Goal: Check status: Check status

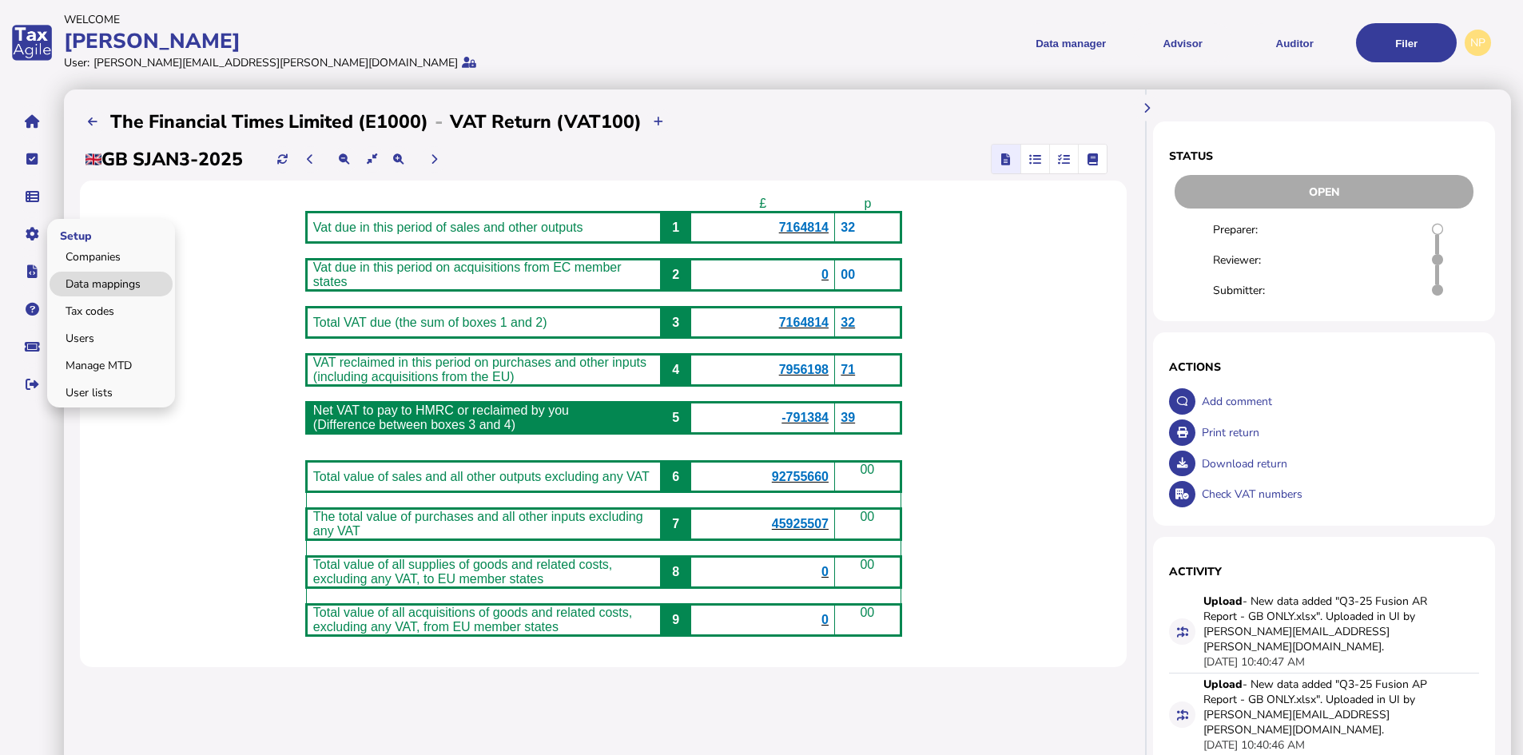
click at [110, 282] on link "Data mappings" at bounding box center [111, 284] width 123 height 25
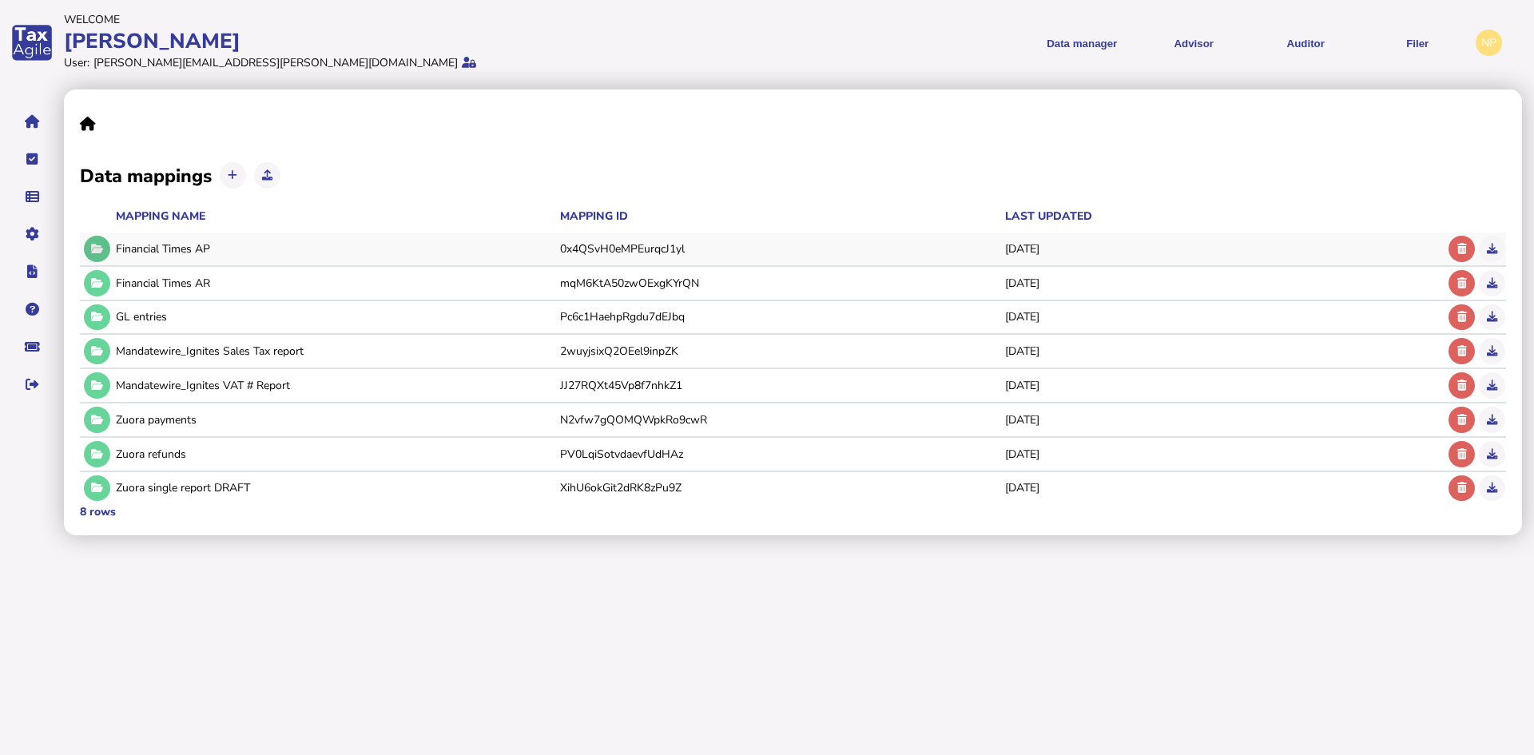
click at [94, 245] on icon at bounding box center [97, 249] width 12 height 10
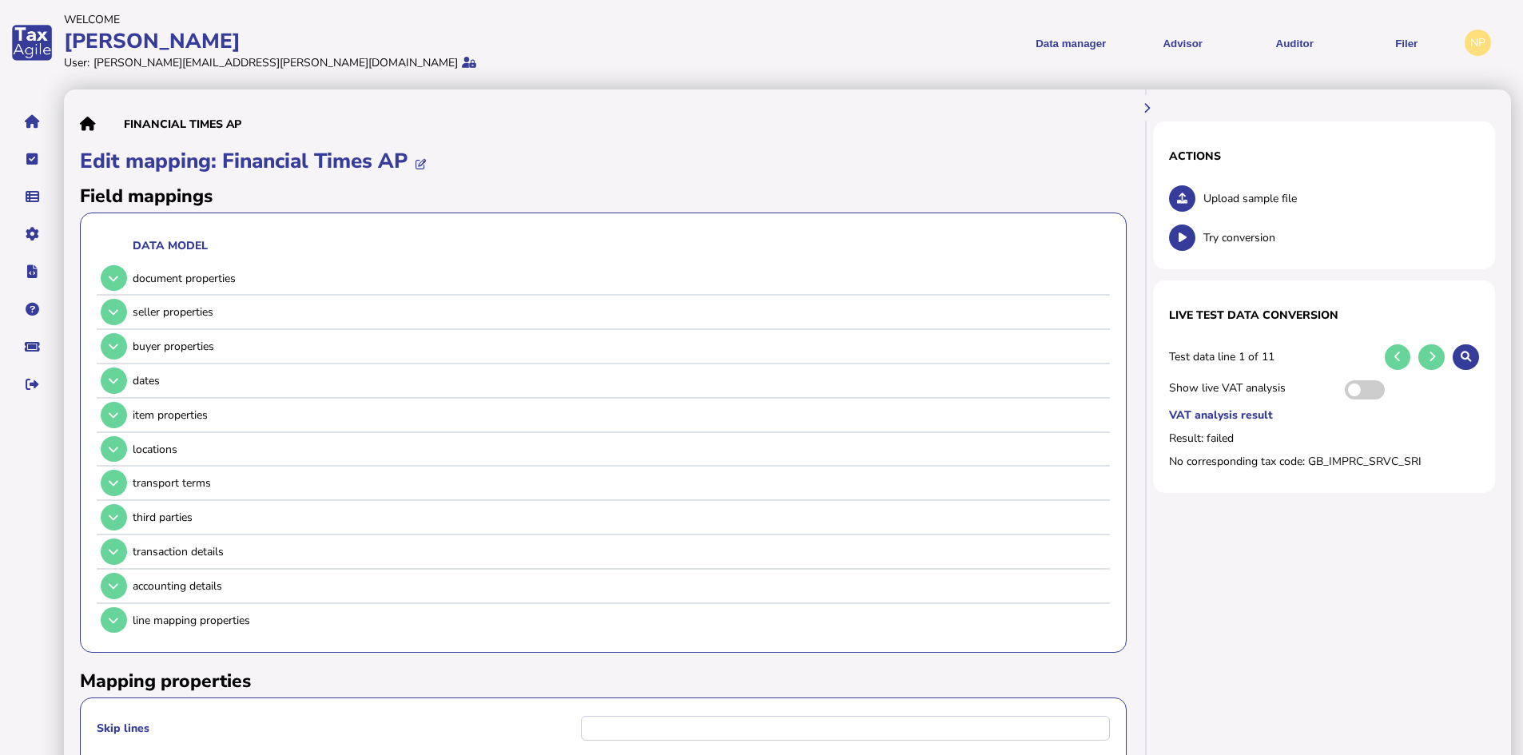
click at [1238, 196] on span "Upload sample file" at bounding box center [1341, 198] width 276 height 15
click at [1180, 198] on icon at bounding box center [1182, 198] width 10 height 10
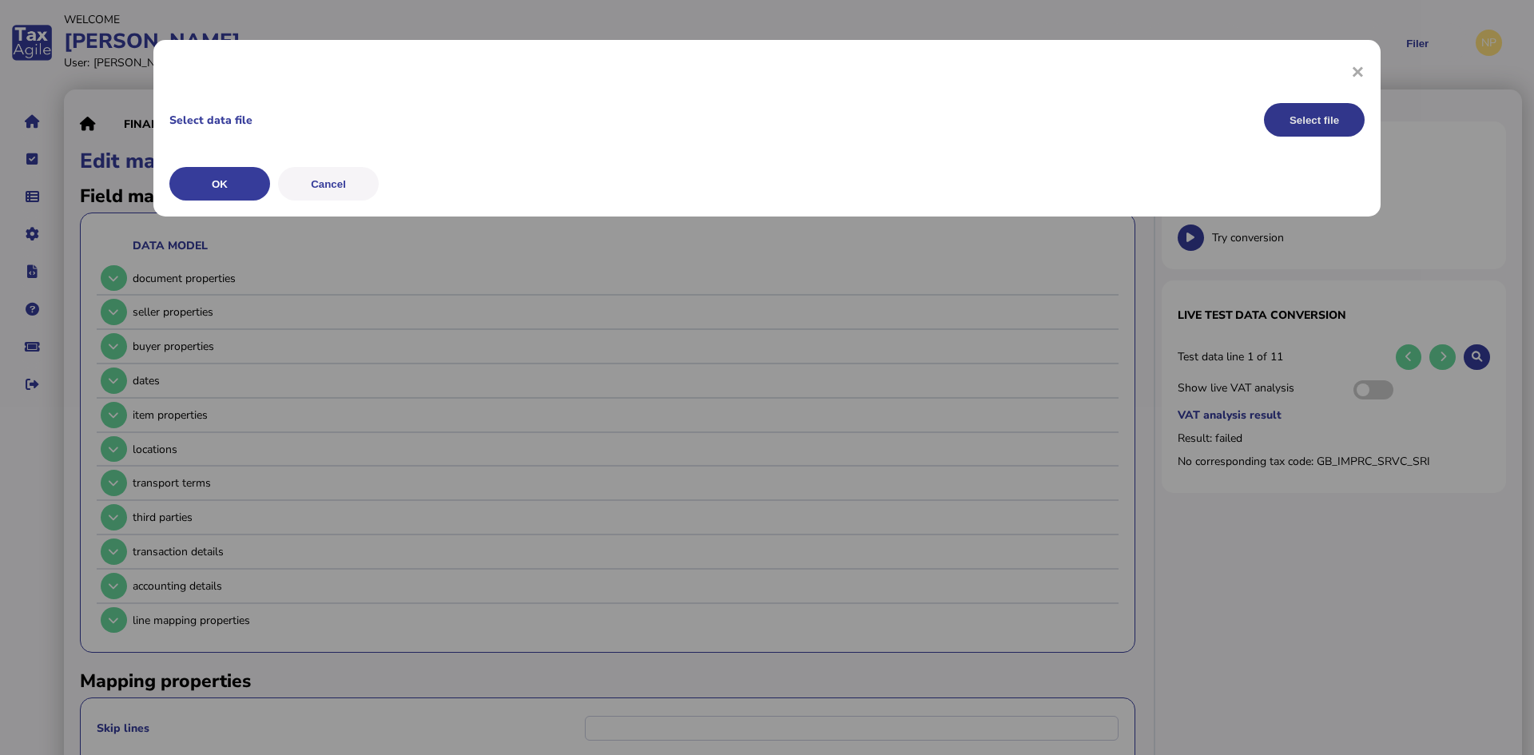
click at [1333, 118] on button "Select file" at bounding box center [1314, 120] width 101 height 34
click at [220, 185] on button "OK" at bounding box center [219, 184] width 101 height 34
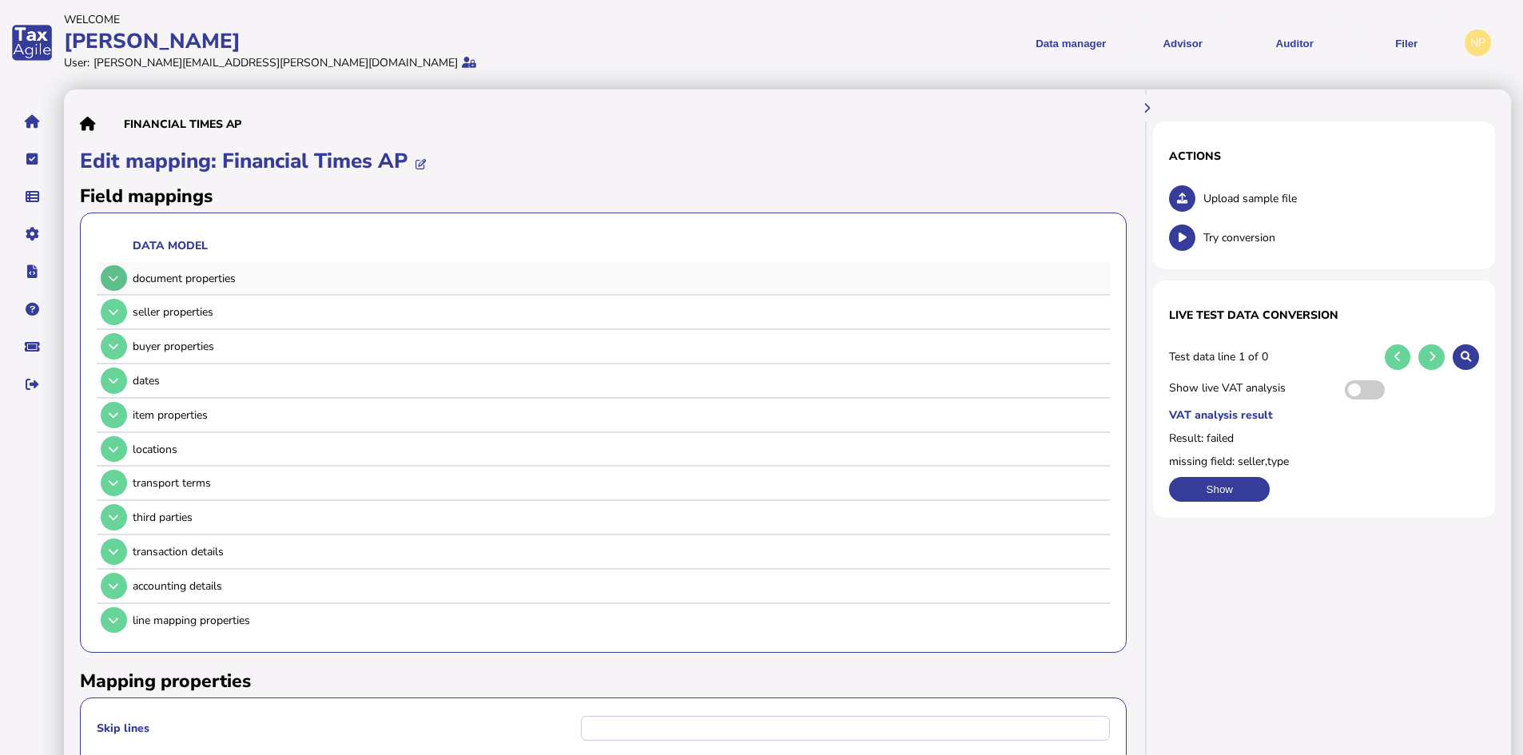
click at [115, 280] on icon at bounding box center [114, 278] width 10 height 10
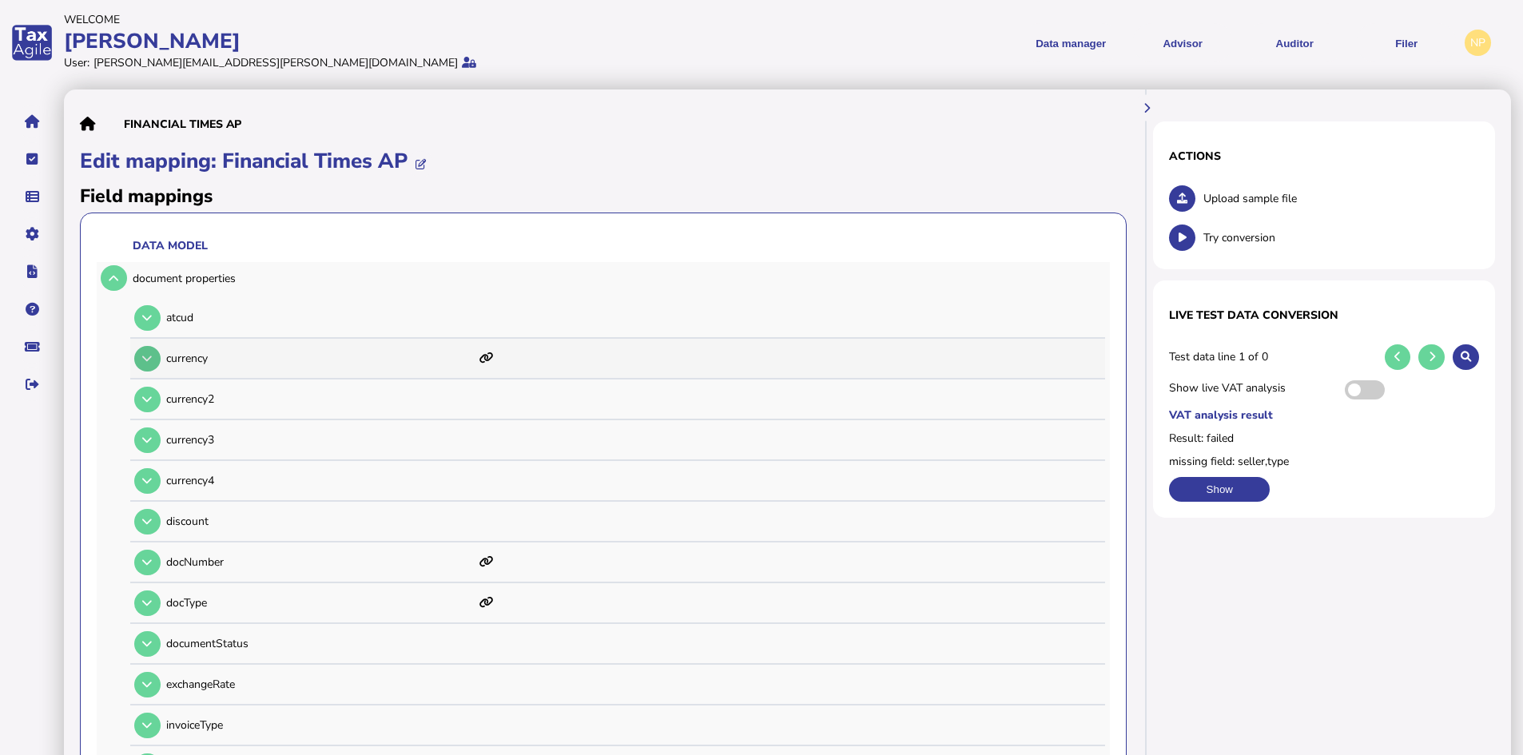
click at [149, 360] on icon at bounding box center [147, 358] width 10 height 10
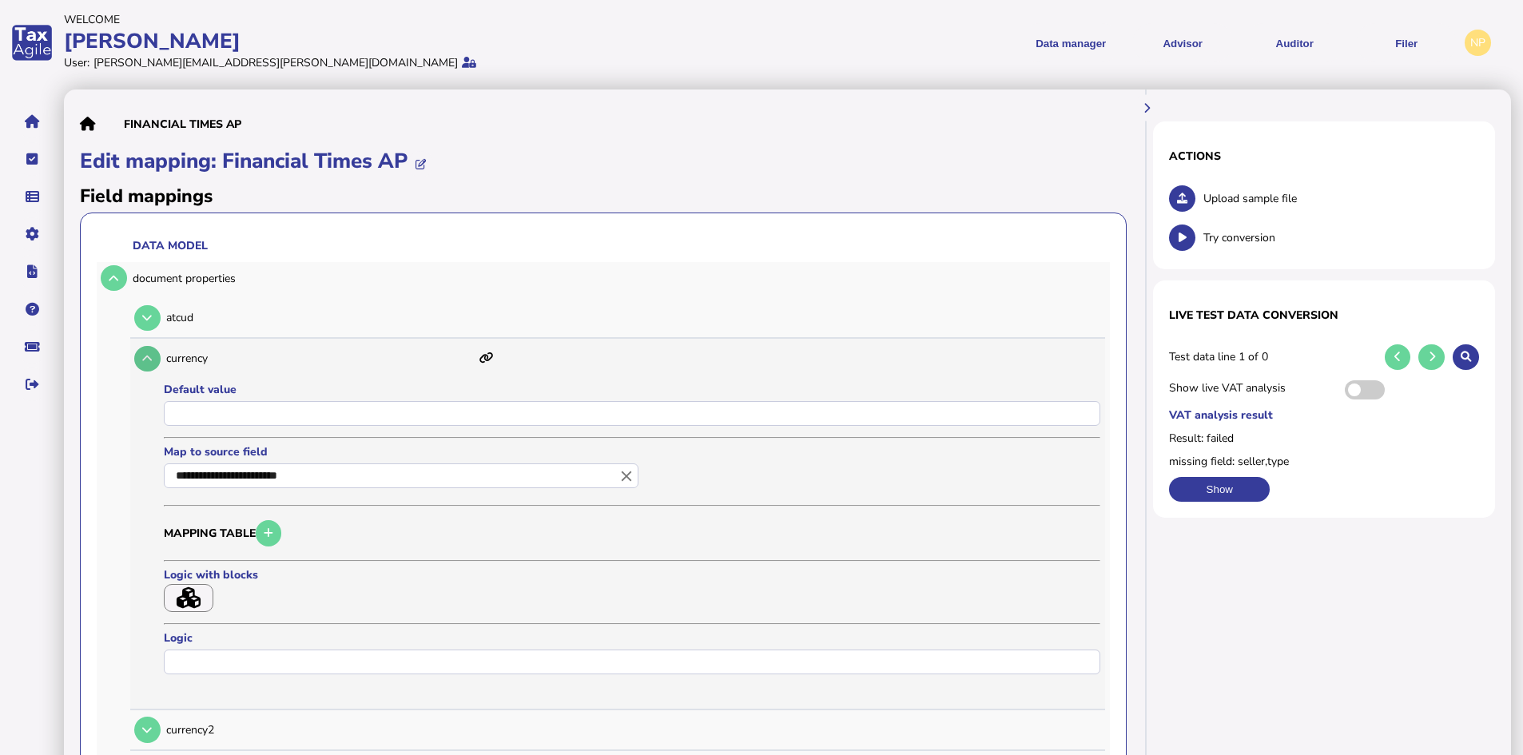
click at [145, 354] on icon at bounding box center [147, 358] width 10 height 10
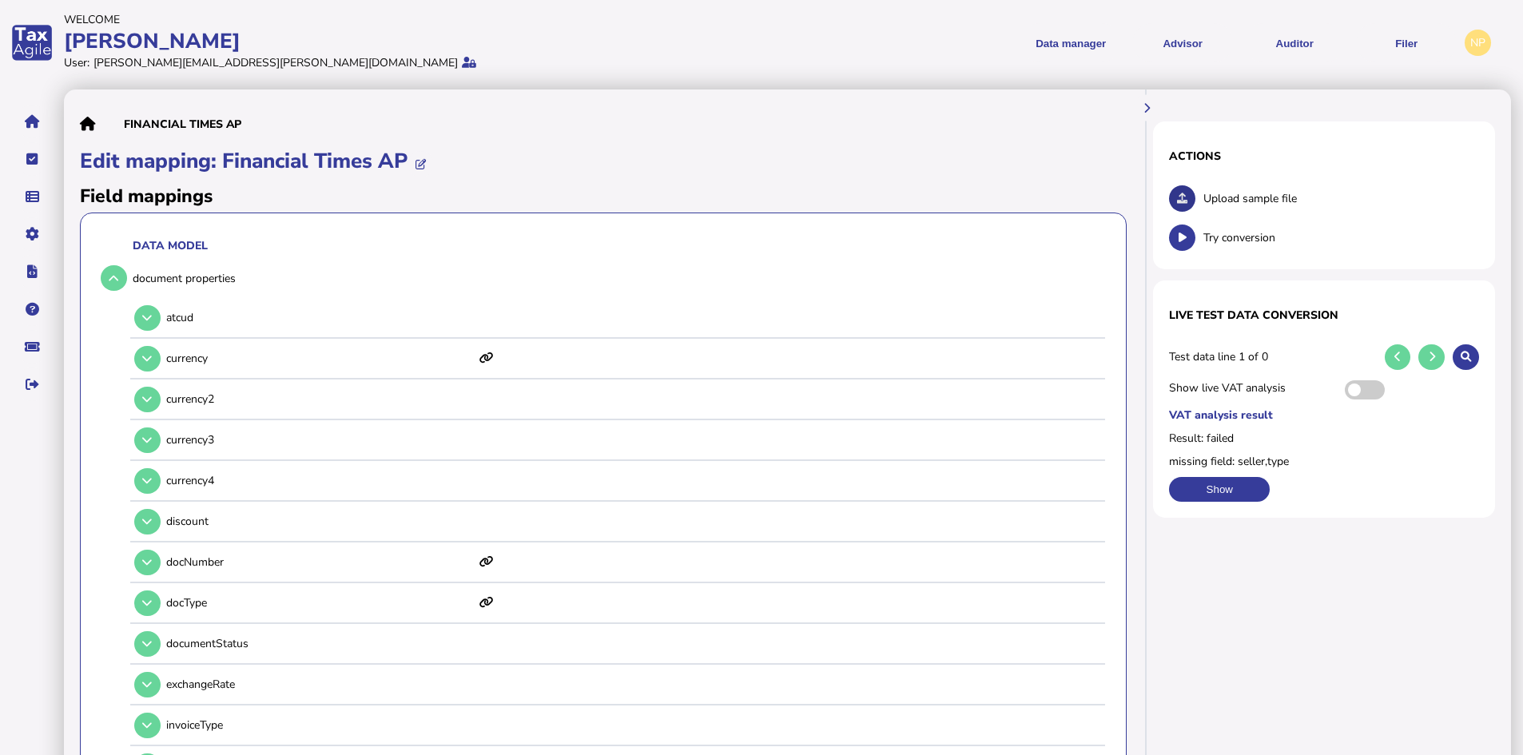
click at [1180, 197] on icon at bounding box center [1182, 198] width 10 height 10
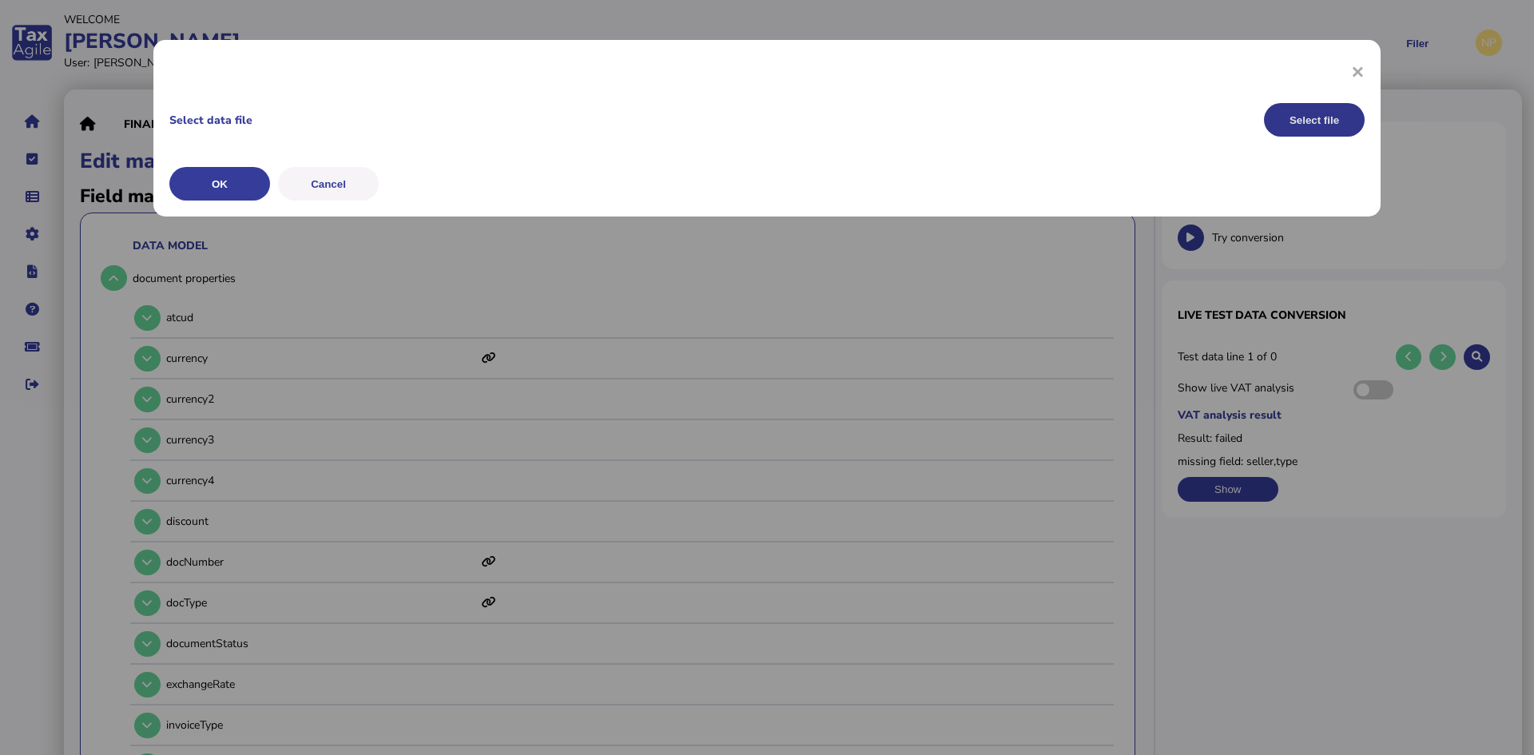
click at [1309, 117] on button "Select file" at bounding box center [1314, 120] width 101 height 34
click at [203, 193] on button "OK" at bounding box center [219, 184] width 101 height 34
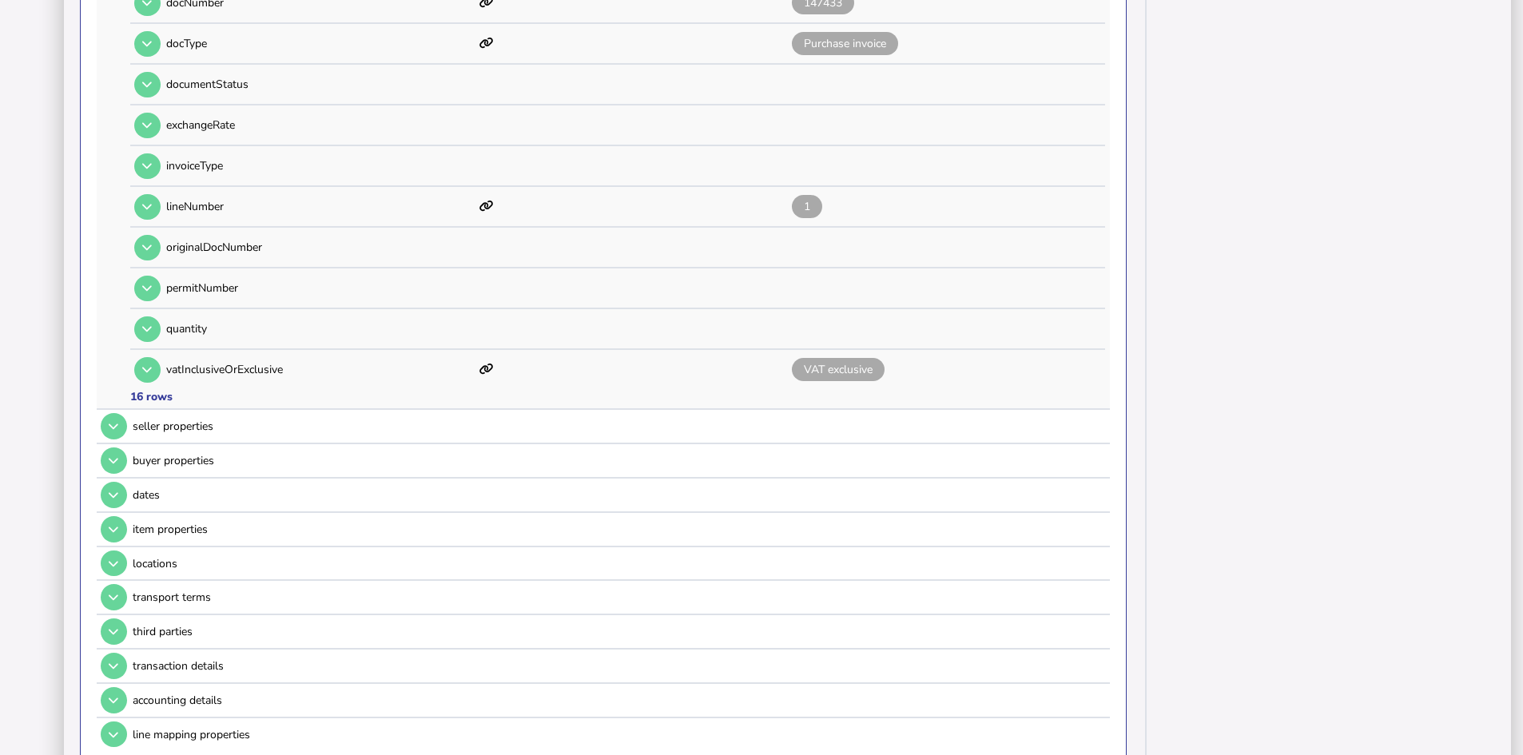
scroll to position [639, 0]
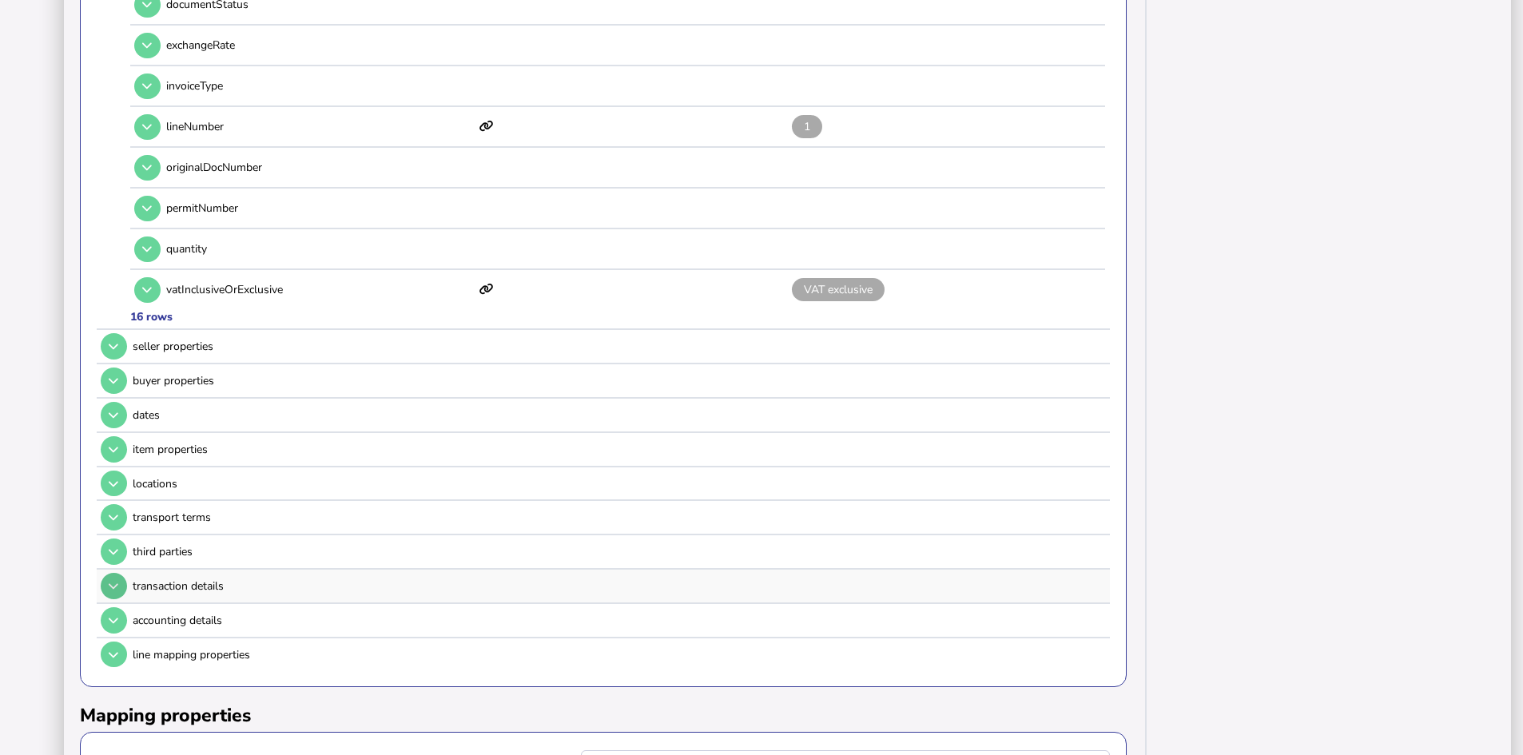
click at [115, 589] on icon at bounding box center [114, 586] width 10 height 10
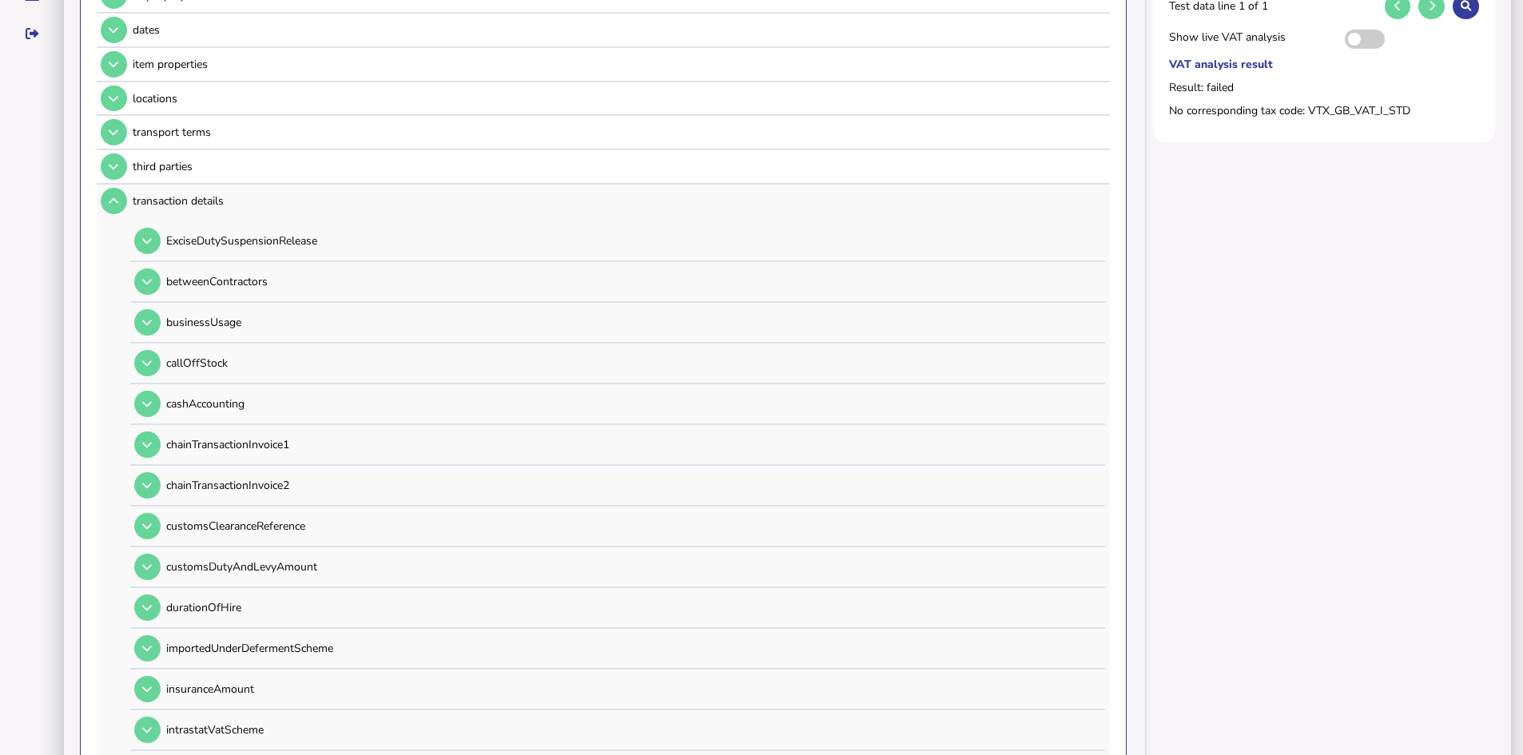
scroll to position [320, 0]
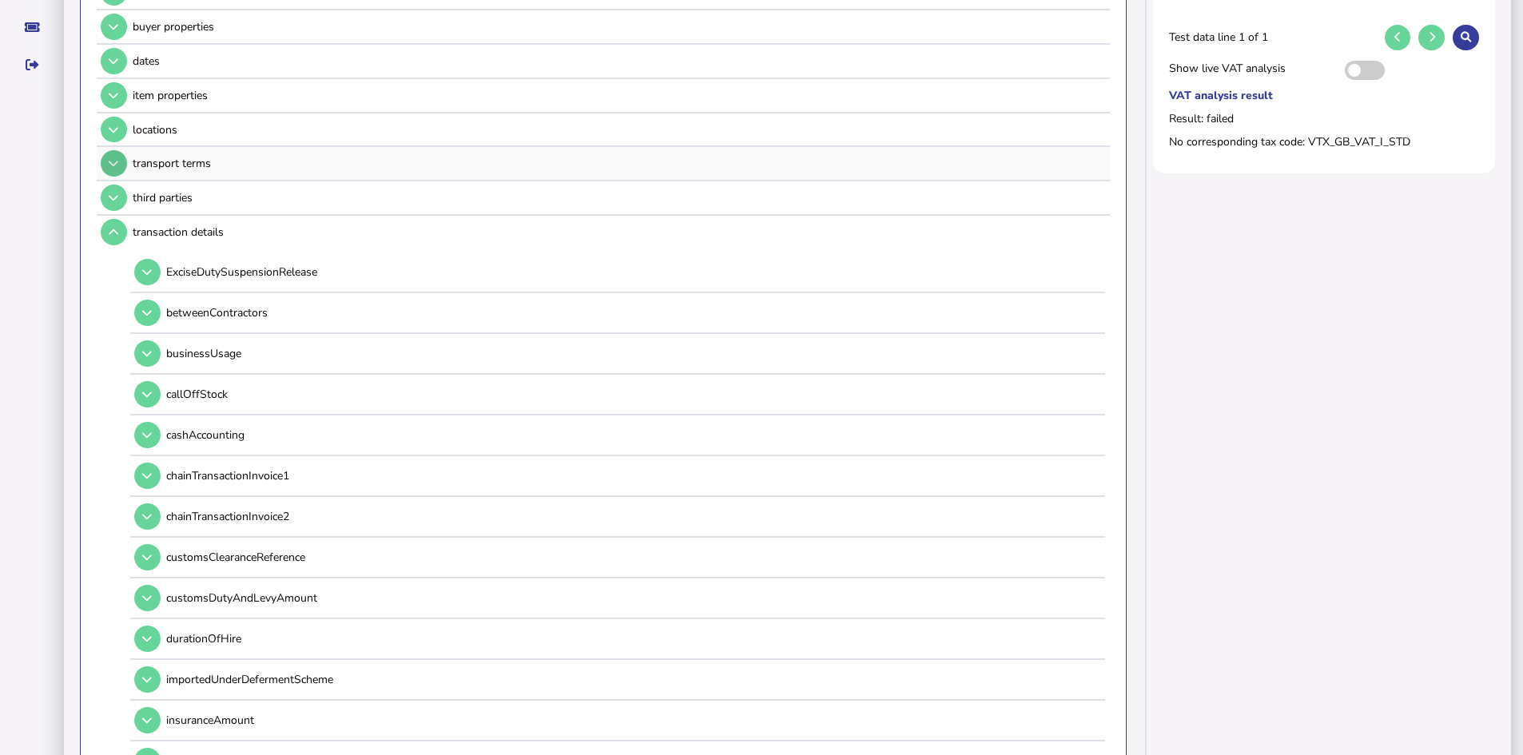
drag, startPoint x: 117, startPoint y: 236, endPoint x: 117, endPoint y: 221, distance: 14.4
click at [117, 234] on icon at bounding box center [114, 232] width 10 height 10
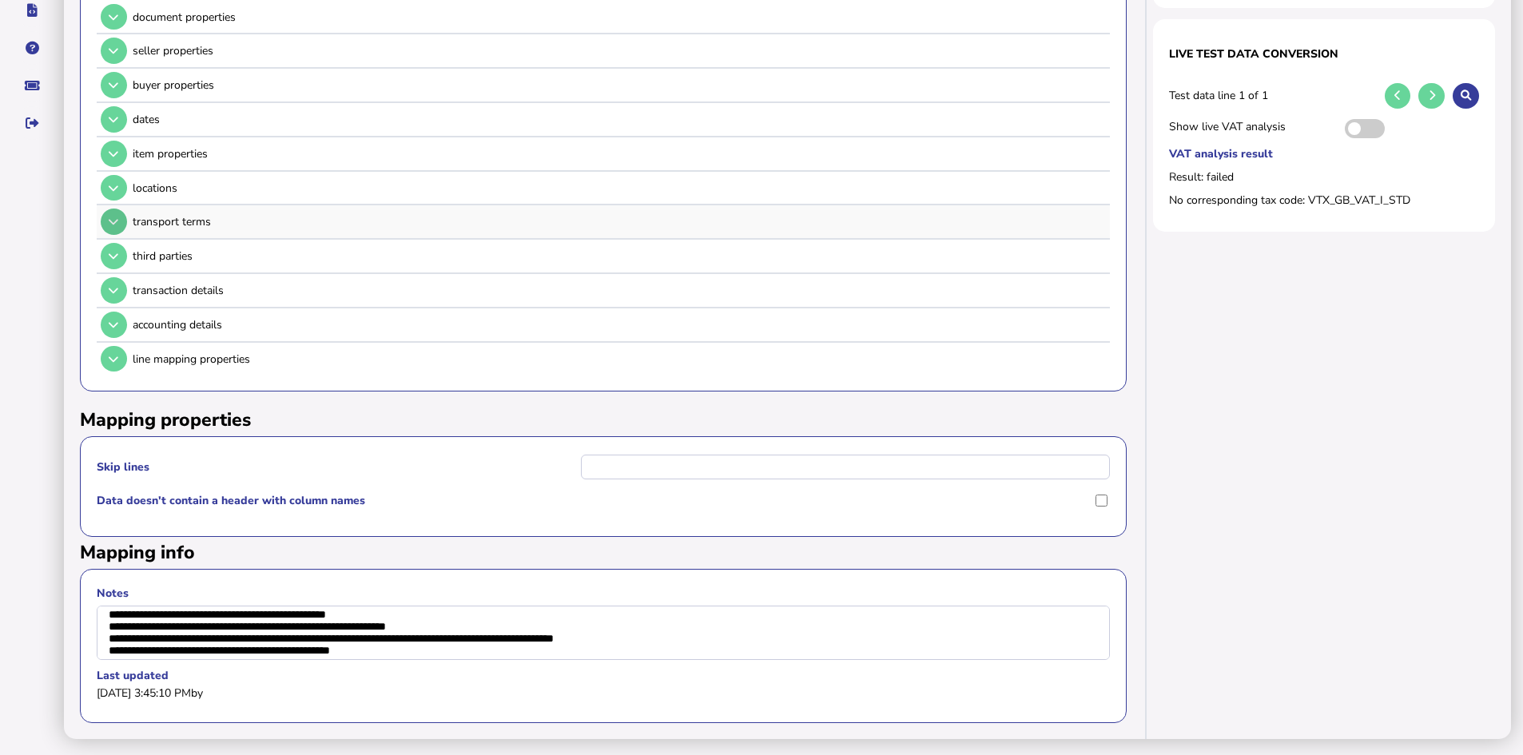
scroll to position [274, 0]
click at [110, 149] on icon at bounding box center [114, 154] width 10 height 10
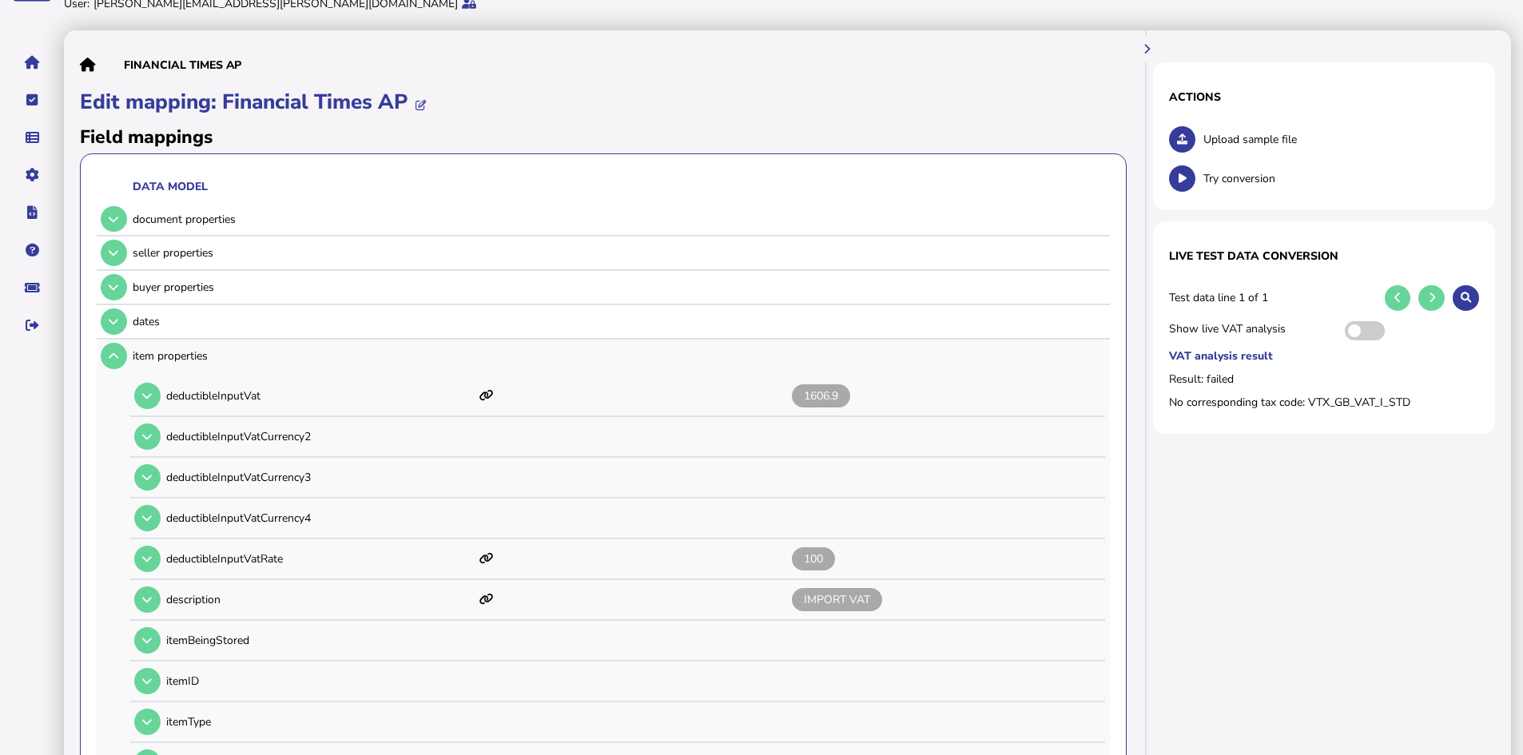
scroll to position [34, 0]
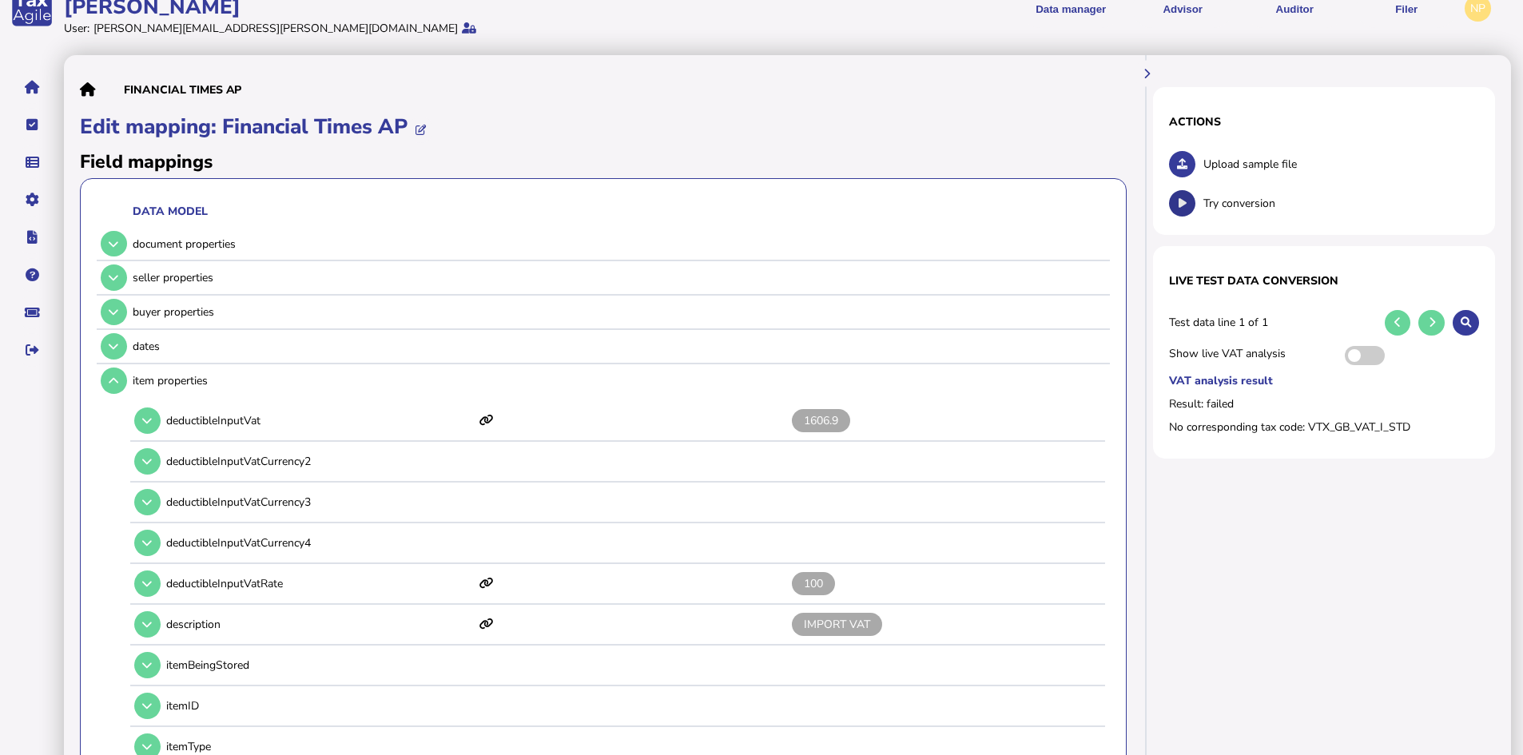
click at [1182, 201] on icon at bounding box center [1182, 203] width 8 height 10
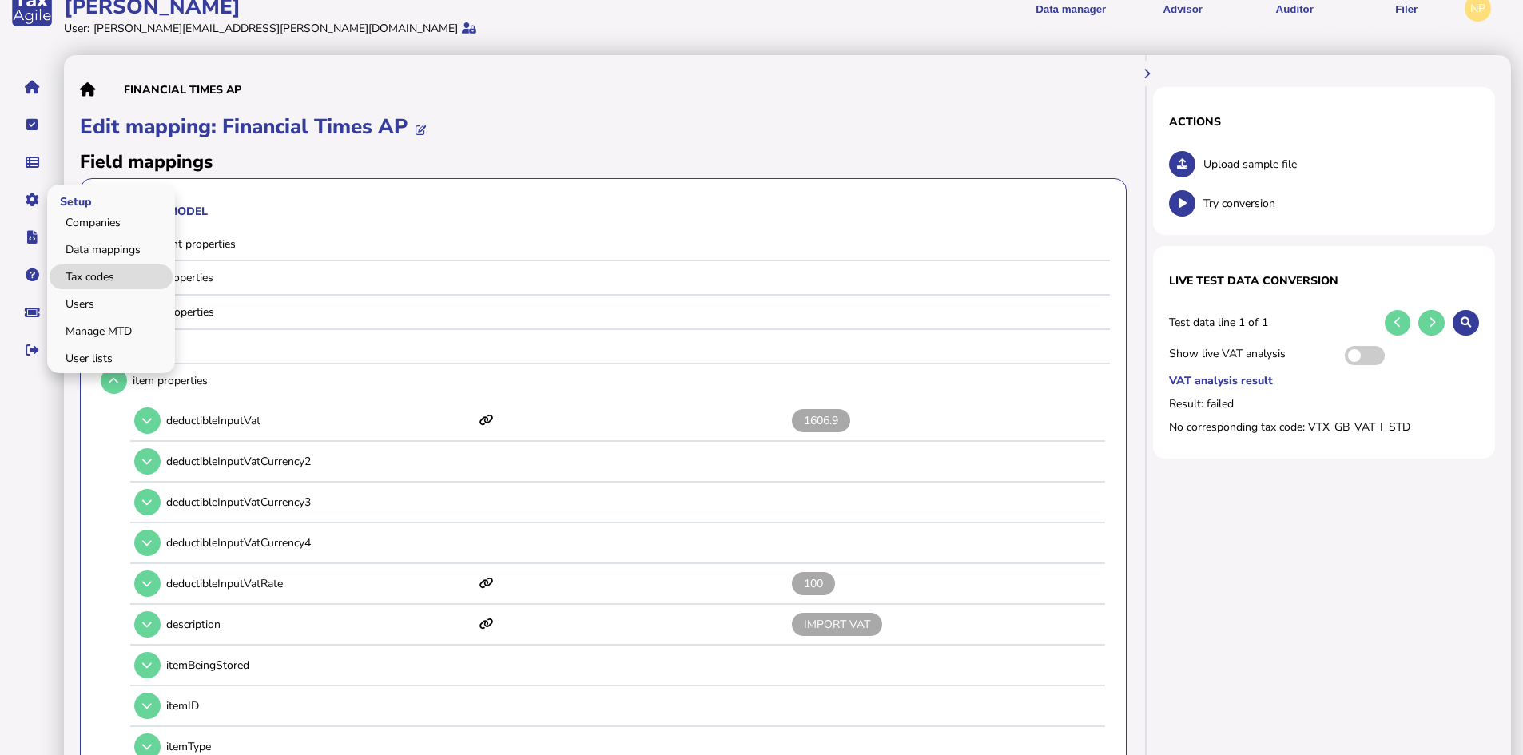
click at [97, 276] on link "Tax codes" at bounding box center [111, 276] width 123 height 25
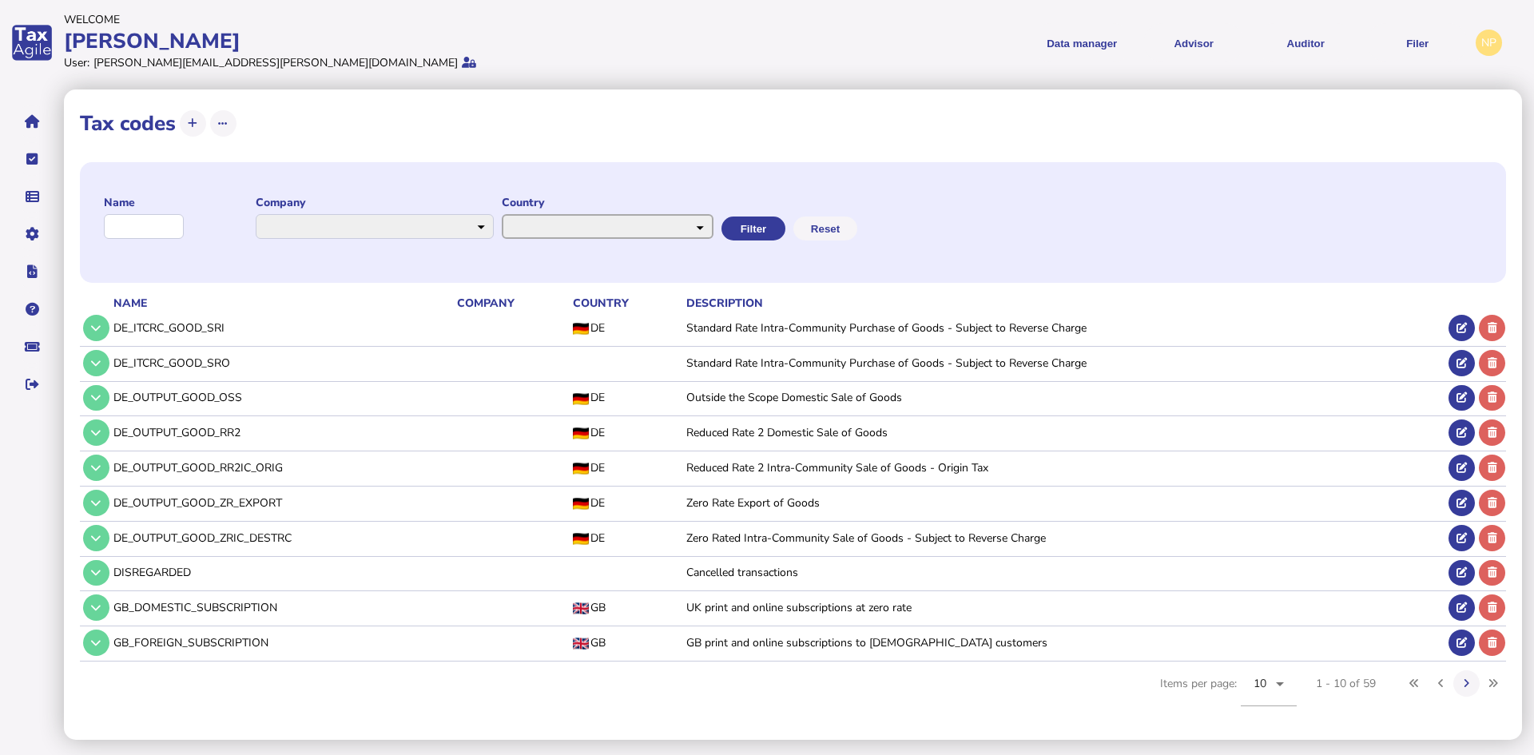
click at [713, 226] on select "**********" at bounding box center [608, 226] width 212 height 25
select select "*******"
click at [518, 214] on select "**********" at bounding box center [608, 226] width 212 height 25
click at [784, 229] on button "Filter" at bounding box center [752, 228] width 64 height 24
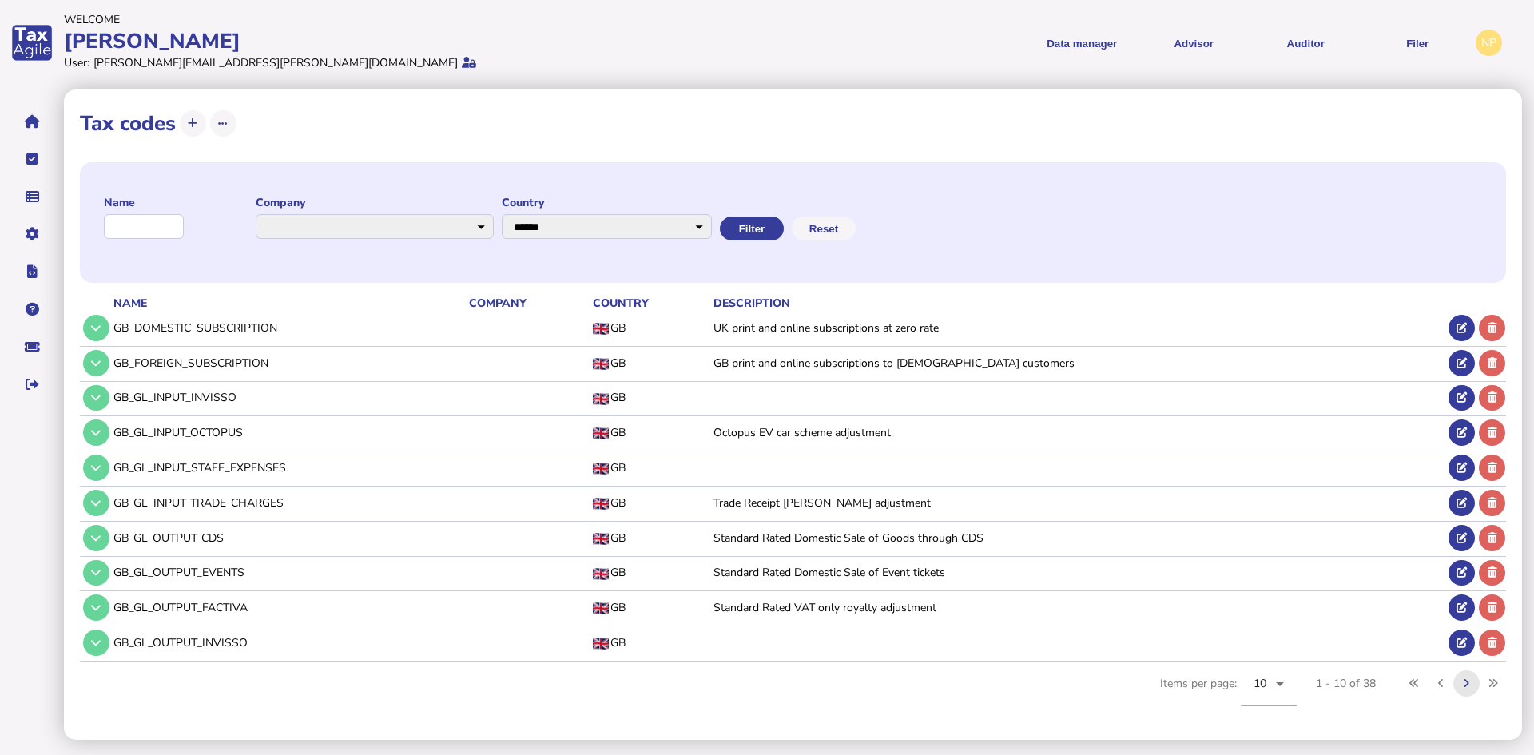
click at [1465, 685] on icon at bounding box center [1467, 683] width 6 height 10
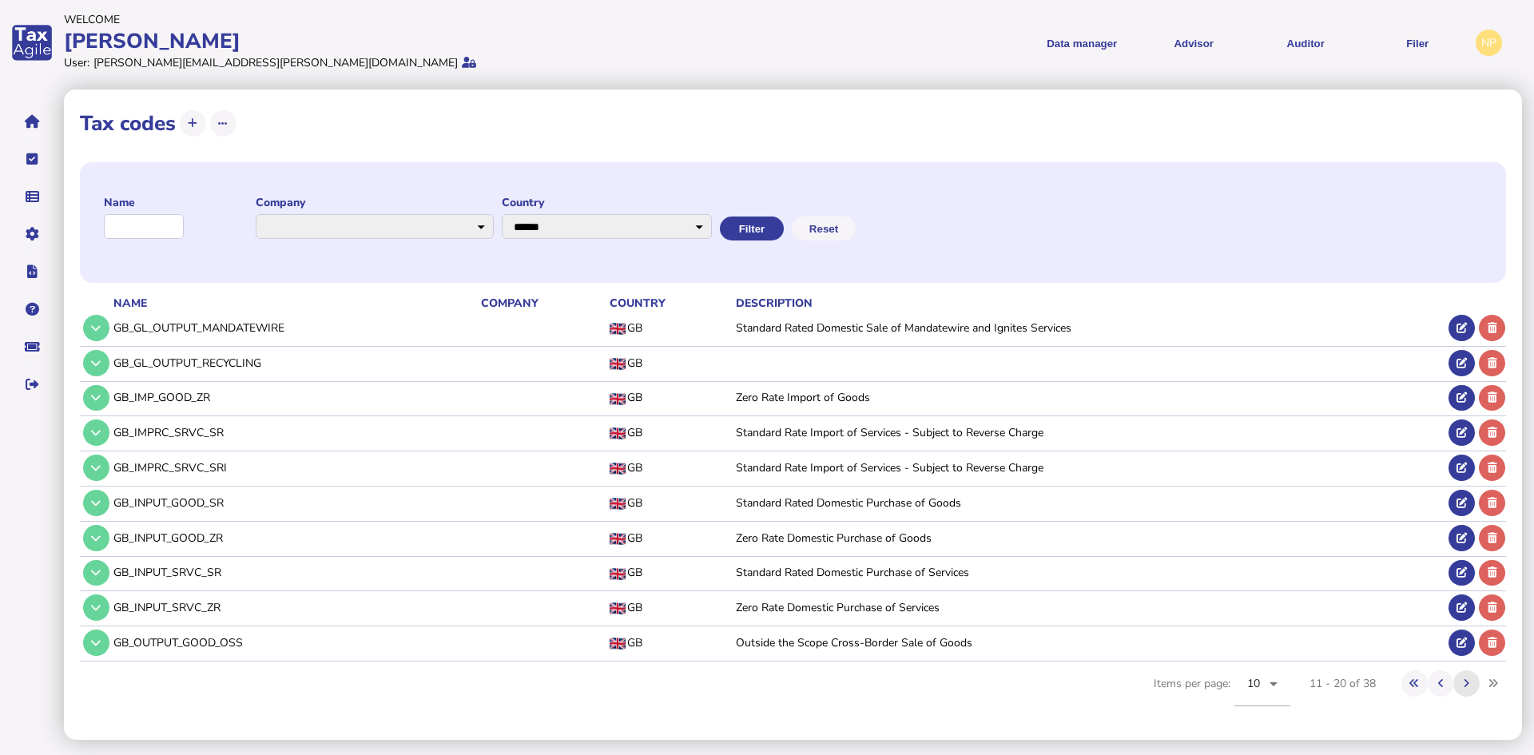
click at [1468, 678] on icon at bounding box center [1467, 683] width 6 height 10
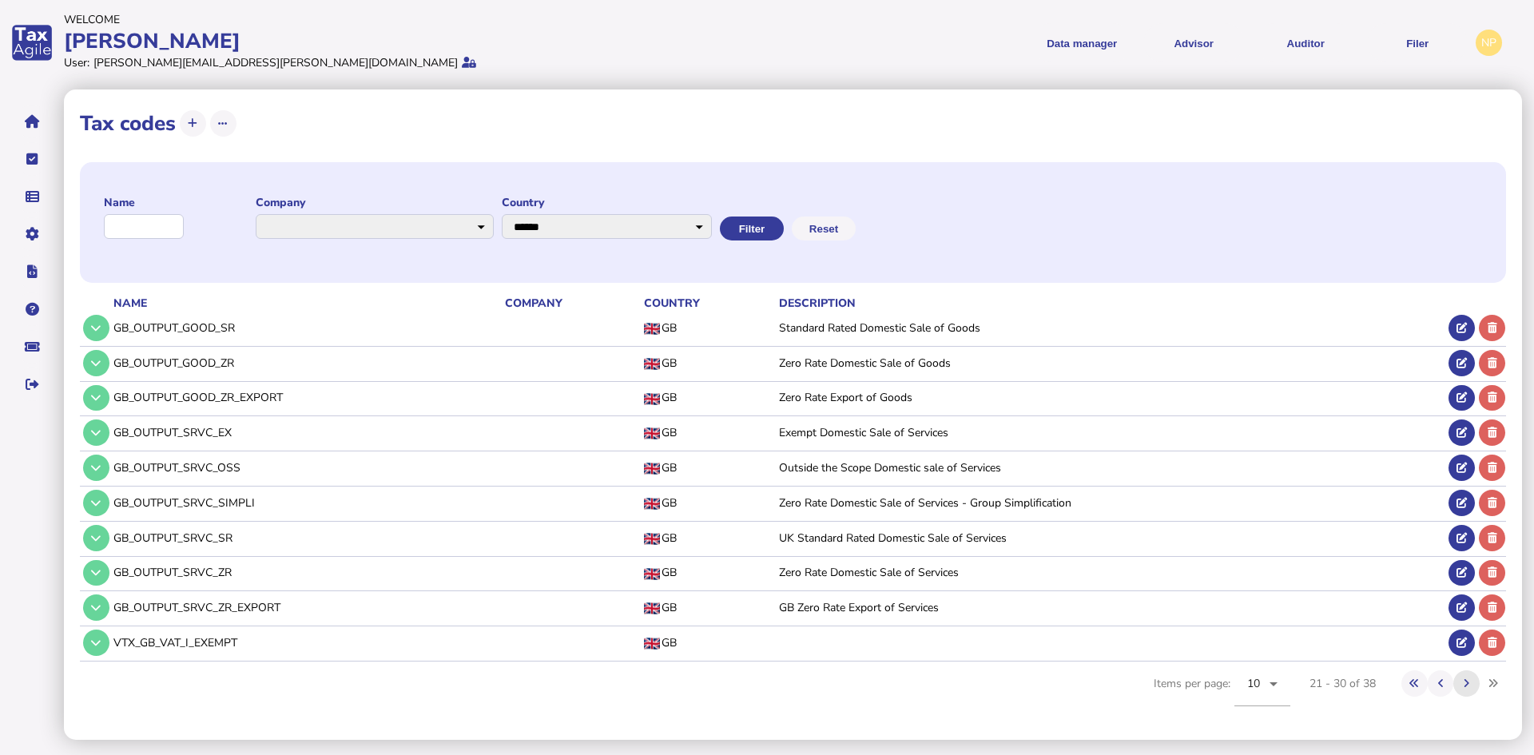
click at [1468, 678] on icon at bounding box center [1467, 683] width 6 height 10
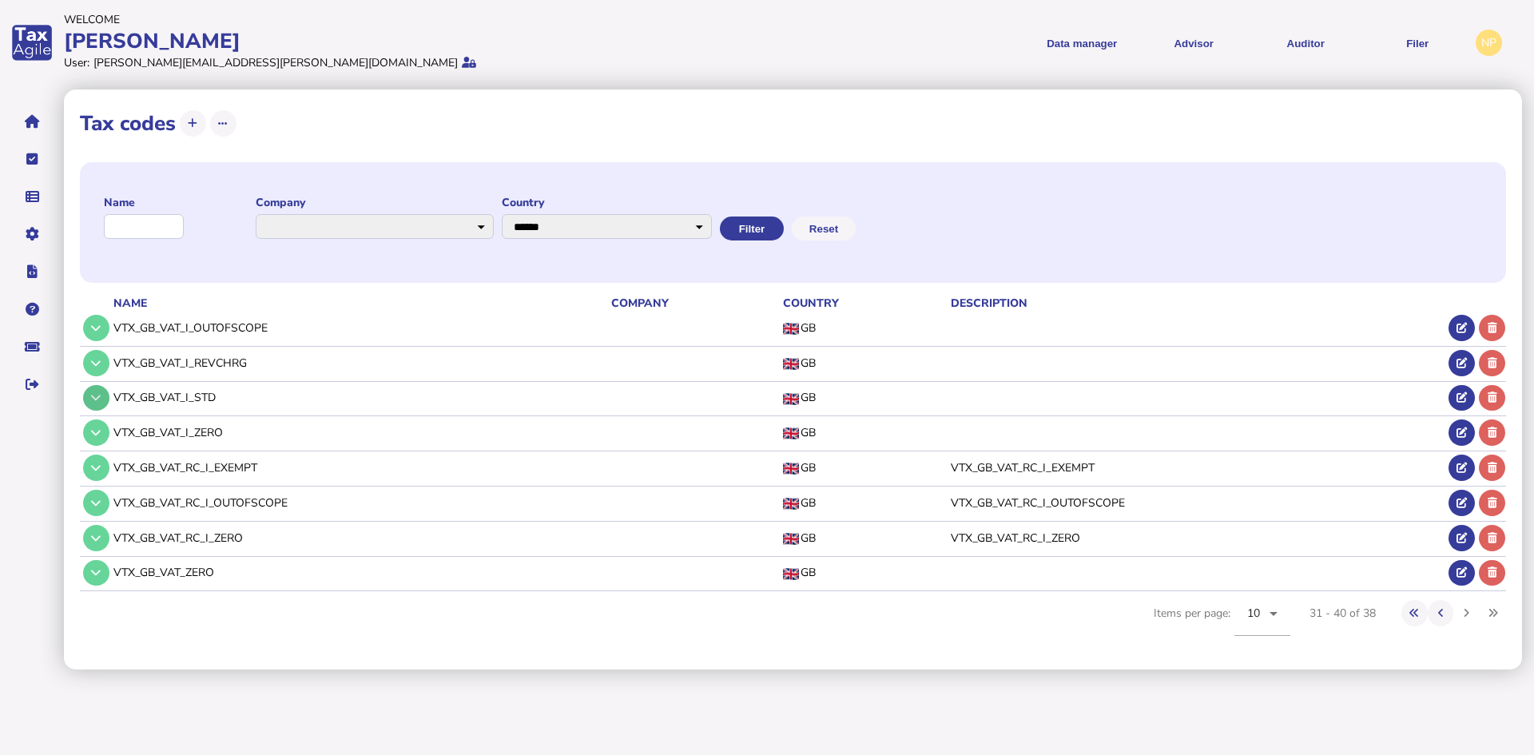
click at [98, 395] on icon at bounding box center [96, 397] width 10 height 10
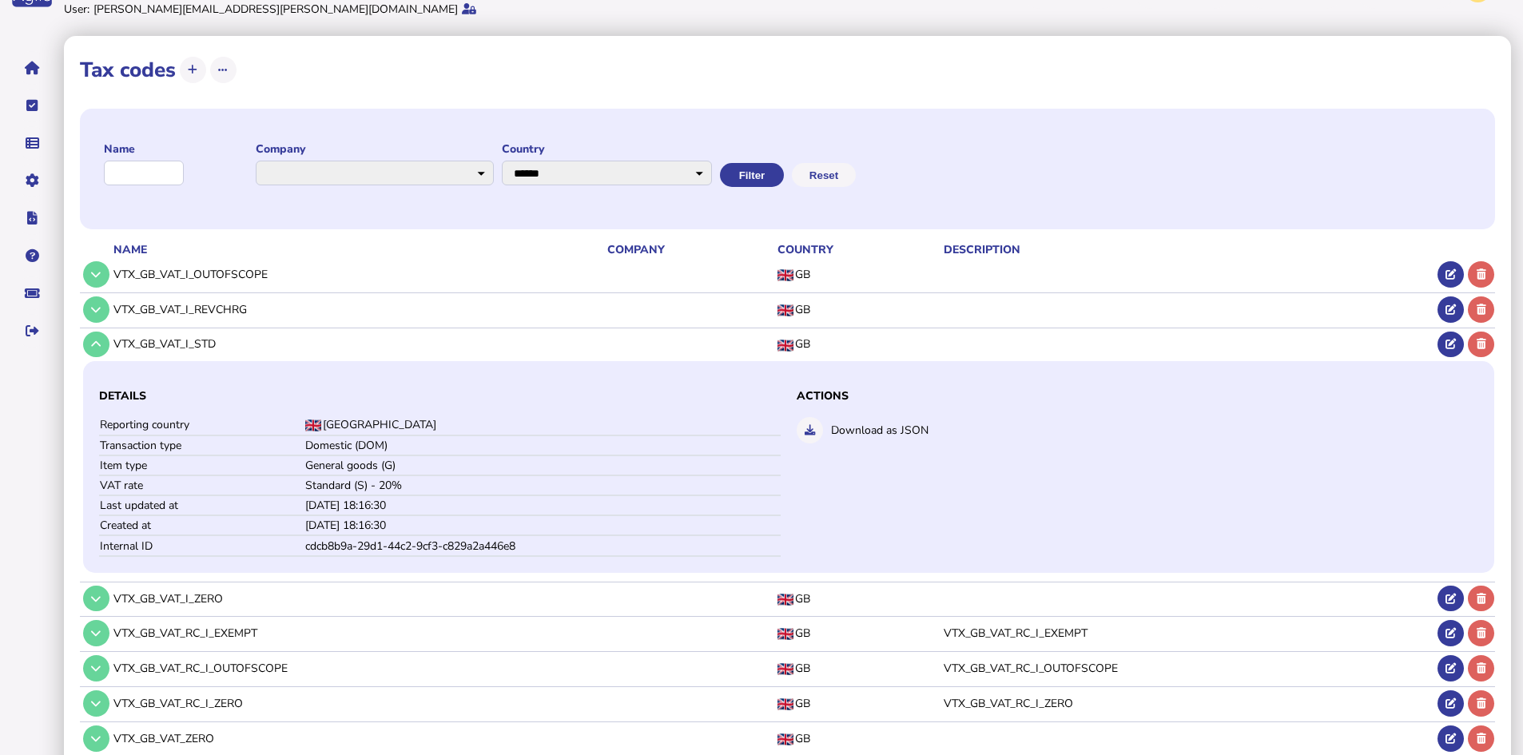
scroll to position [80, 0]
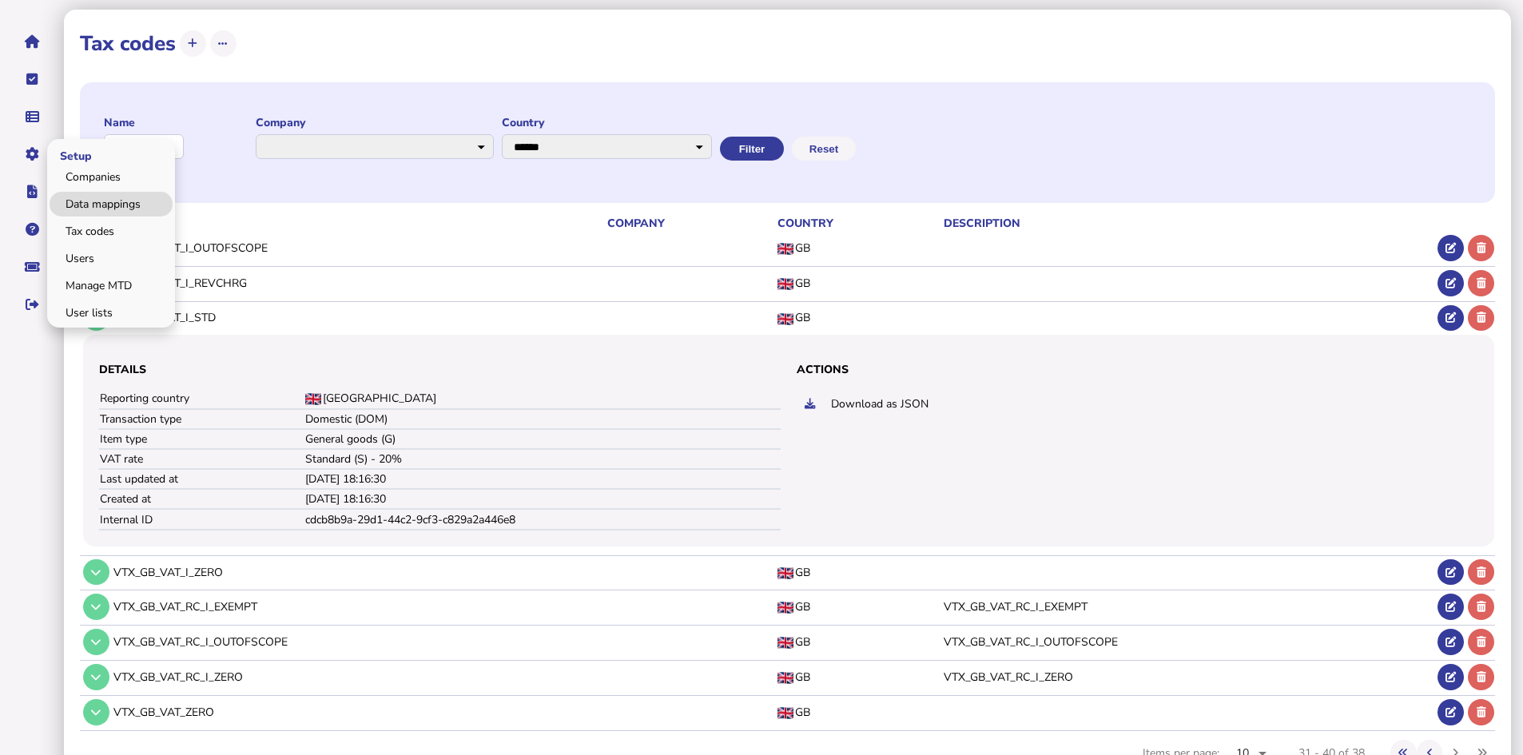
click at [113, 201] on link "Data mappings" at bounding box center [111, 204] width 123 height 25
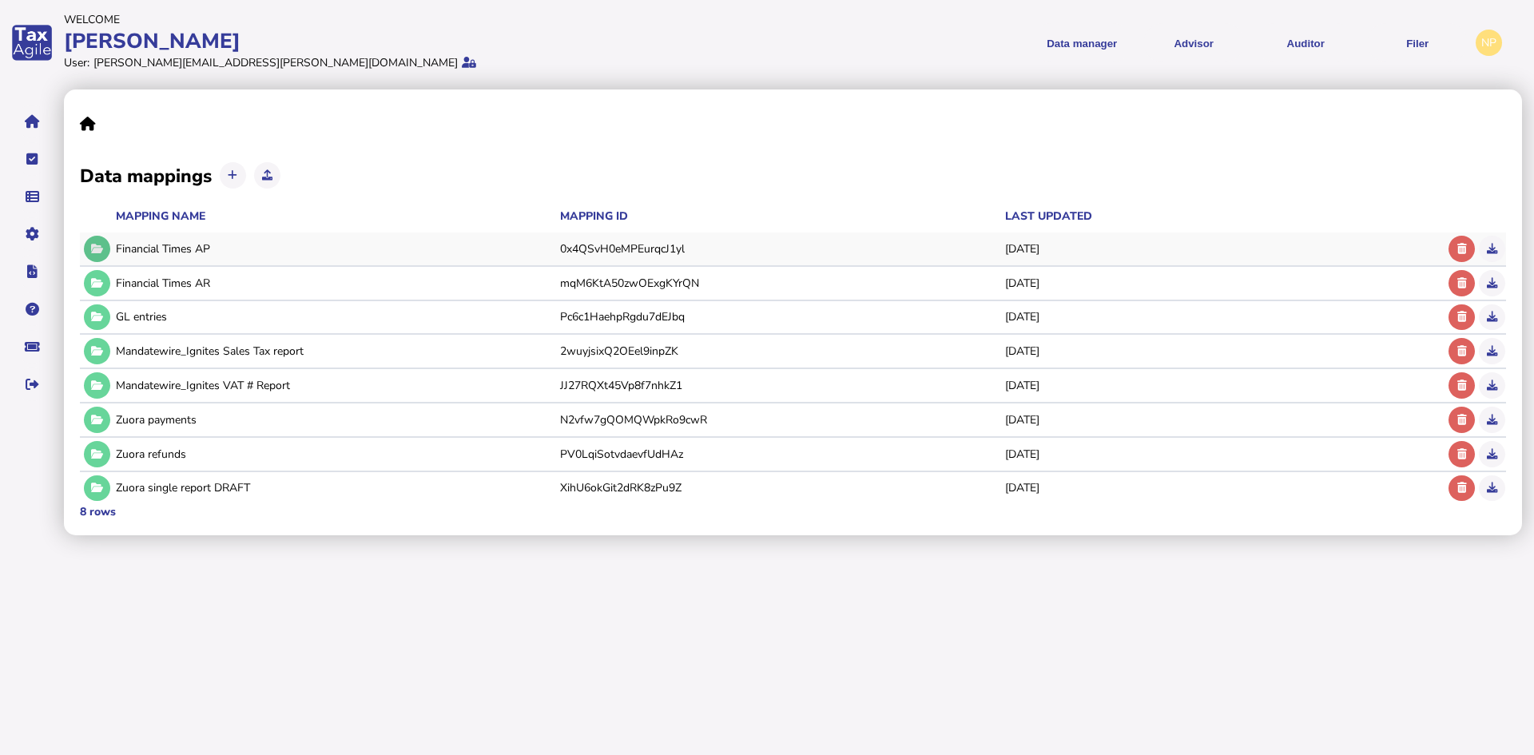
click at [97, 249] on icon at bounding box center [97, 249] width 12 height 10
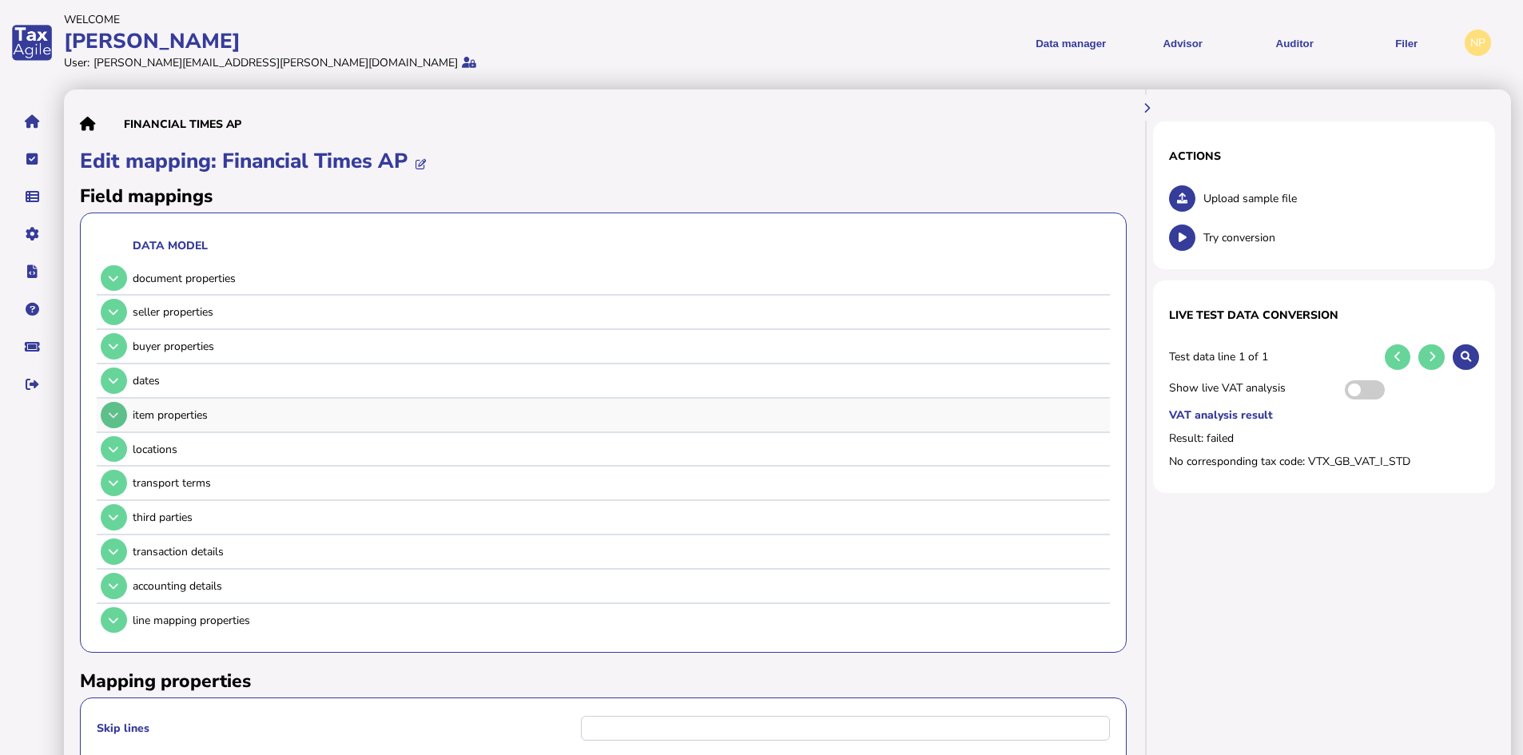
click at [117, 420] on icon at bounding box center [114, 415] width 10 height 10
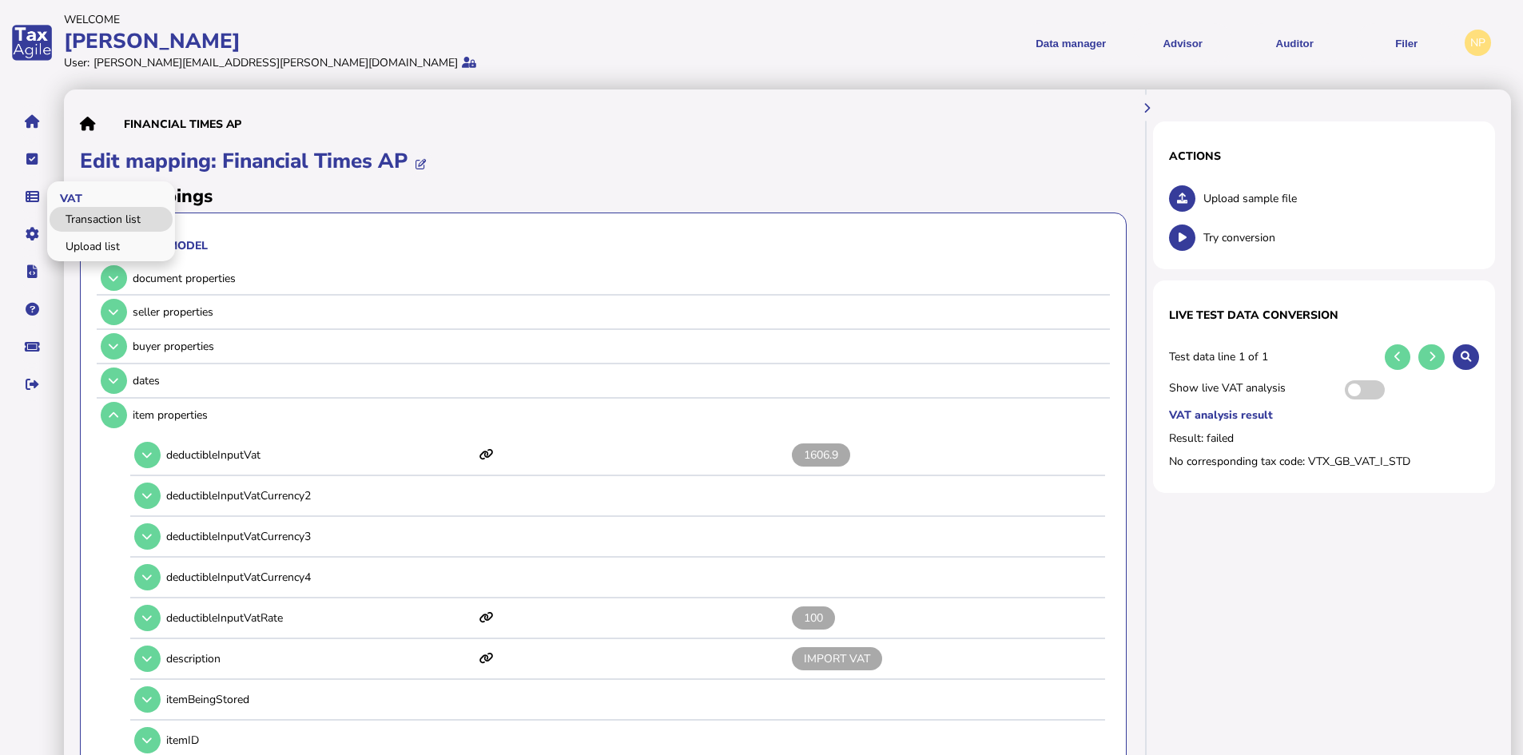
click at [81, 216] on link "Transaction list" at bounding box center [111, 219] width 123 height 25
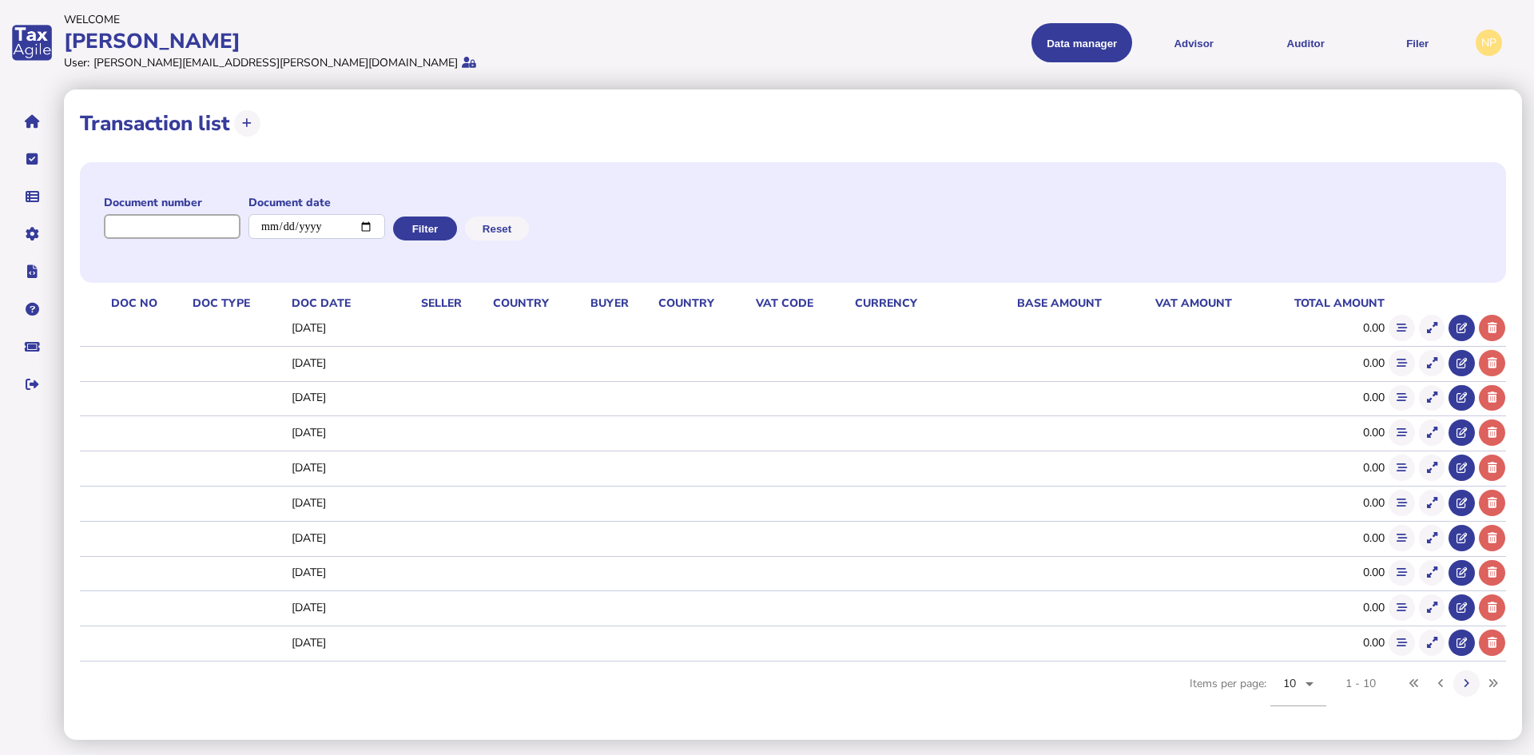
click at [201, 228] on input "input" at bounding box center [172, 226] width 137 height 25
type input "******"
click at [442, 227] on button "Filter" at bounding box center [423, 228] width 64 height 24
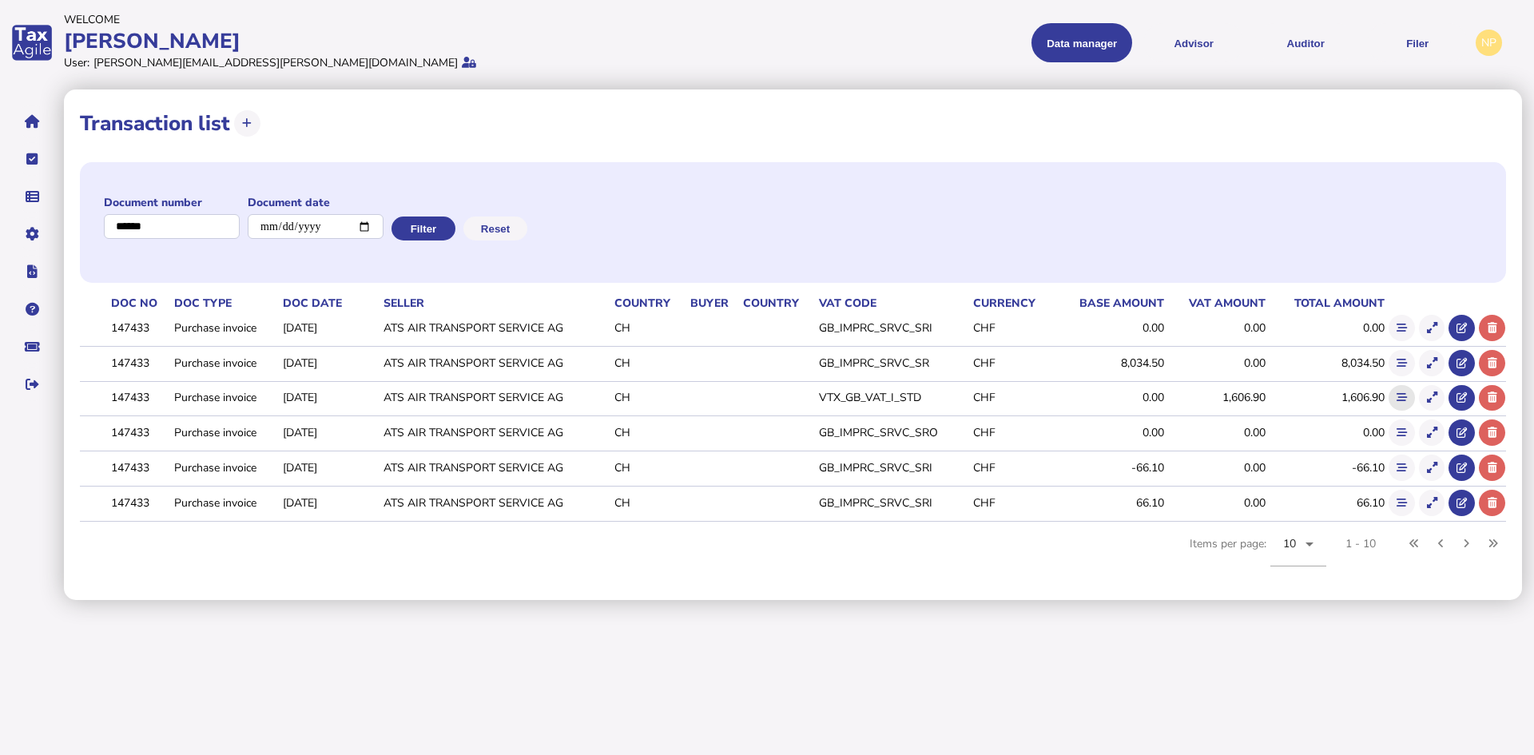
click at [1400, 393] on icon at bounding box center [1401, 397] width 10 height 10
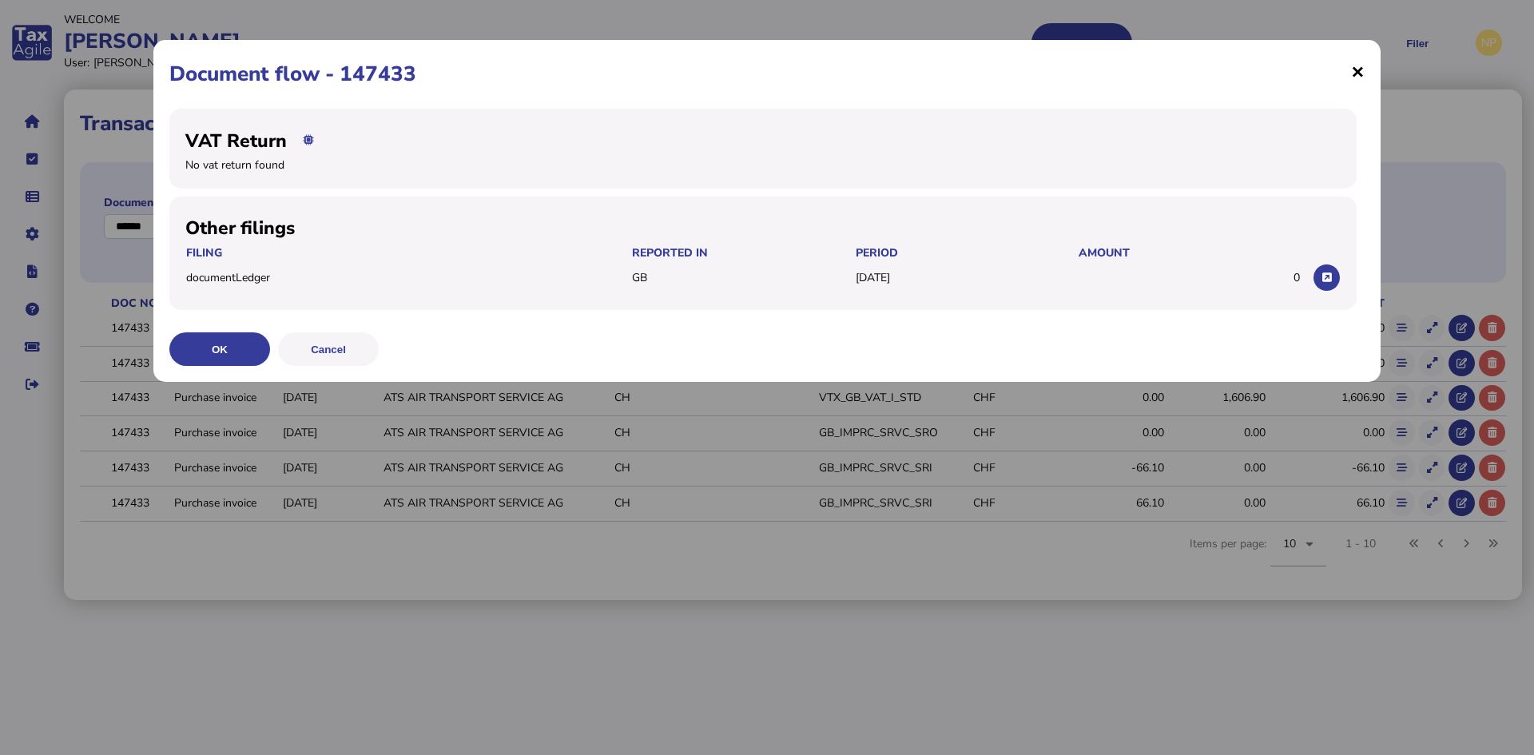
click at [1356, 73] on span "×" at bounding box center [1358, 71] width 14 height 30
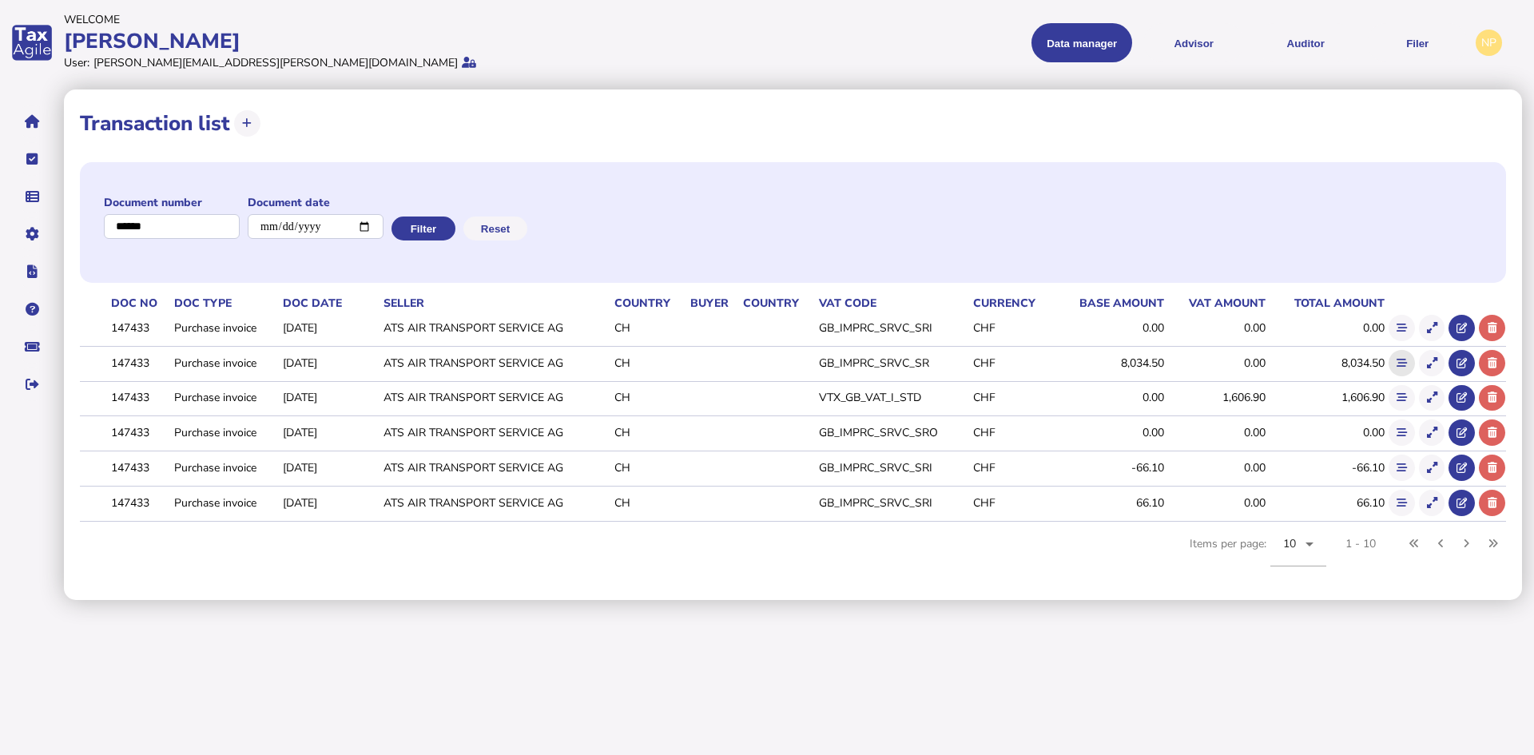
click at [1400, 358] on icon at bounding box center [1401, 363] width 10 height 10
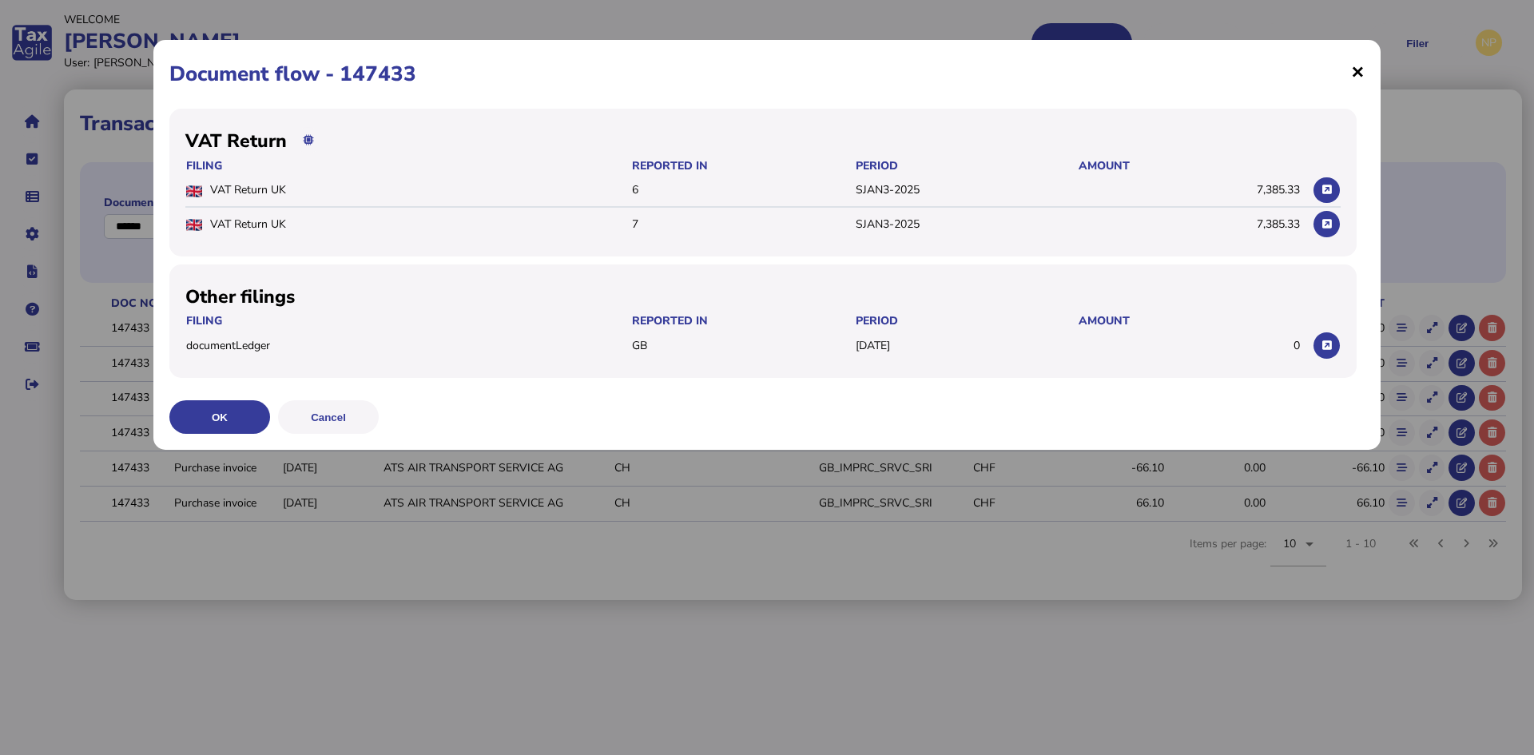
click at [1360, 70] on span "×" at bounding box center [1358, 71] width 14 height 30
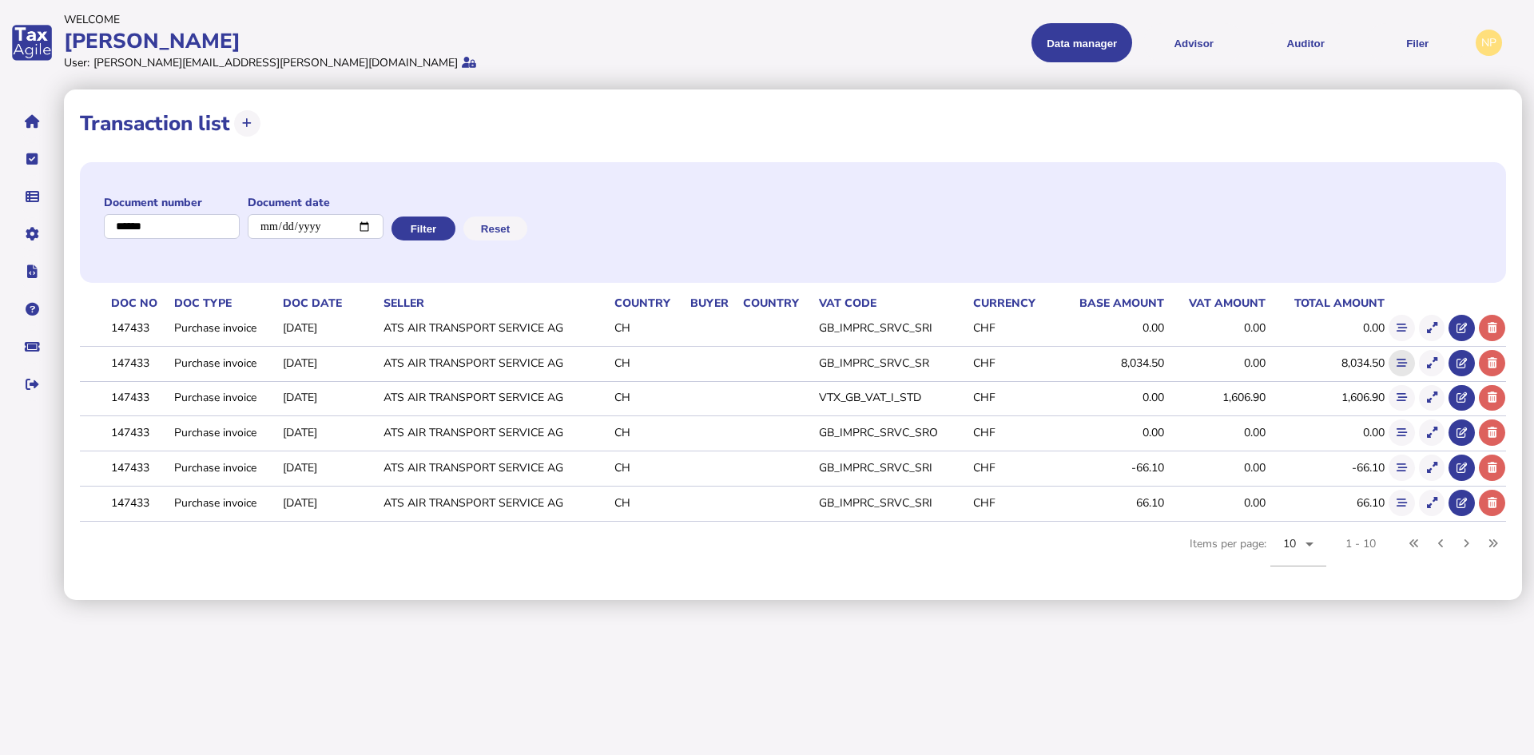
click at [1399, 363] on icon at bounding box center [1401, 363] width 10 height 10
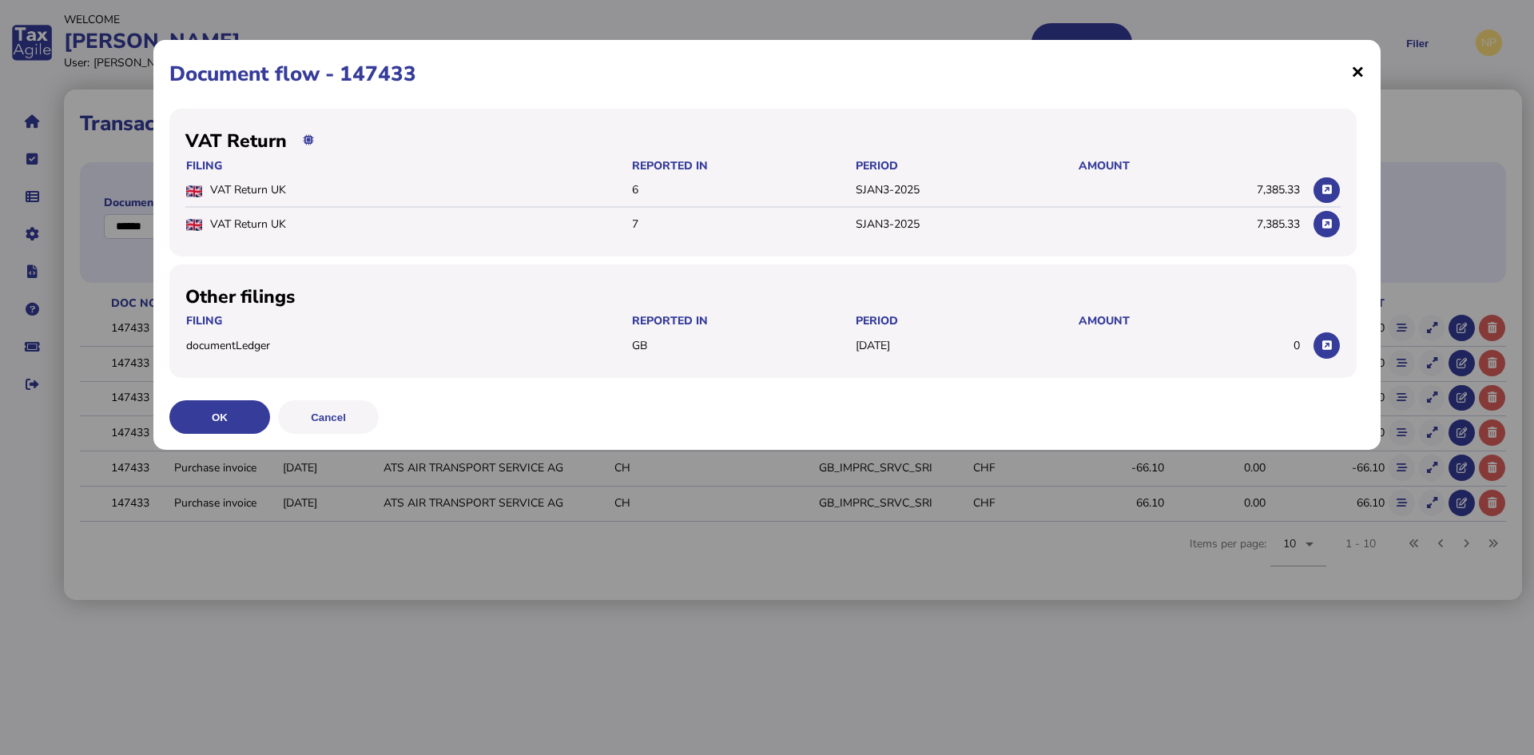
click at [1356, 74] on span "×" at bounding box center [1358, 71] width 14 height 30
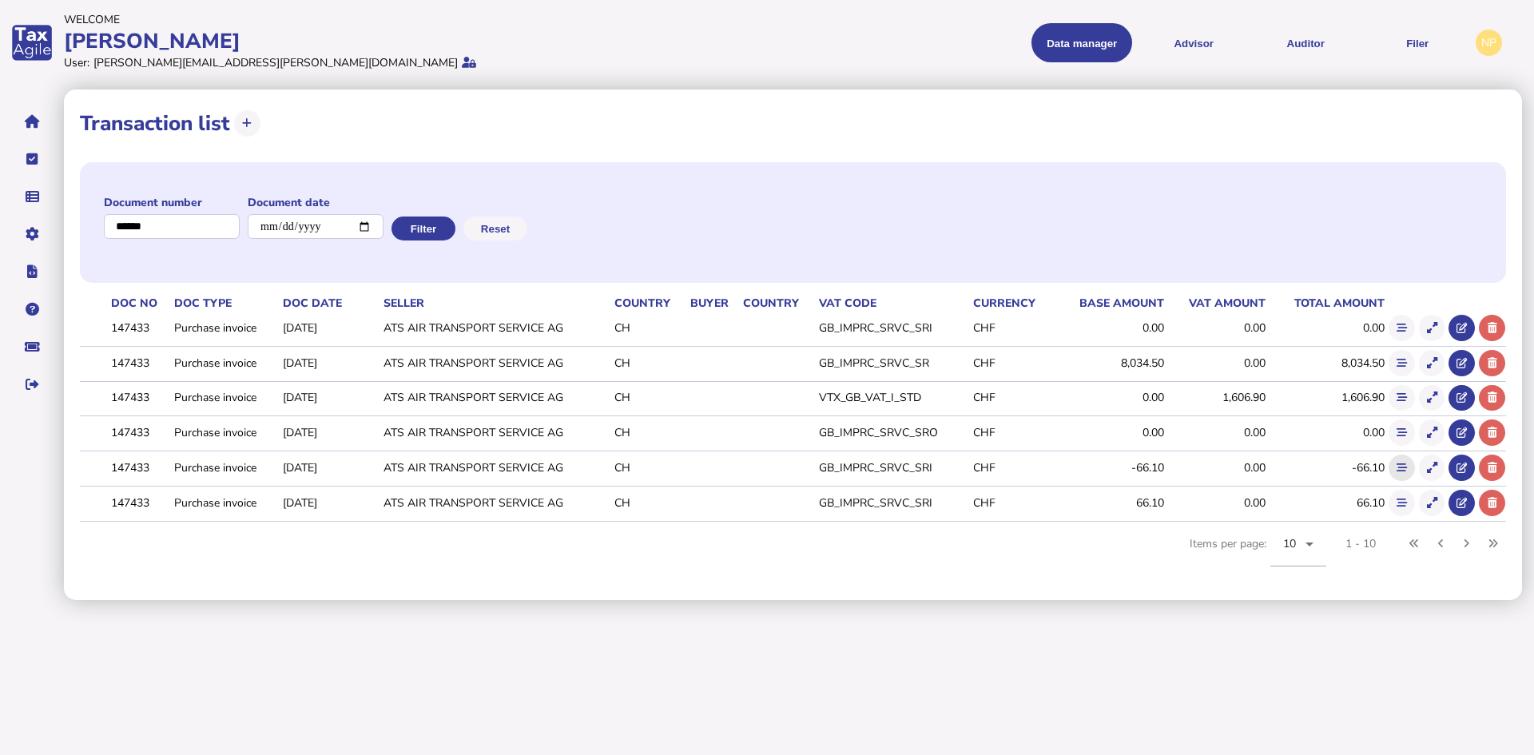
click at [1394, 467] on button at bounding box center [1401, 468] width 26 height 26
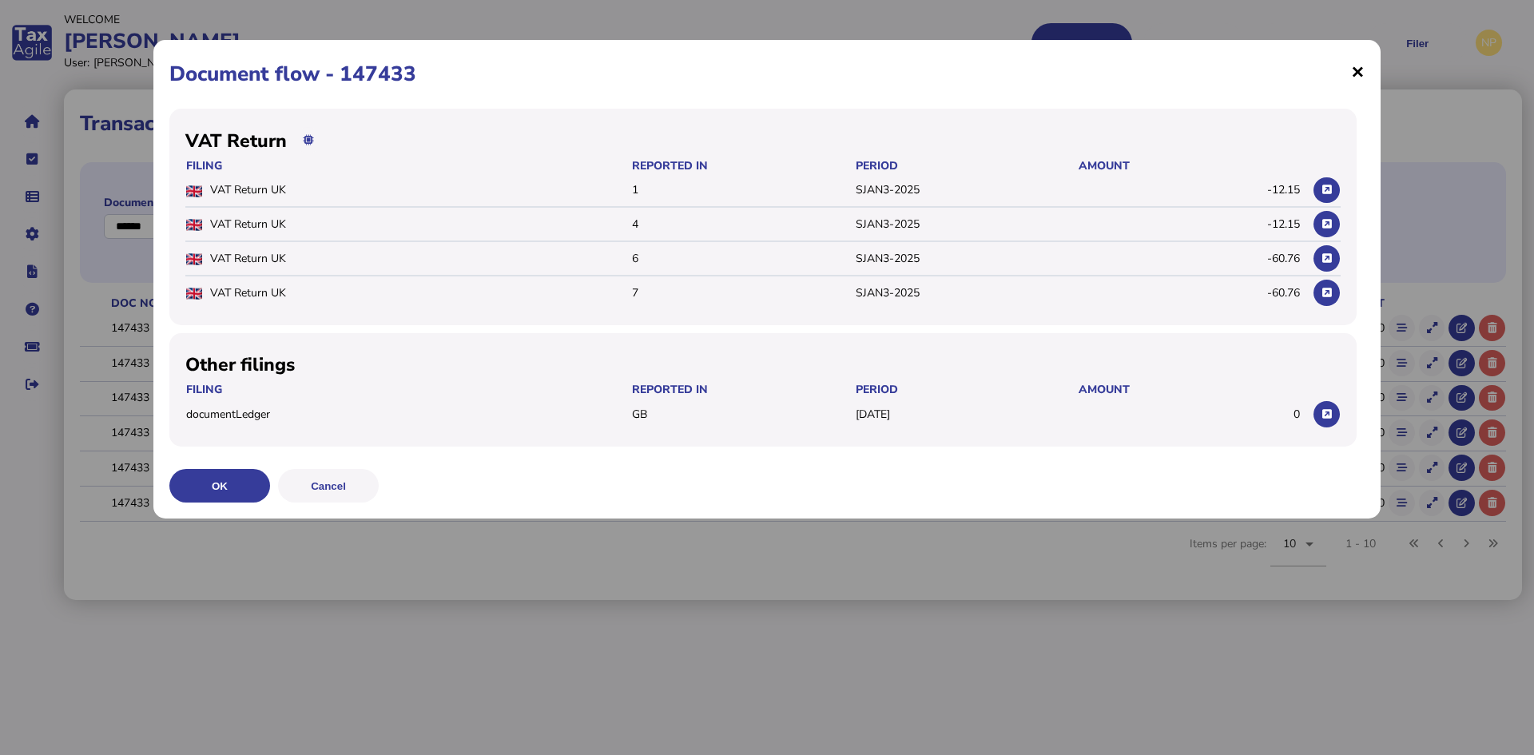
click at [1360, 72] on span "×" at bounding box center [1358, 71] width 14 height 30
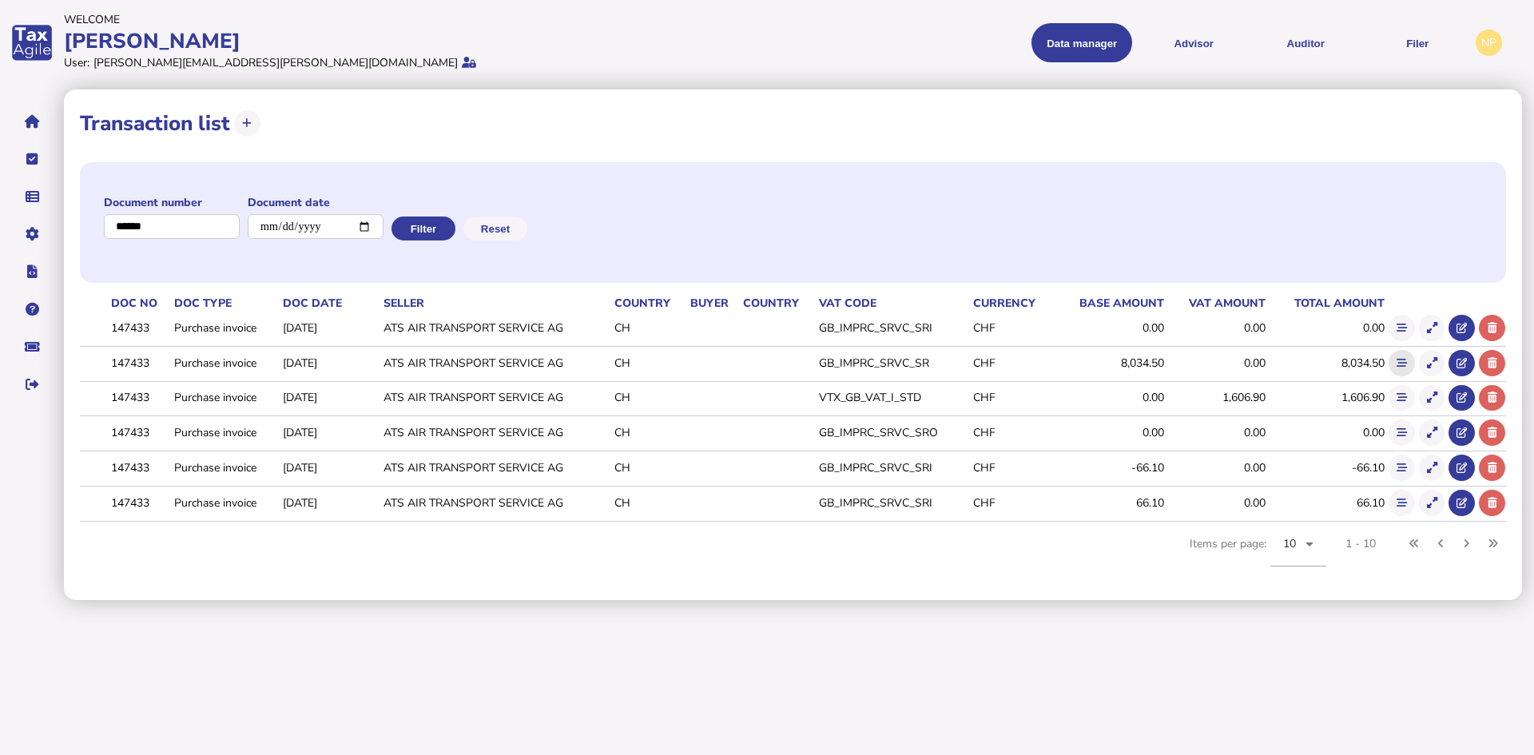
click at [1405, 359] on icon at bounding box center [1401, 363] width 10 height 10
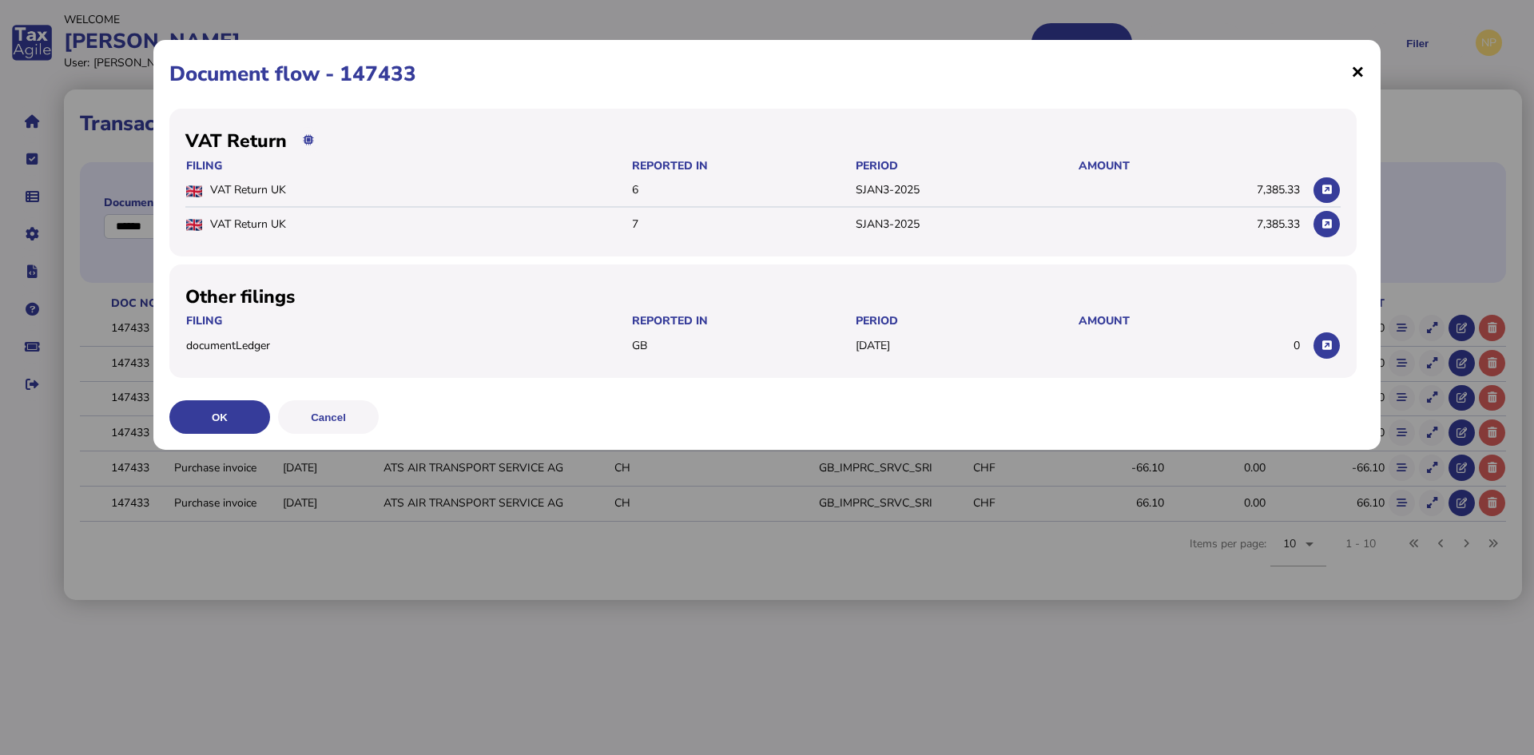
click at [1356, 70] on span "×" at bounding box center [1358, 71] width 14 height 30
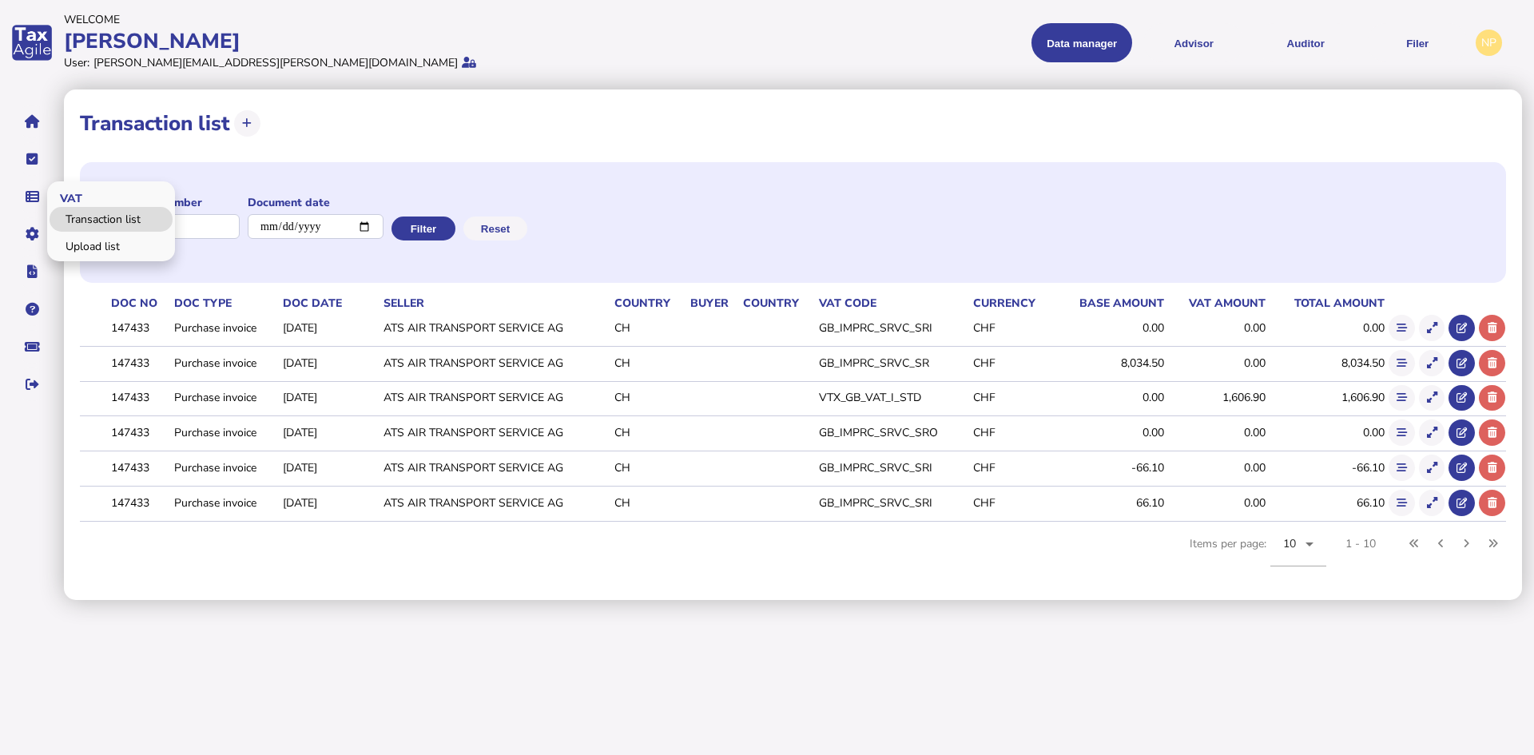
click at [85, 212] on link "Transaction list" at bounding box center [111, 219] width 123 height 25
click at [209, 221] on input "input" at bounding box center [172, 226] width 137 height 25
drag, startPoint x: 181, startPoint y: 220, endPoint x: 46, endPoint y: 216, distance: 135.9
click at [46, 216] on div "**********" at bounding box center [767, 300] width 1534 height 600
paste input "*********"
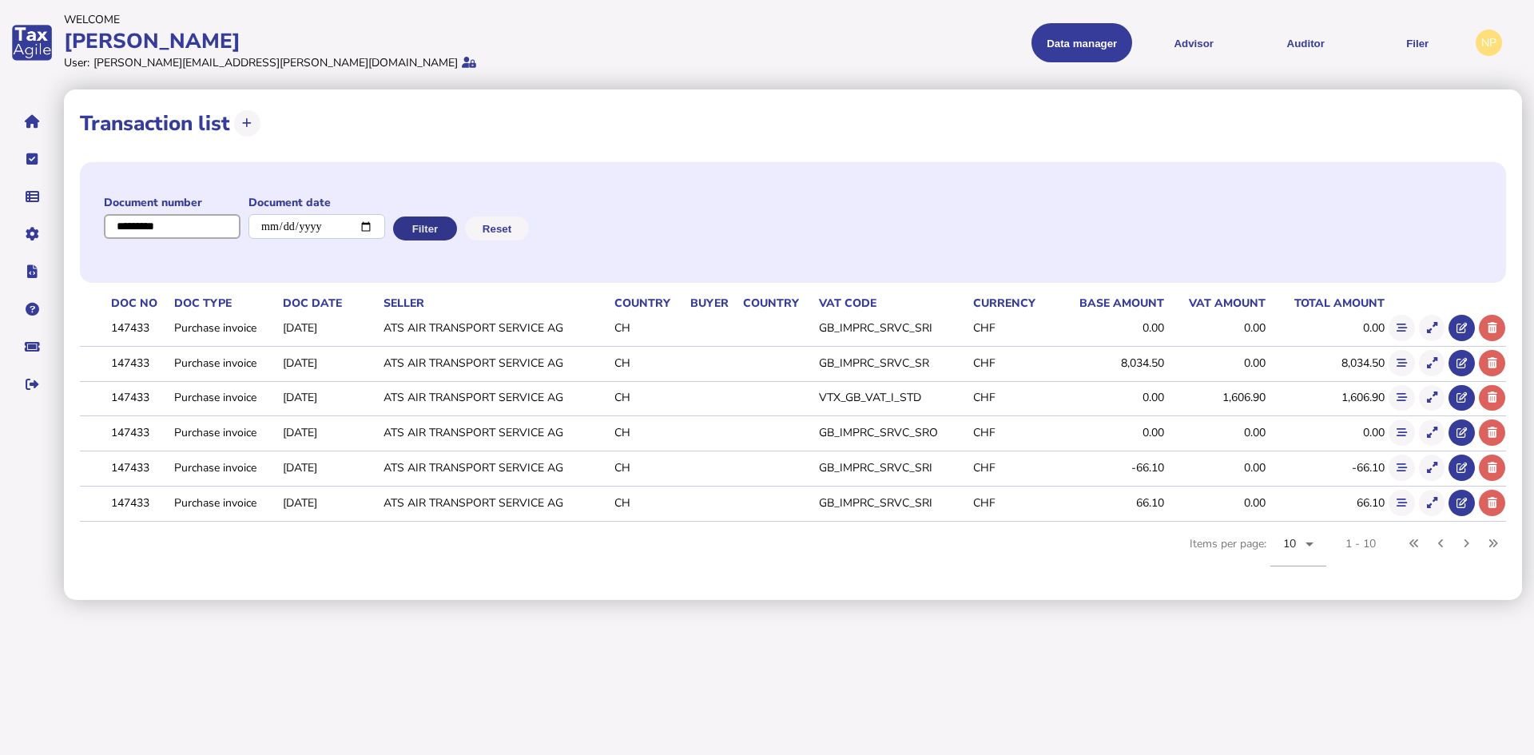
type input "*********"
click at [447, 228] on button "Filter" at bounding box center [423, 228] width 64 height 24
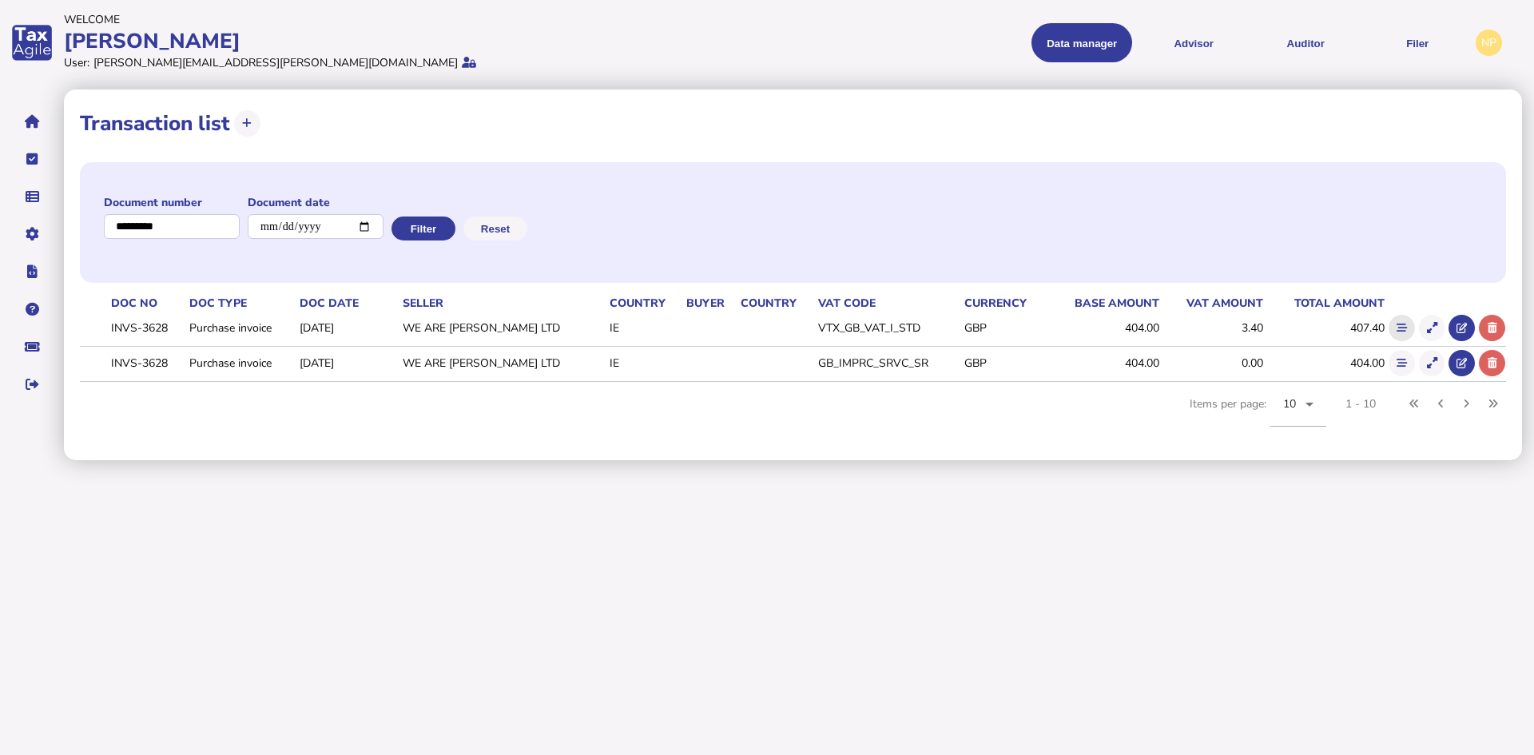
click at [1402, 324] on icon at bounding box center [1401, 328] width 10 height 10
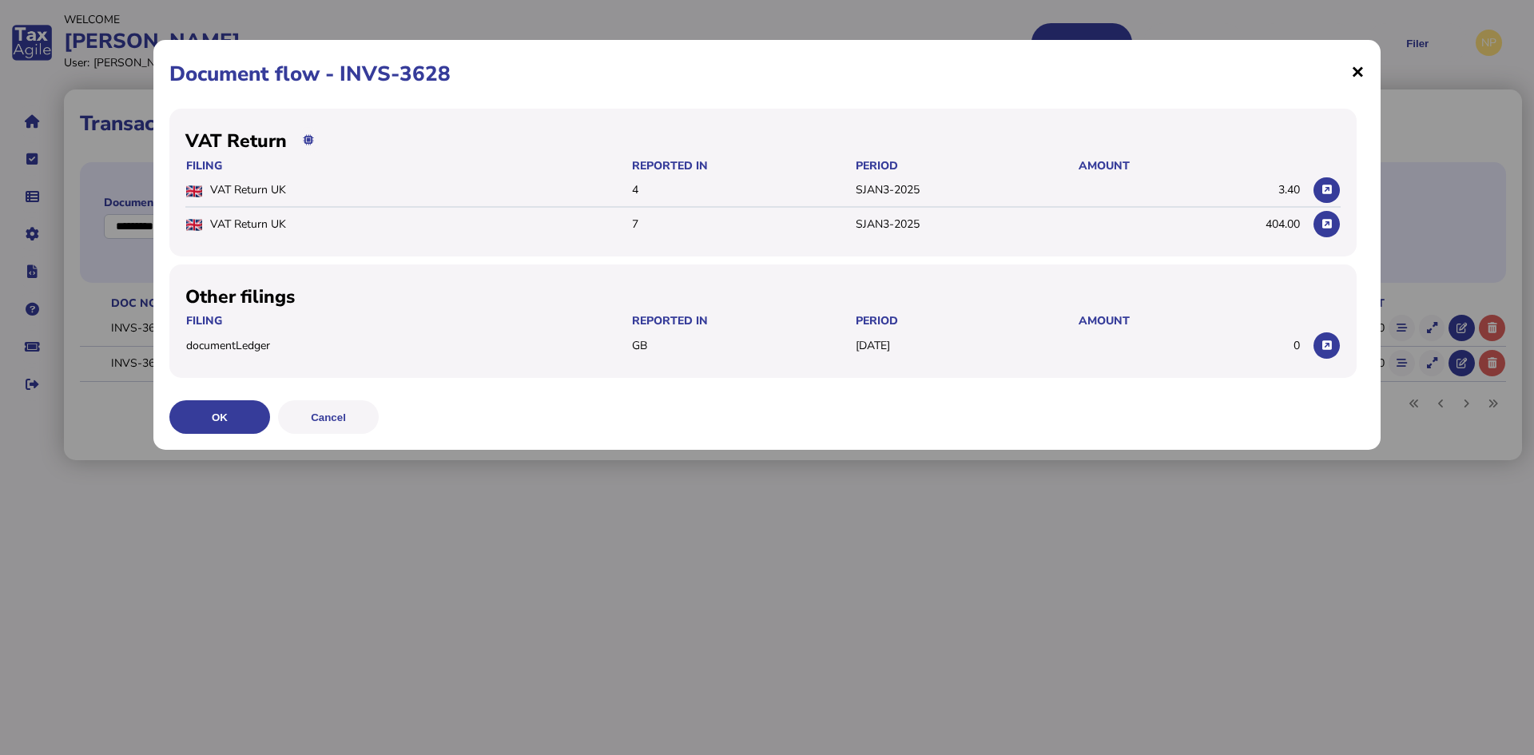
click at [1359, 78] on span "×" at bounding box center [1358, 71] width 14 height 30
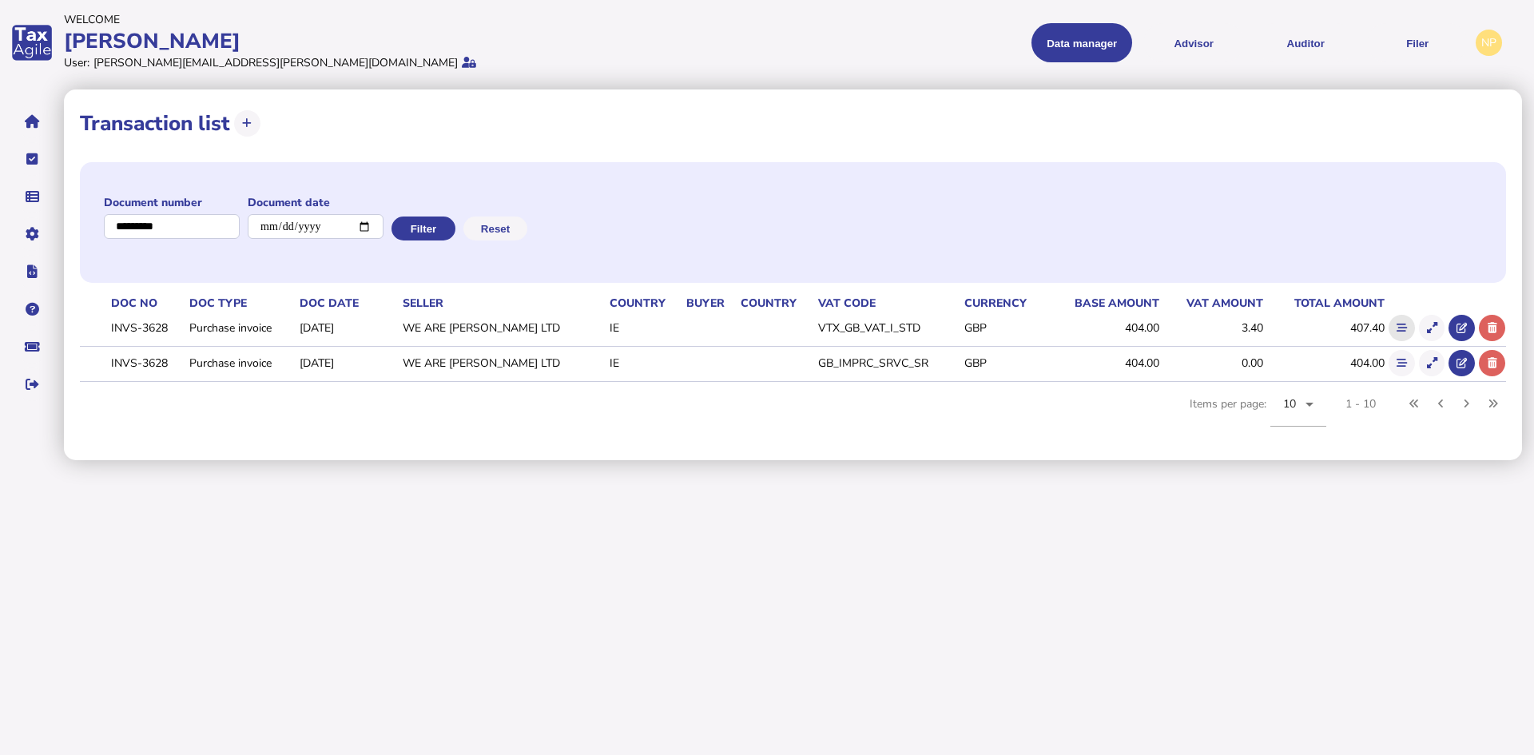
click at [1397, 326] on icon at bounding box center [1401, 328] width 10 height 10
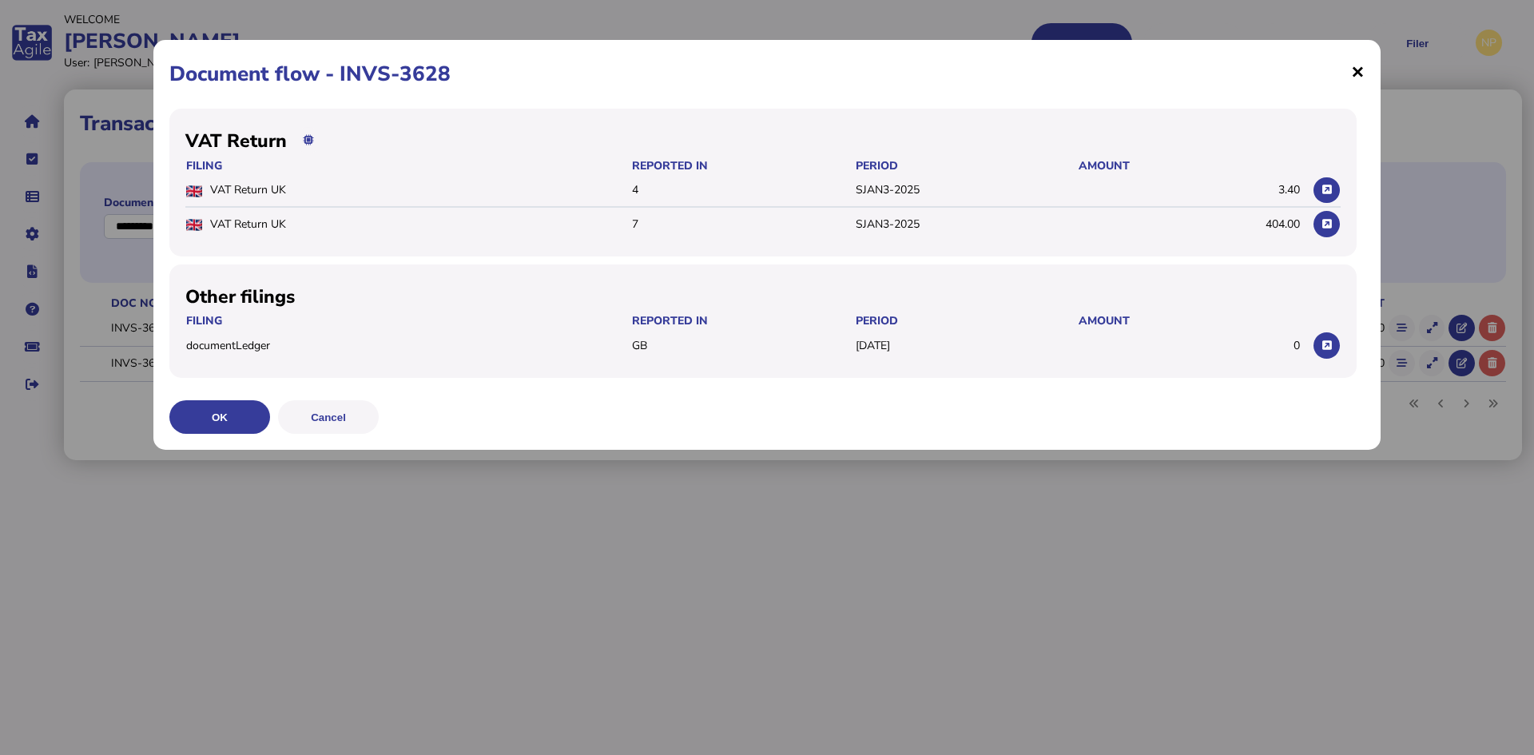
click at [1360, 68] on span "×" at bounding box center [1358, 71] width 14 height 30
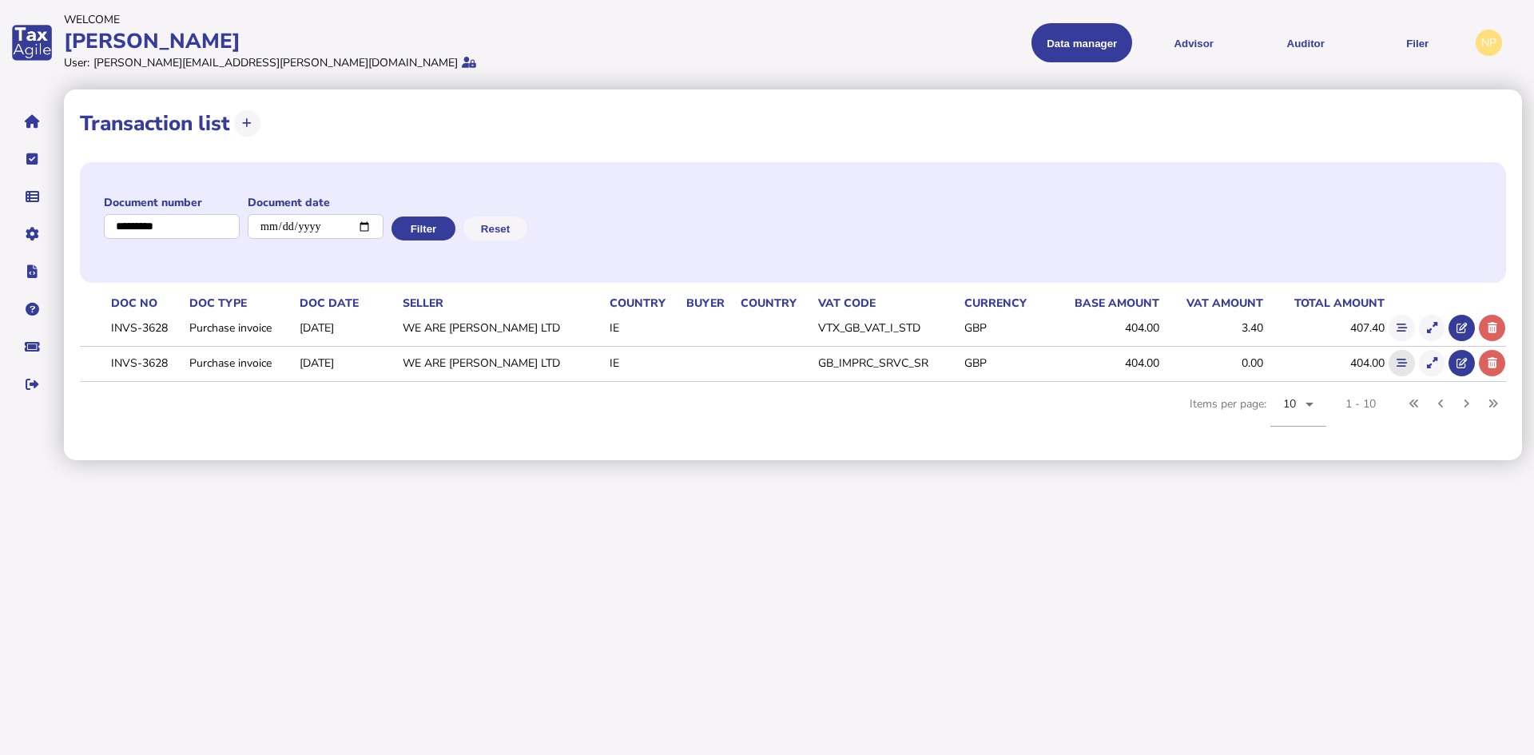
click at [1399, 363] on icon at bounding box center [1401, 363] width 10 height 10
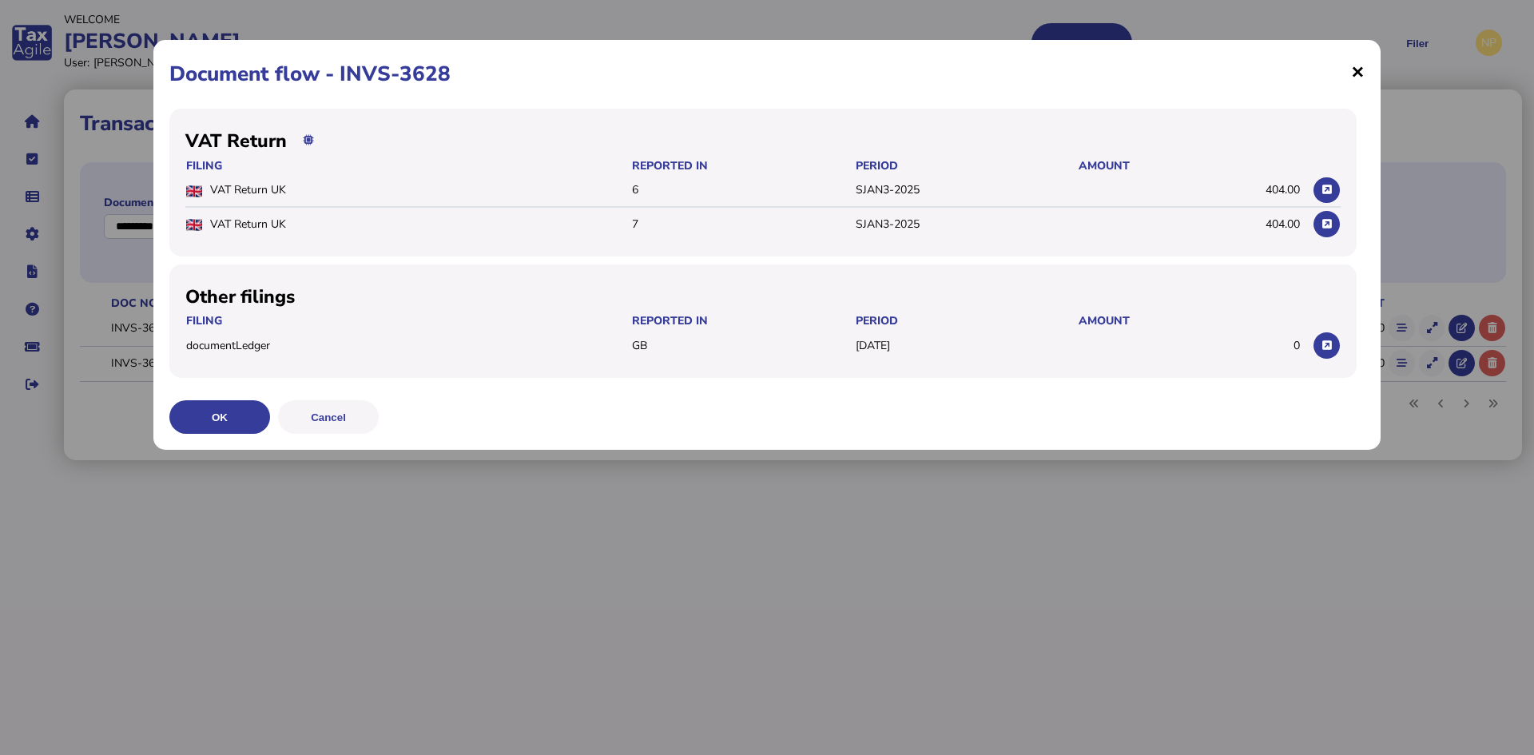
click at [1358, 73] on span "×" at bounding box center [1358, 71] width 14 height 30
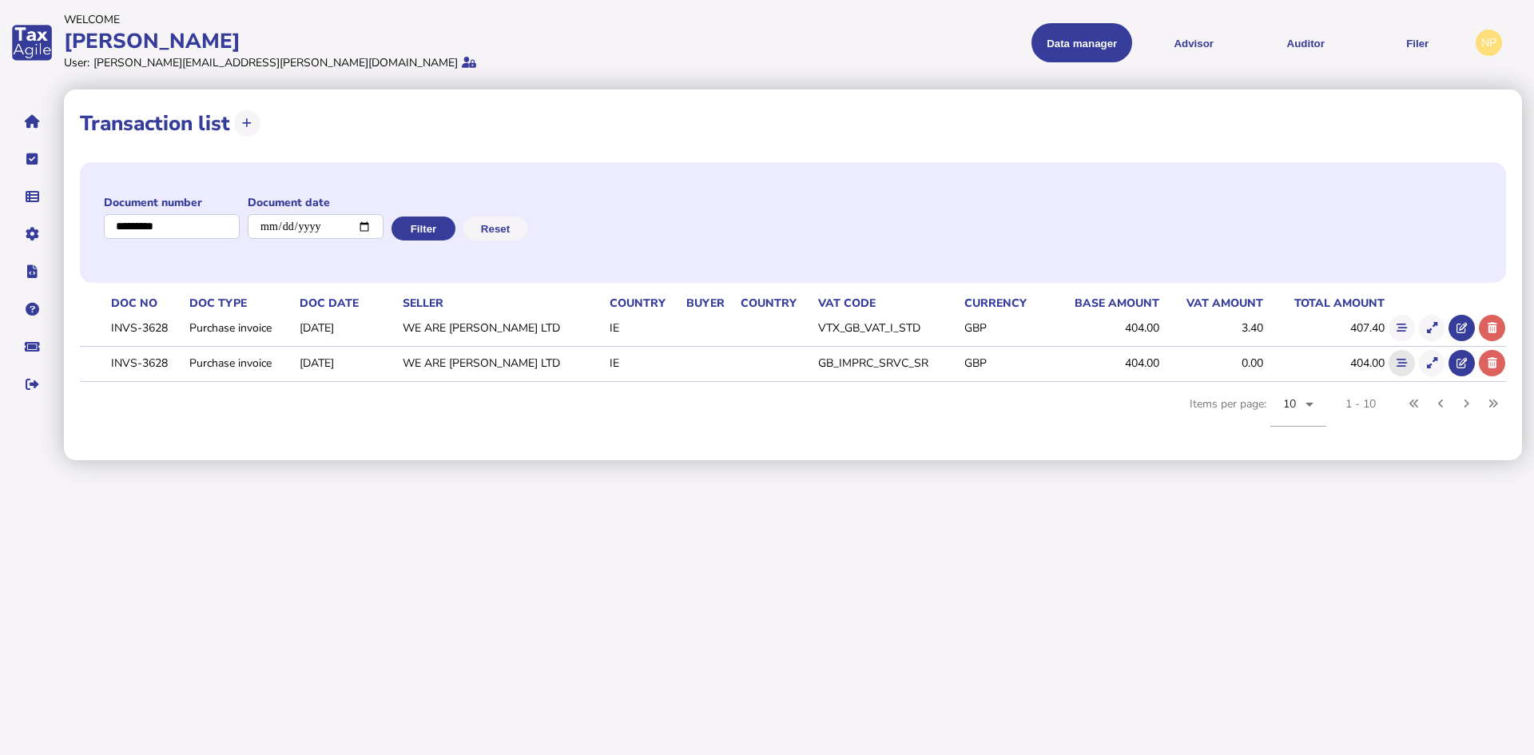
click at [1401, 365] on icon at bounding box center [1401, 363] width 10 height 10
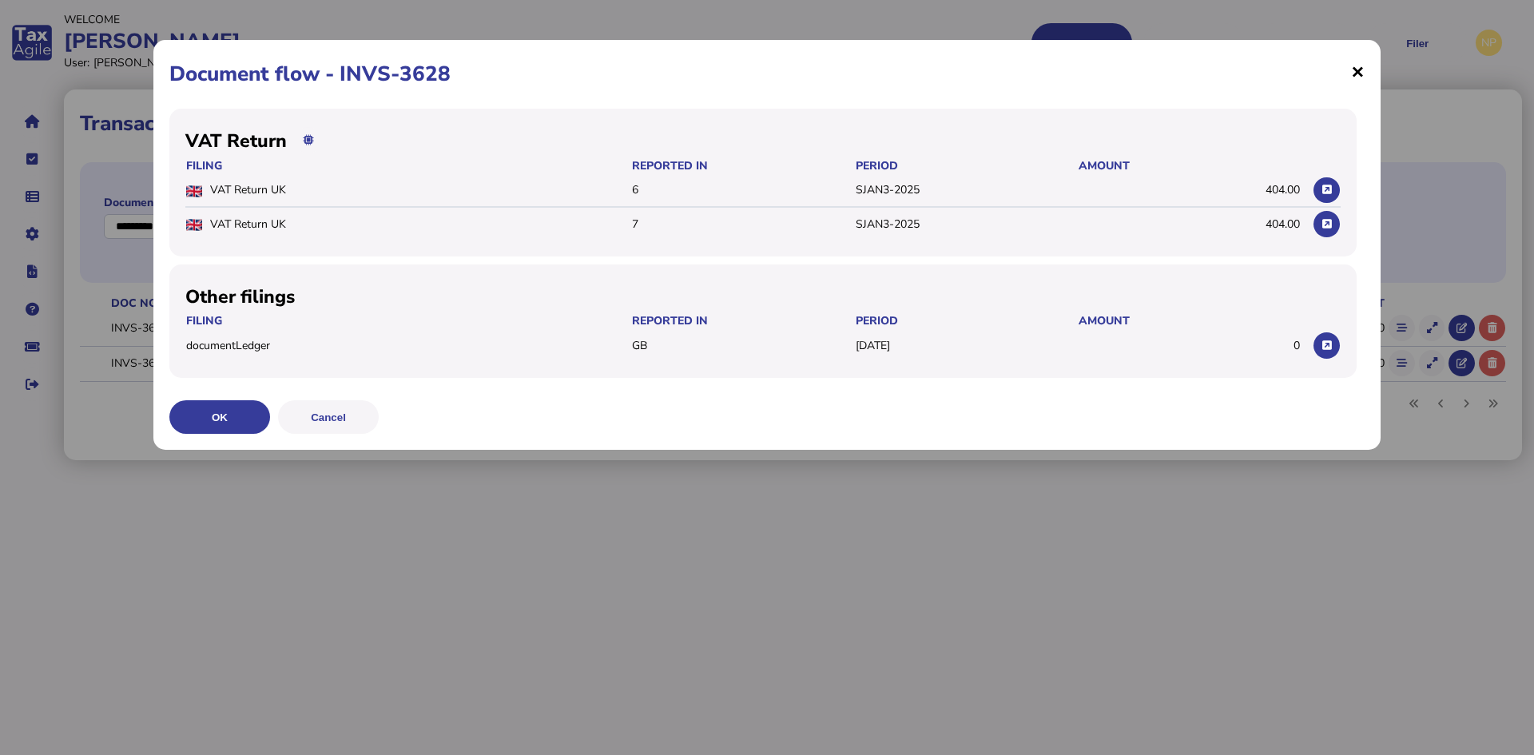
click at [1355, 70] on span "×" at bounding box center [1358, 71] width 14 height 30
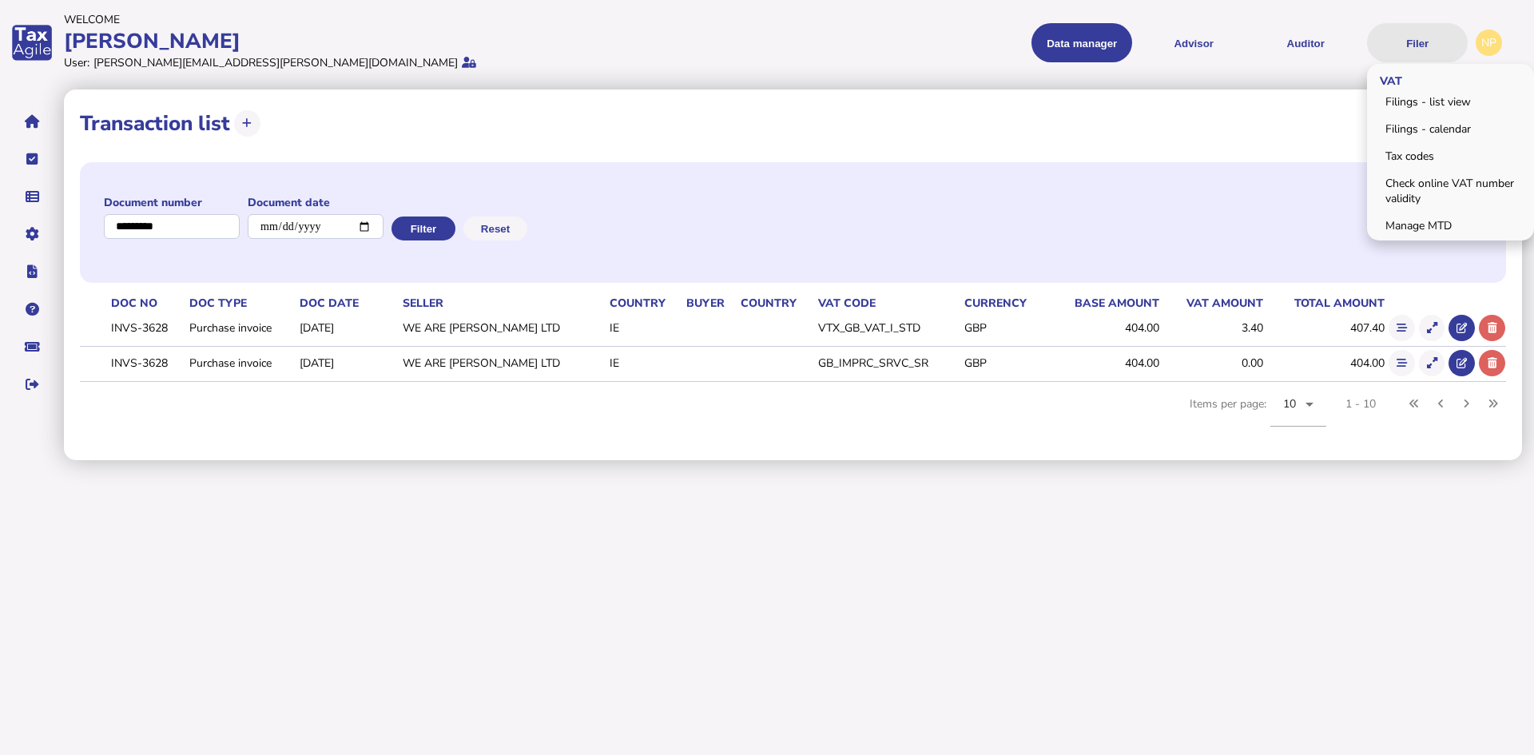
click at [1426, 33] on button "Filer" at bounding box center [1417, 42] width 101 height 39
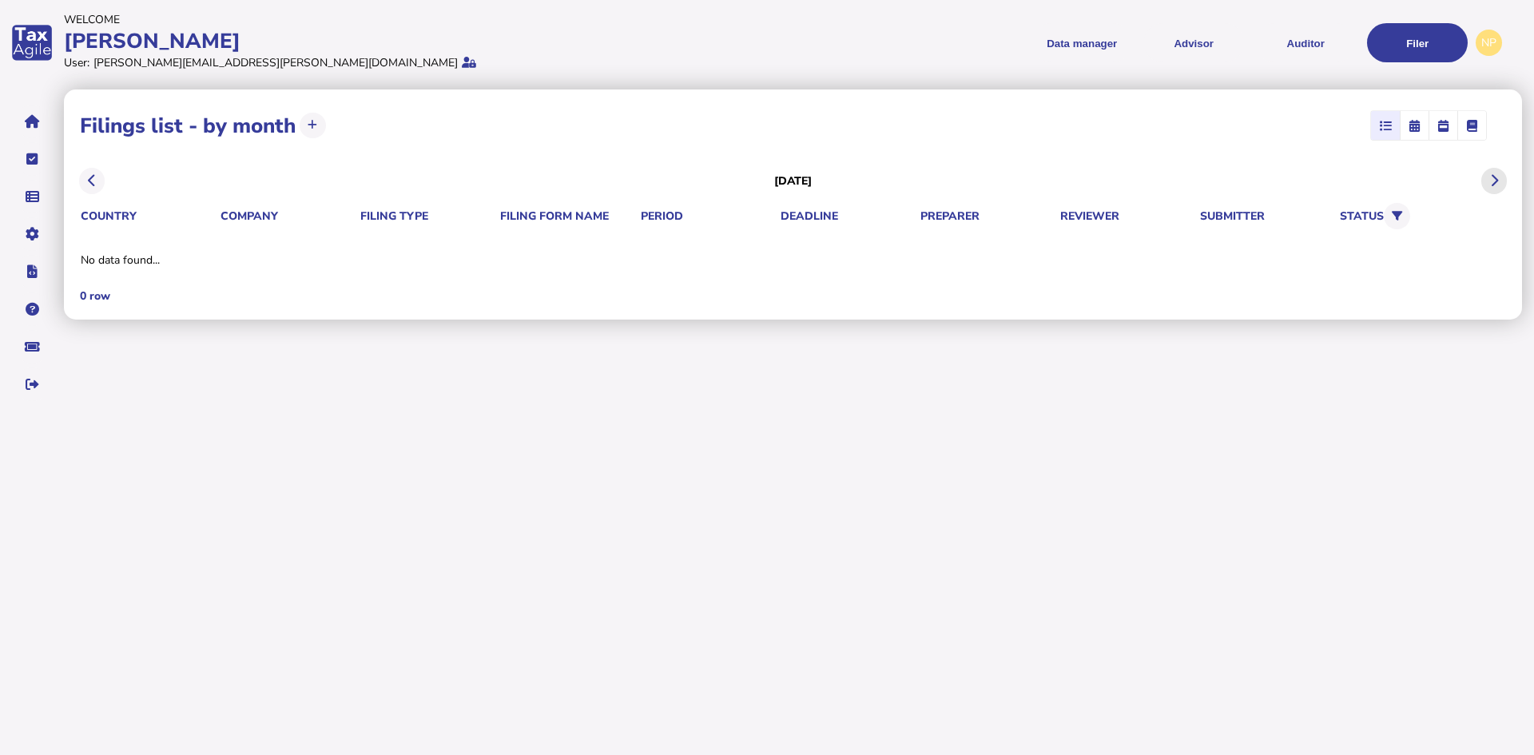
click at [1495, 181] on icon at bounding box center [1494, 181] width 8 height 1
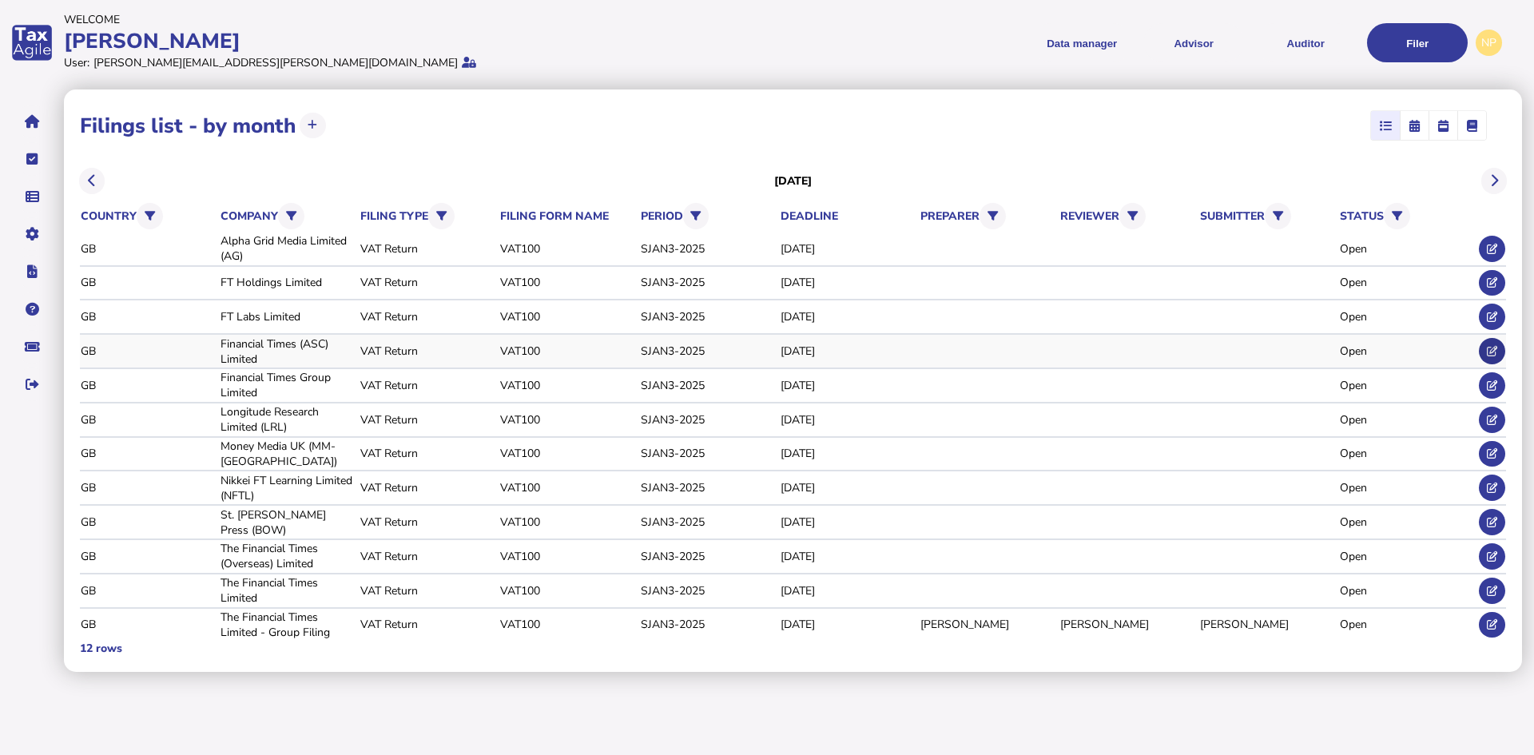
click at [1494, 349] on icon at bounding box center [1492, 351] width 10 height 10
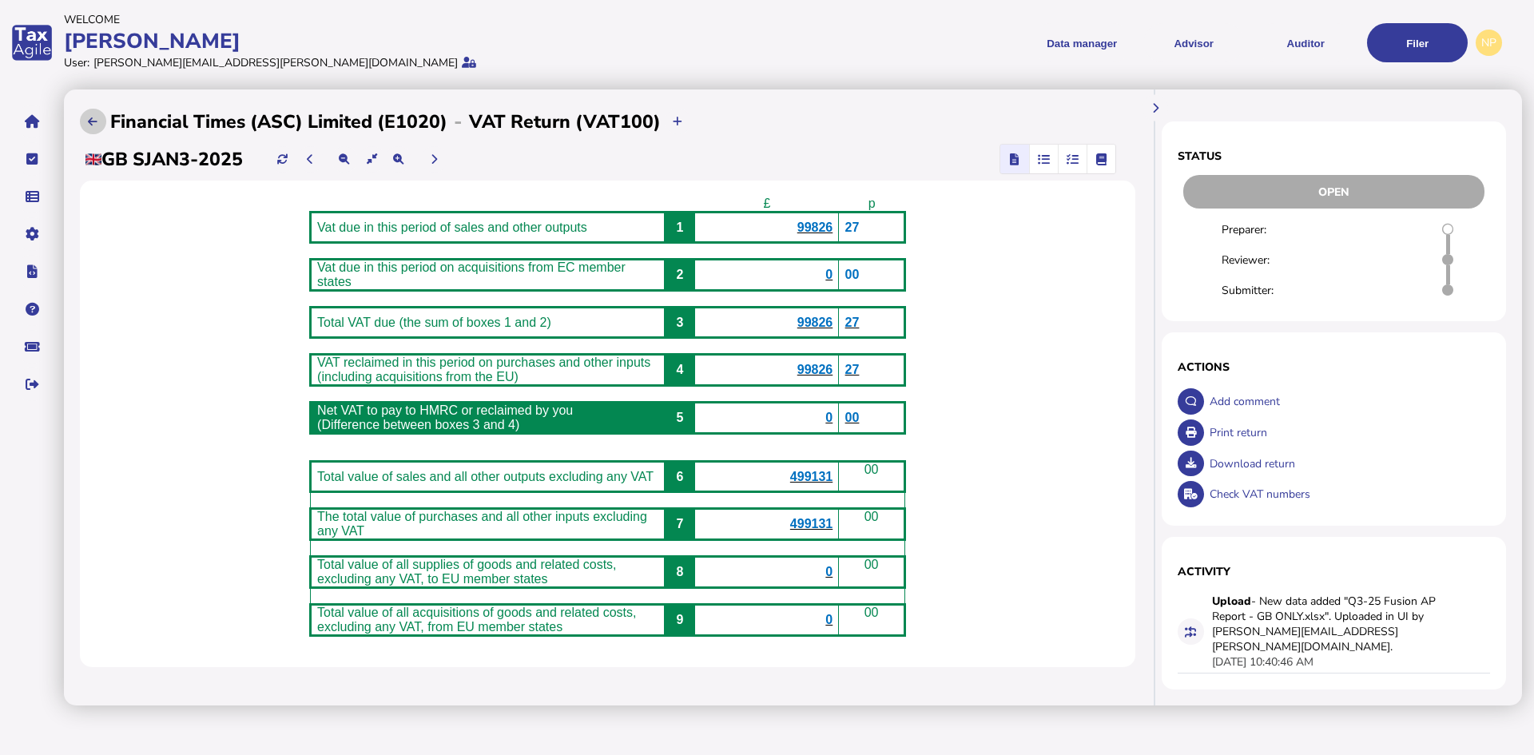
click at [93, 123] on icon at bounding box center [93, 122] width 10 height 10
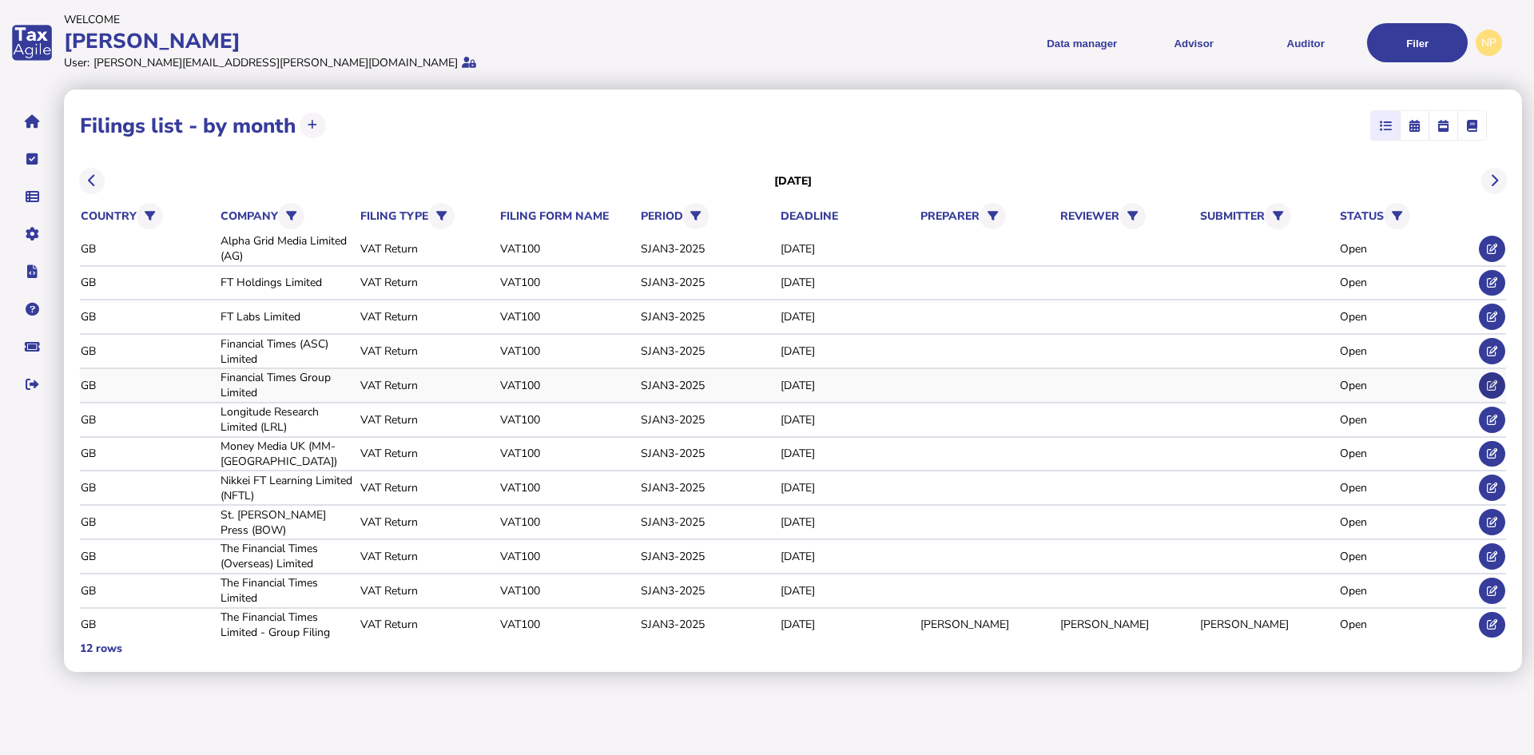
click at [1489, 383] on icon at bounding box center [1492, 385] width 10 height 10
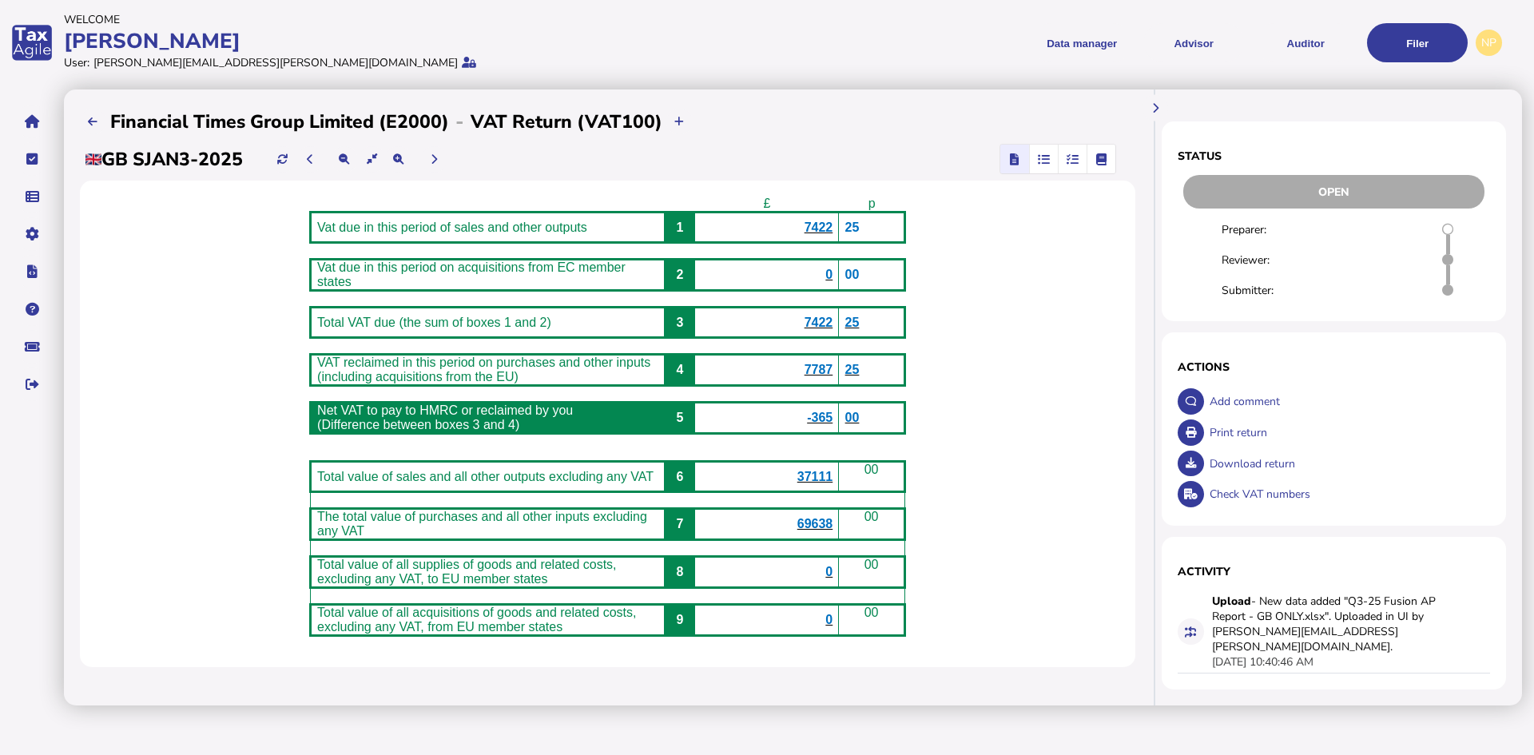
click at [832, 376] on span "7787" at bounding box center [818, 370] width 29 height 14
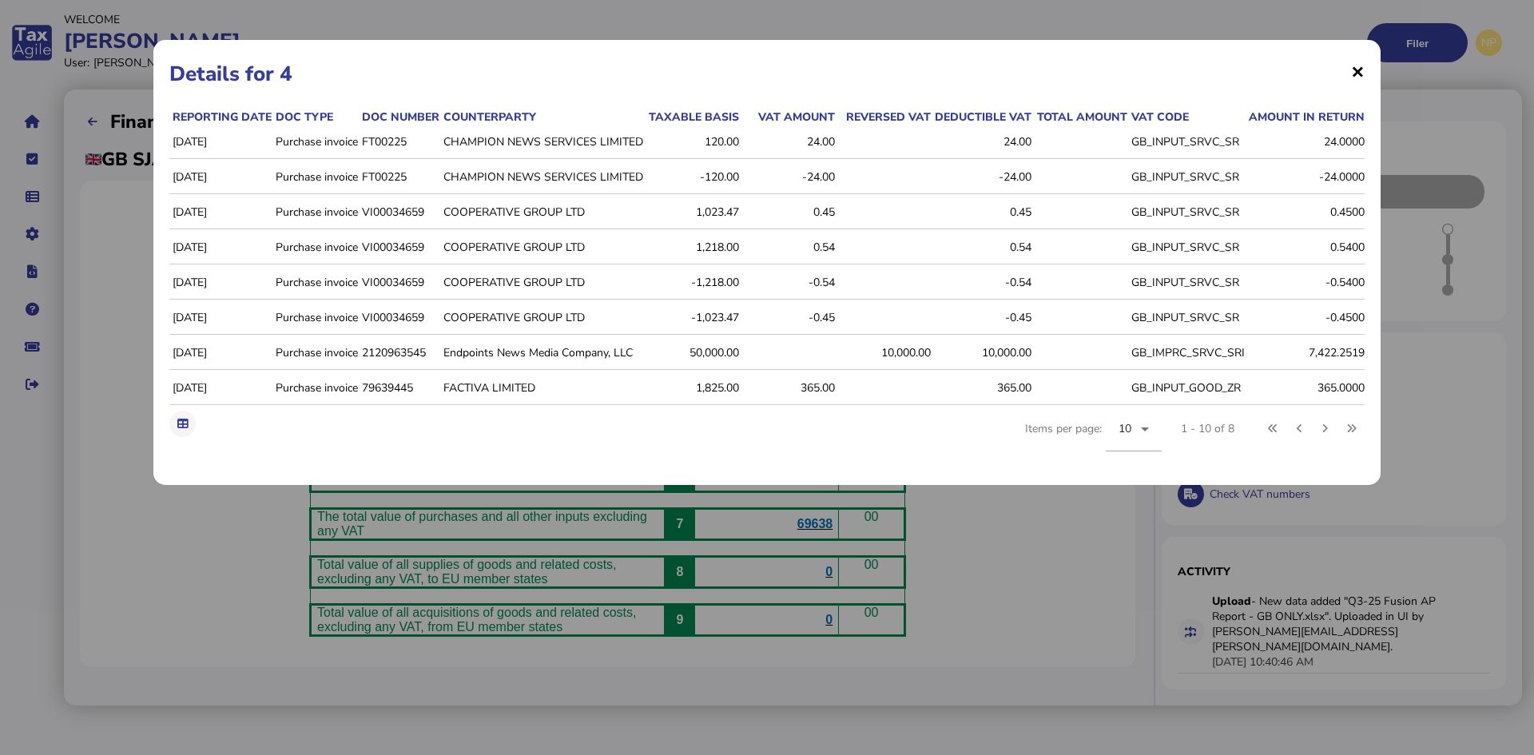
click at [1361, 72] on span "×" at bounding box center [1358, 71] width 14 height 30
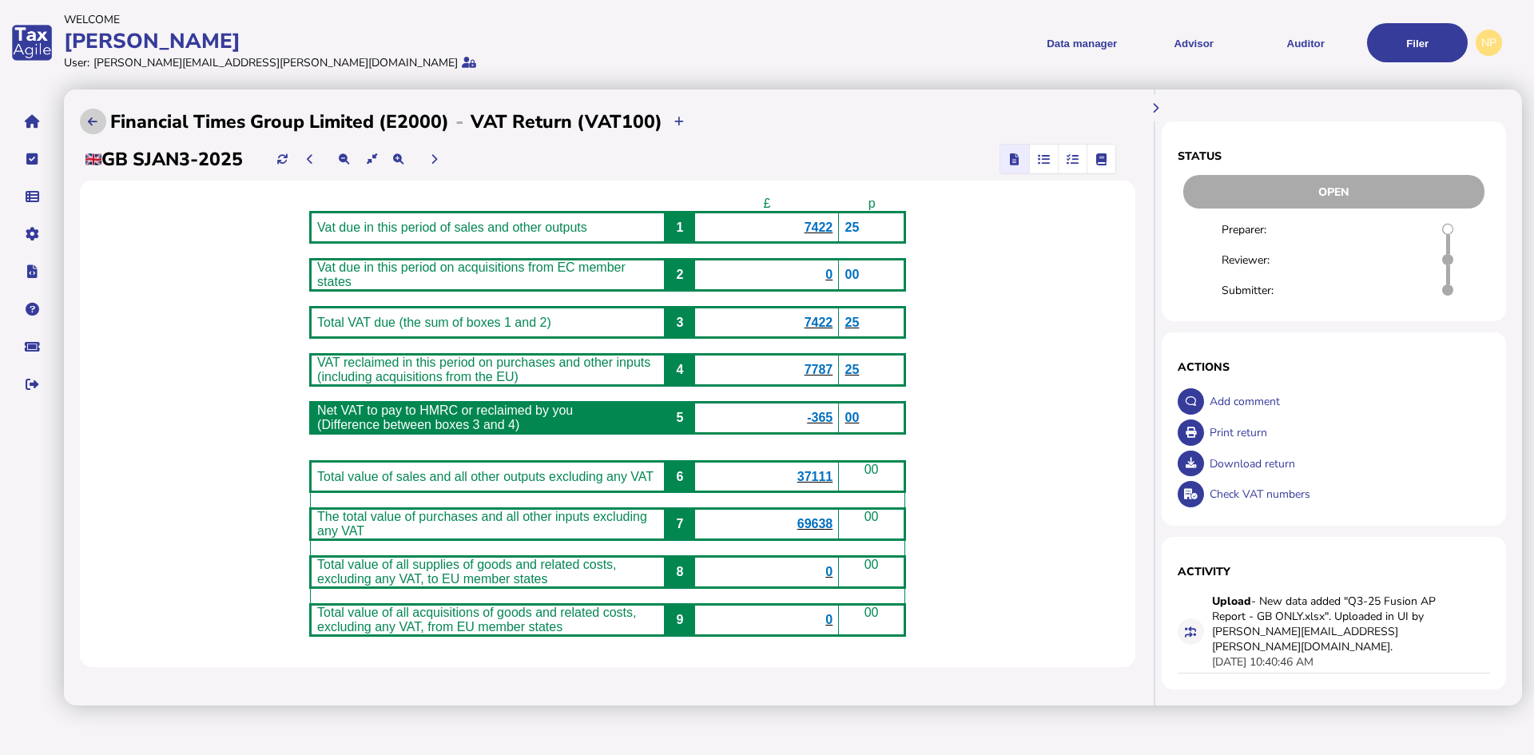
click at [93, 122] on icon at bounding box center [93, 122] width 10 height 10
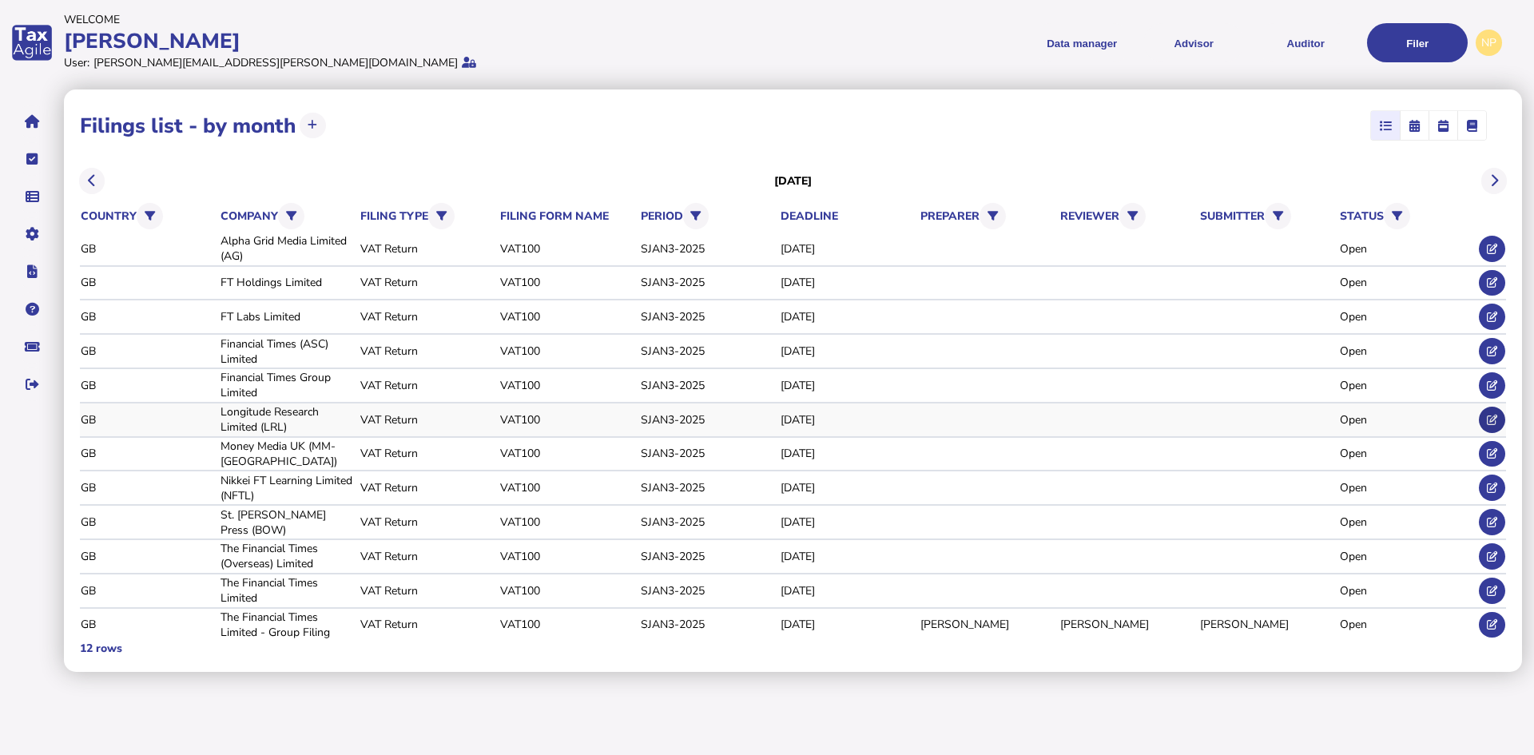
click at [1491, 413] on button at bounding box center [1492, 420] width 26 height 26
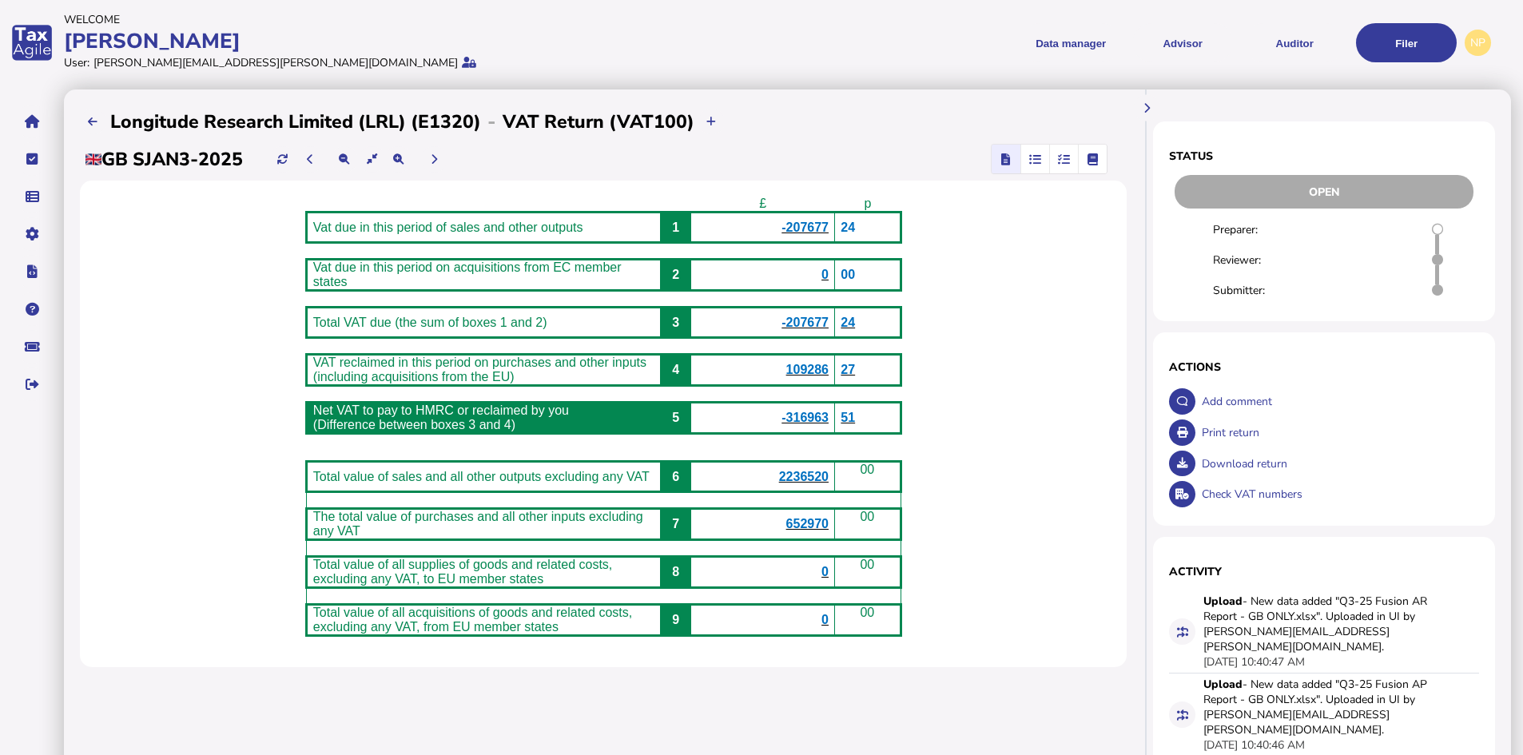
click at [822, 376] on span "109286" at bounding box center [807, 370] width 42 height 14
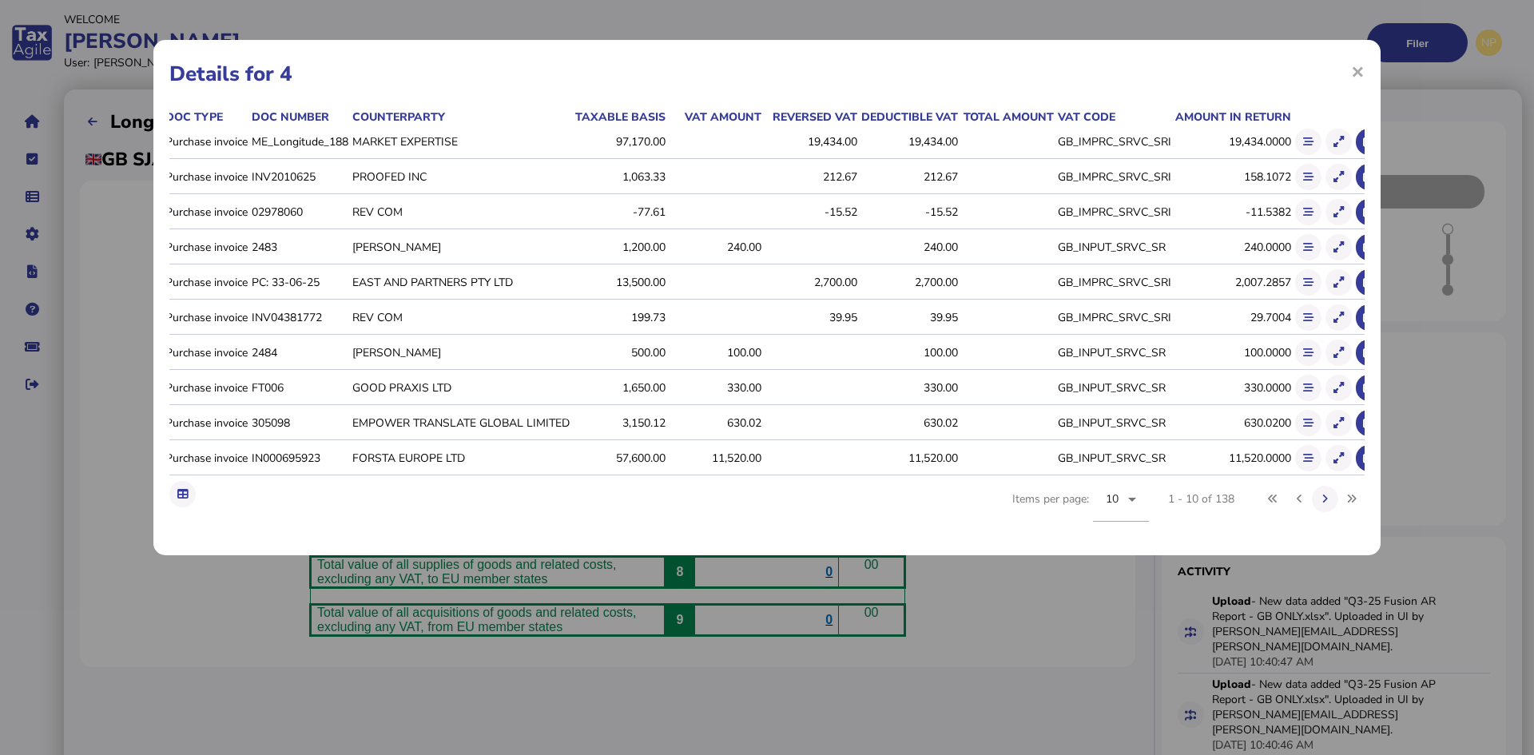
scroll to position [0, 129]
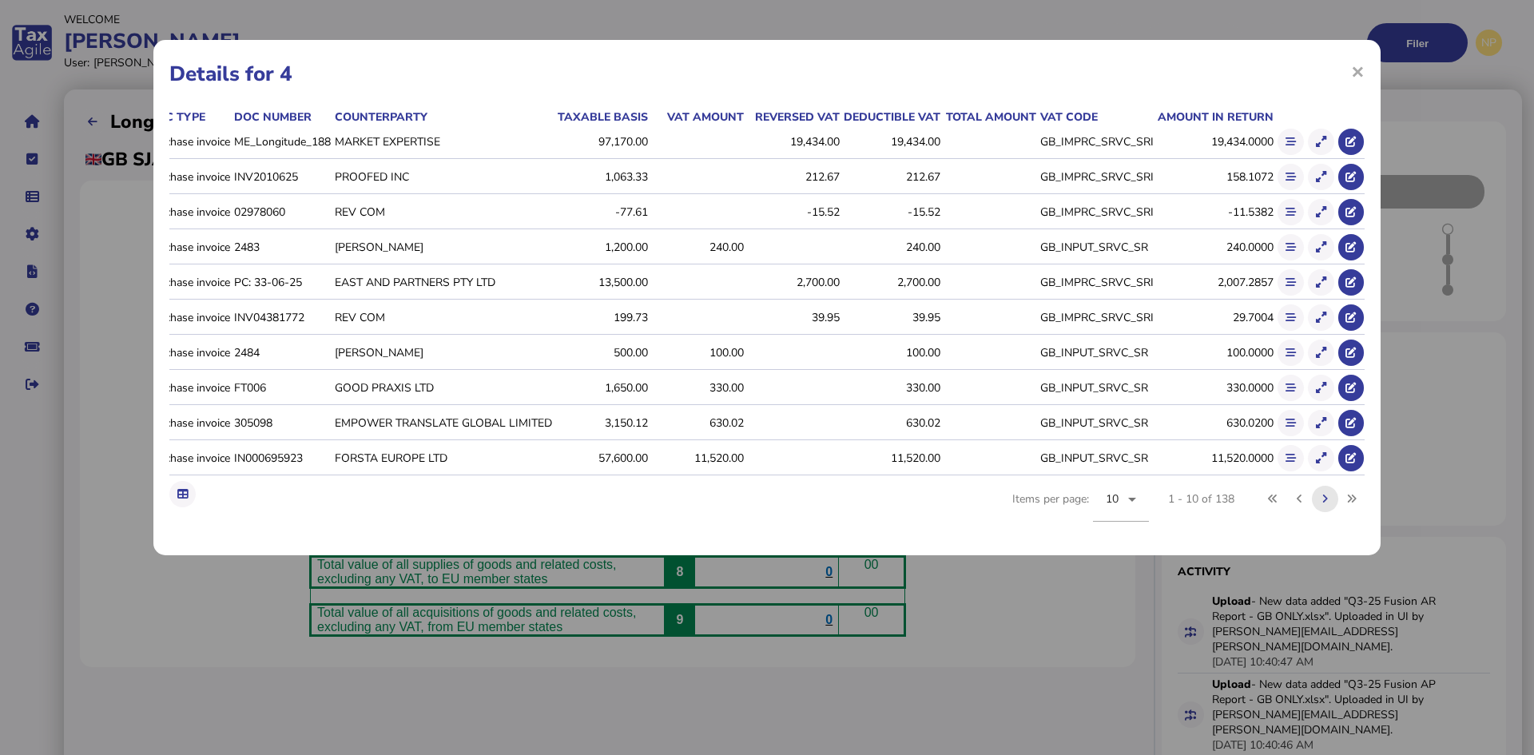
click at [1323, 504] on icon at bounding box center [1325, 499] width 6 height 10
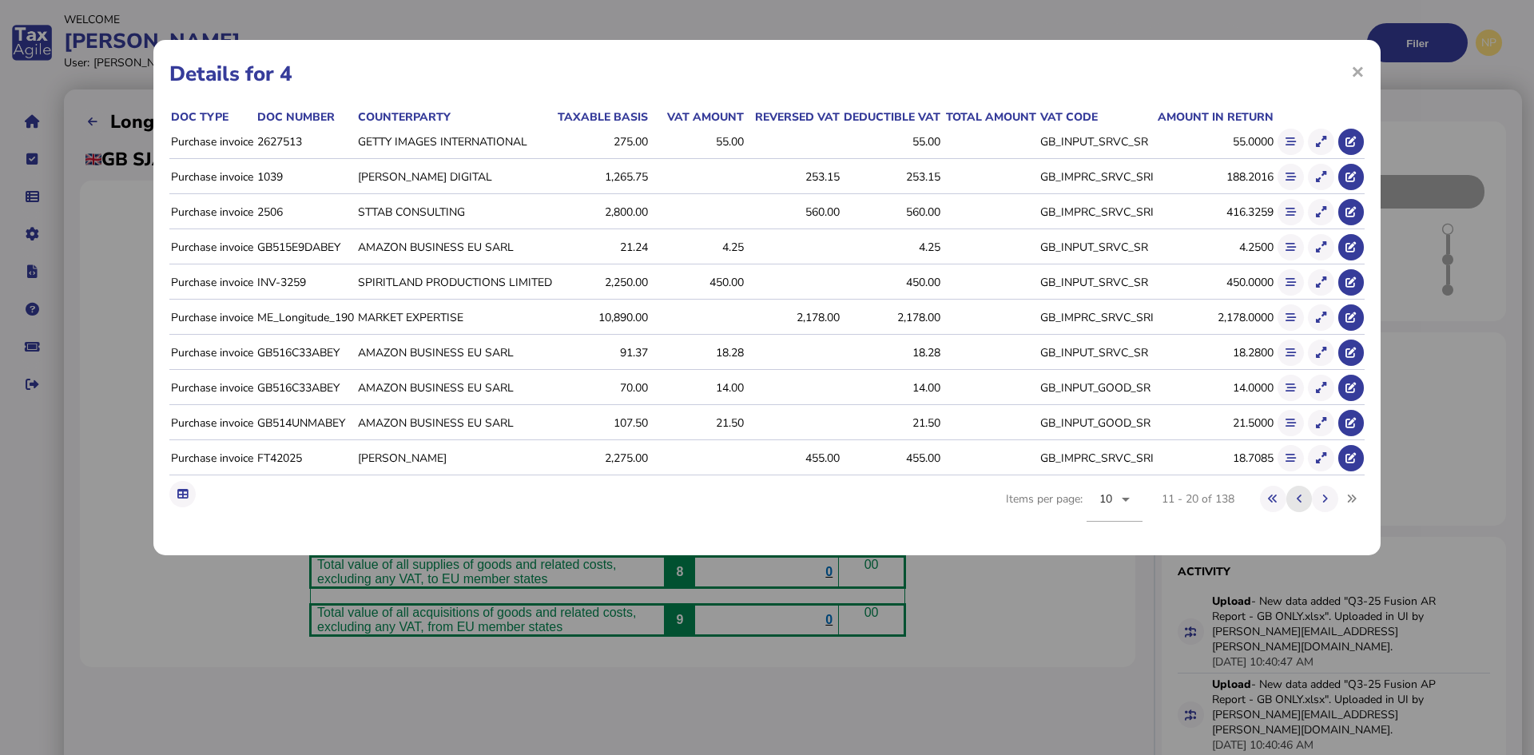
scroll to position [0, 105]
click at [1326, 504] on icon at bounding box center [1325, 499] width 6 height 10
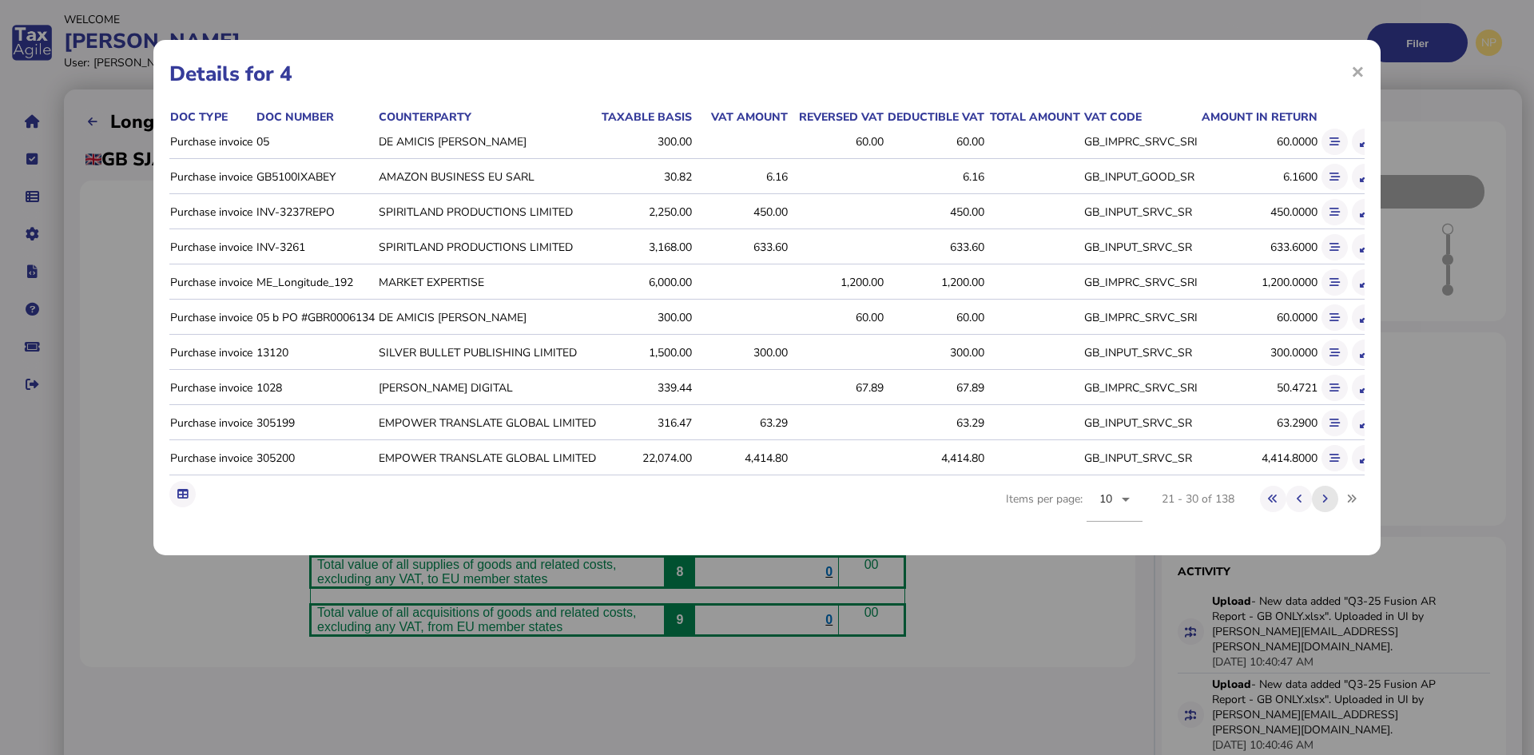
click at [1321, 510] on button at bounding box center [1325, 499] width 26 height 26
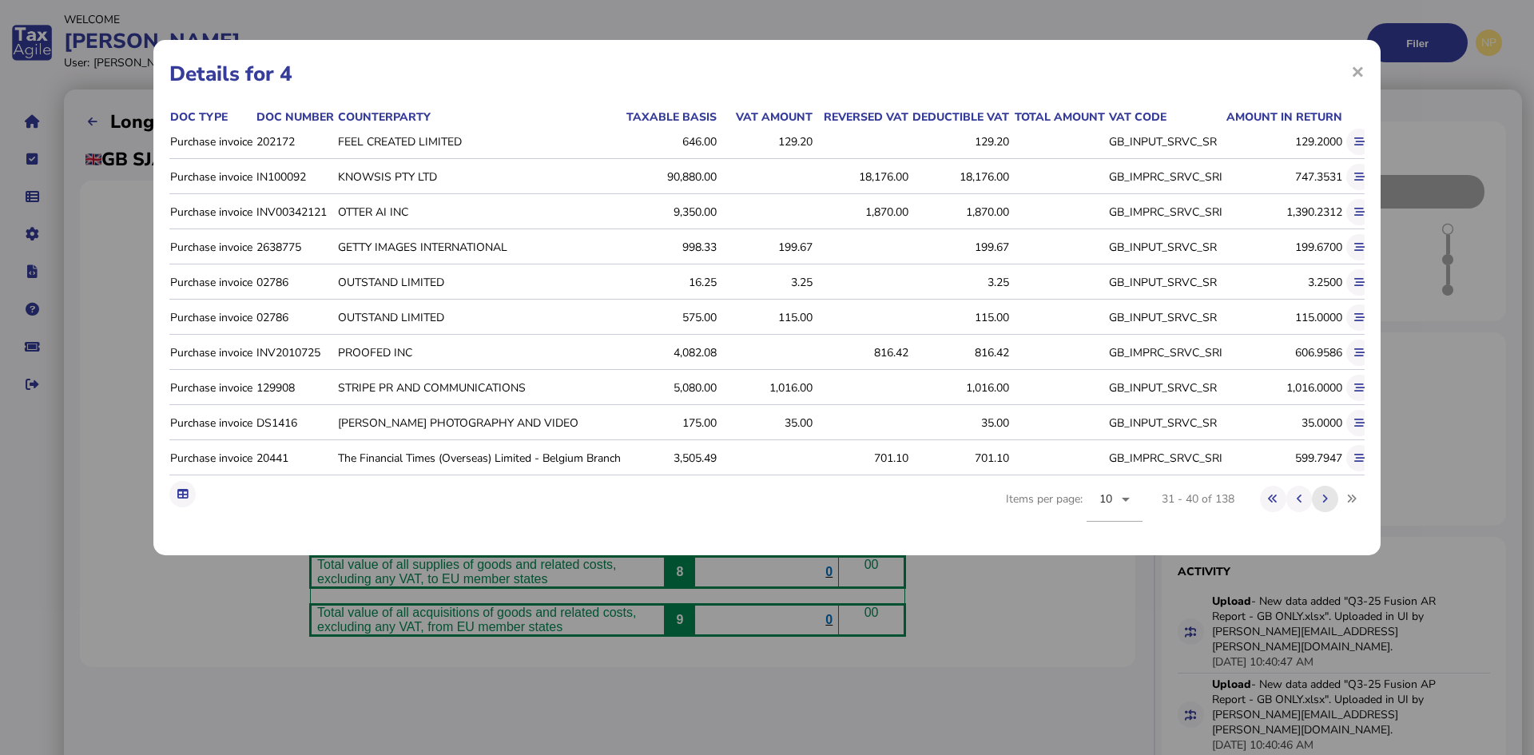
click at [1321, 510] on button at bounding box center [1325, 499] width 26 height 26
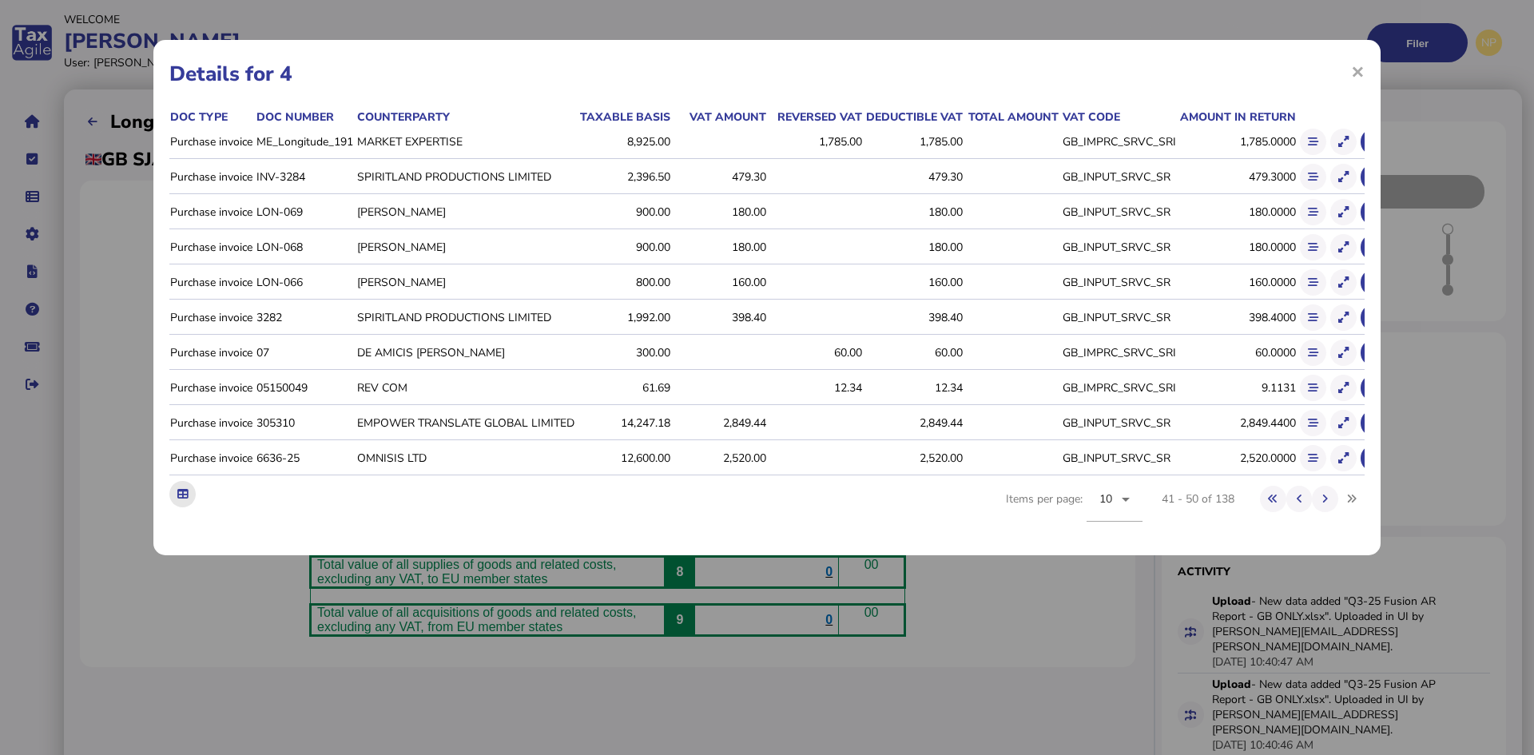
click at [185, 499] on icon at bounding box center [182, 494] width 10 height 10
click at [1354, 73] on span "×" at bounding box center [1358, 71] width 14 height 30
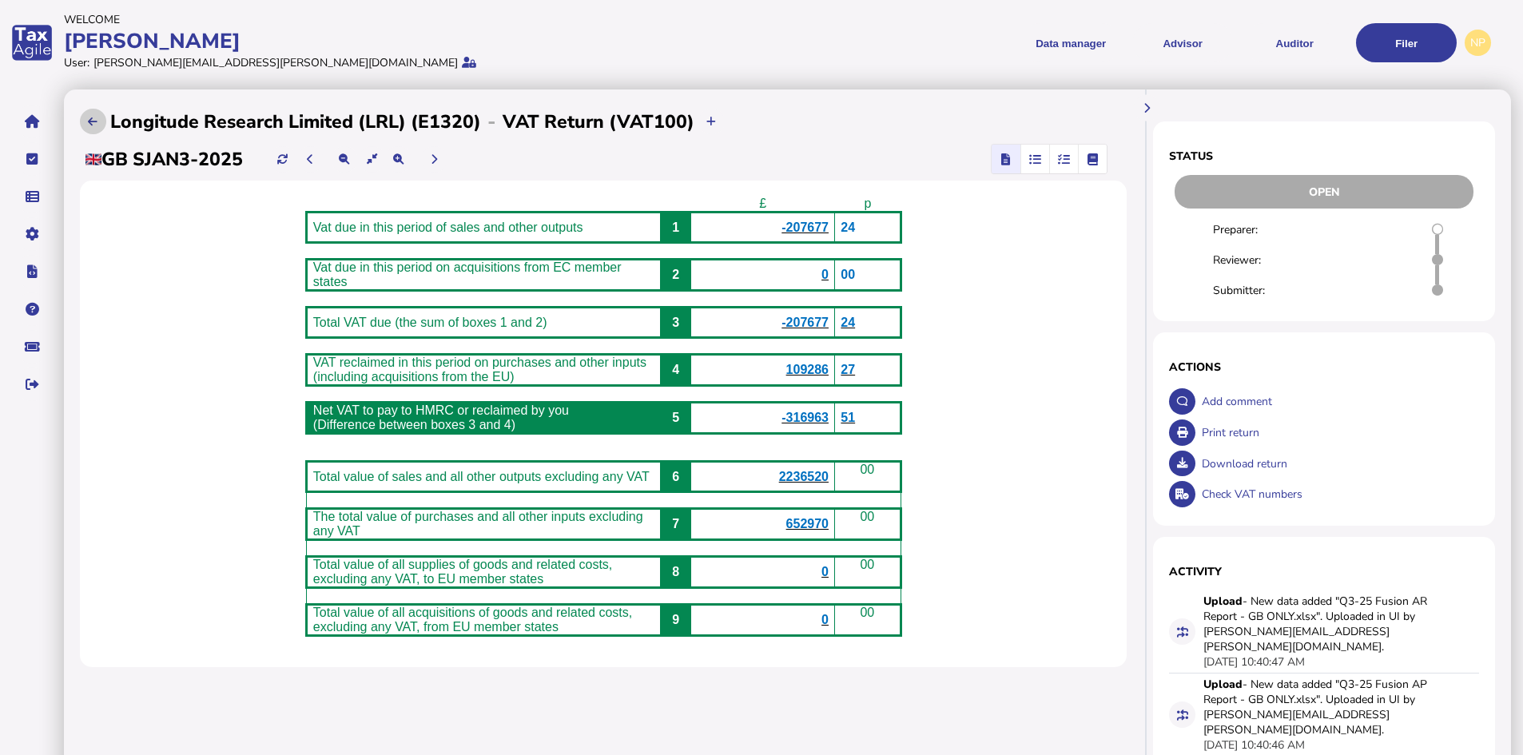
click at [91, 121] on icon at bounding box center [93, 122] width 10 height 10
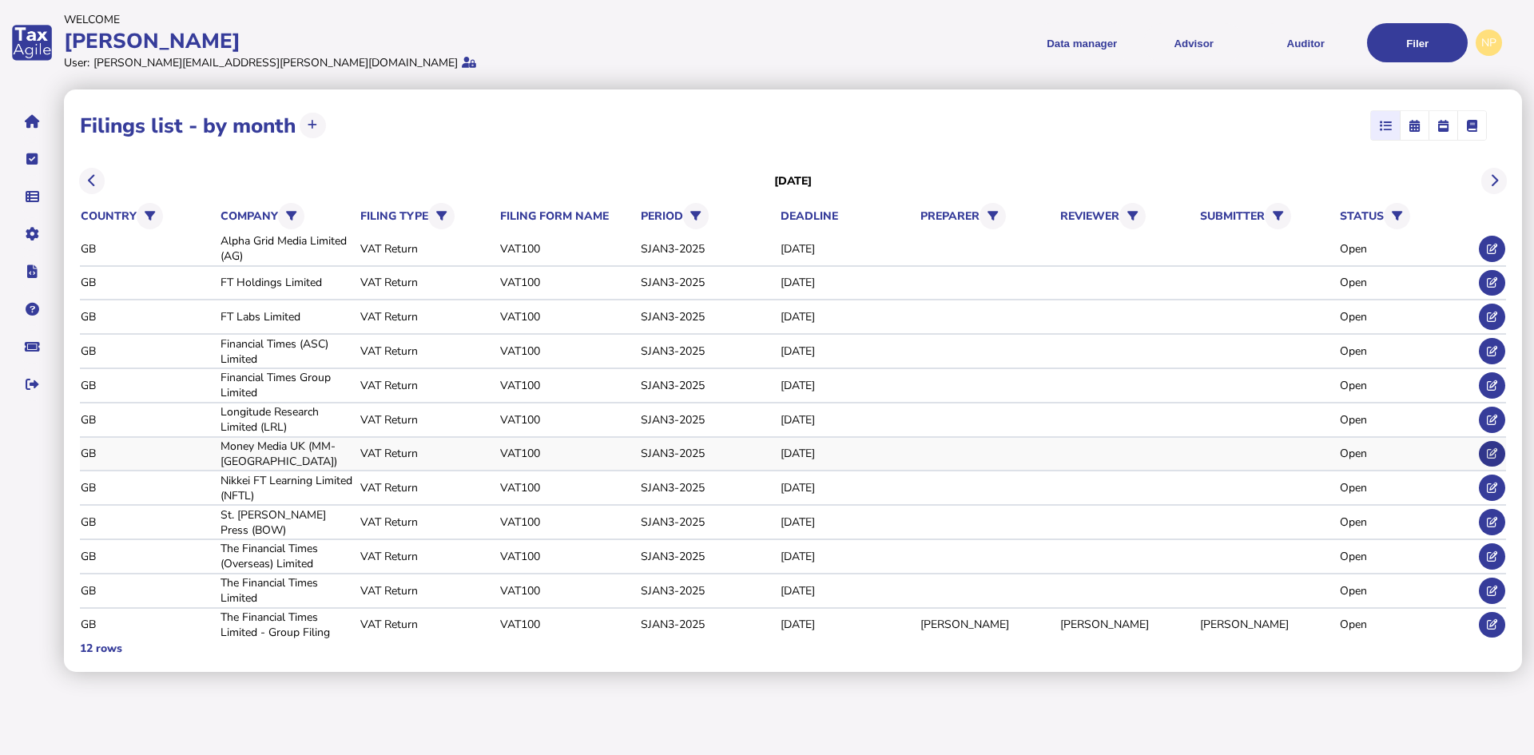
click at [1492, 447] on button at bounding box center [1492, 454] width 26 height 26
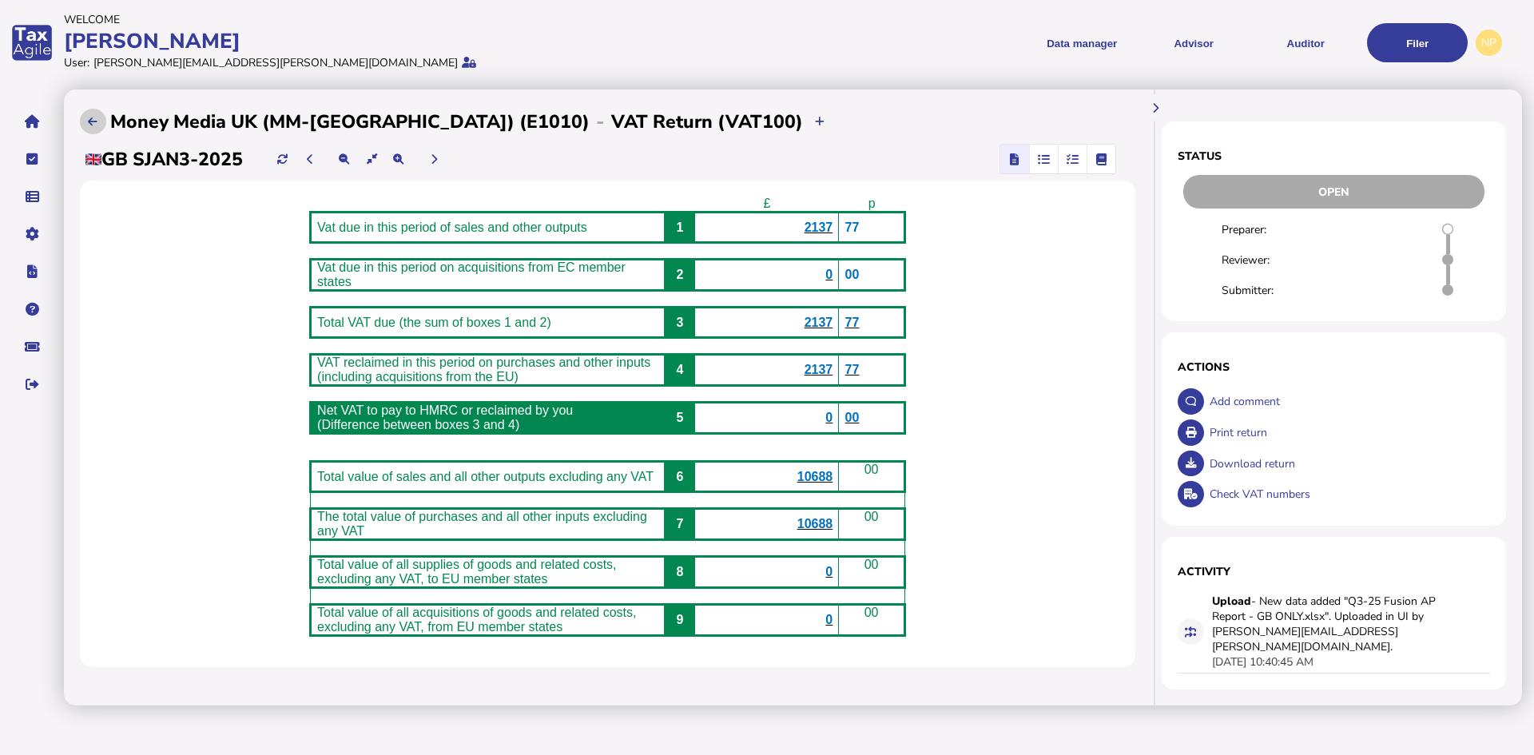
click at [95, 118] on icon at bounding box center [93, 122] width 10 height 10
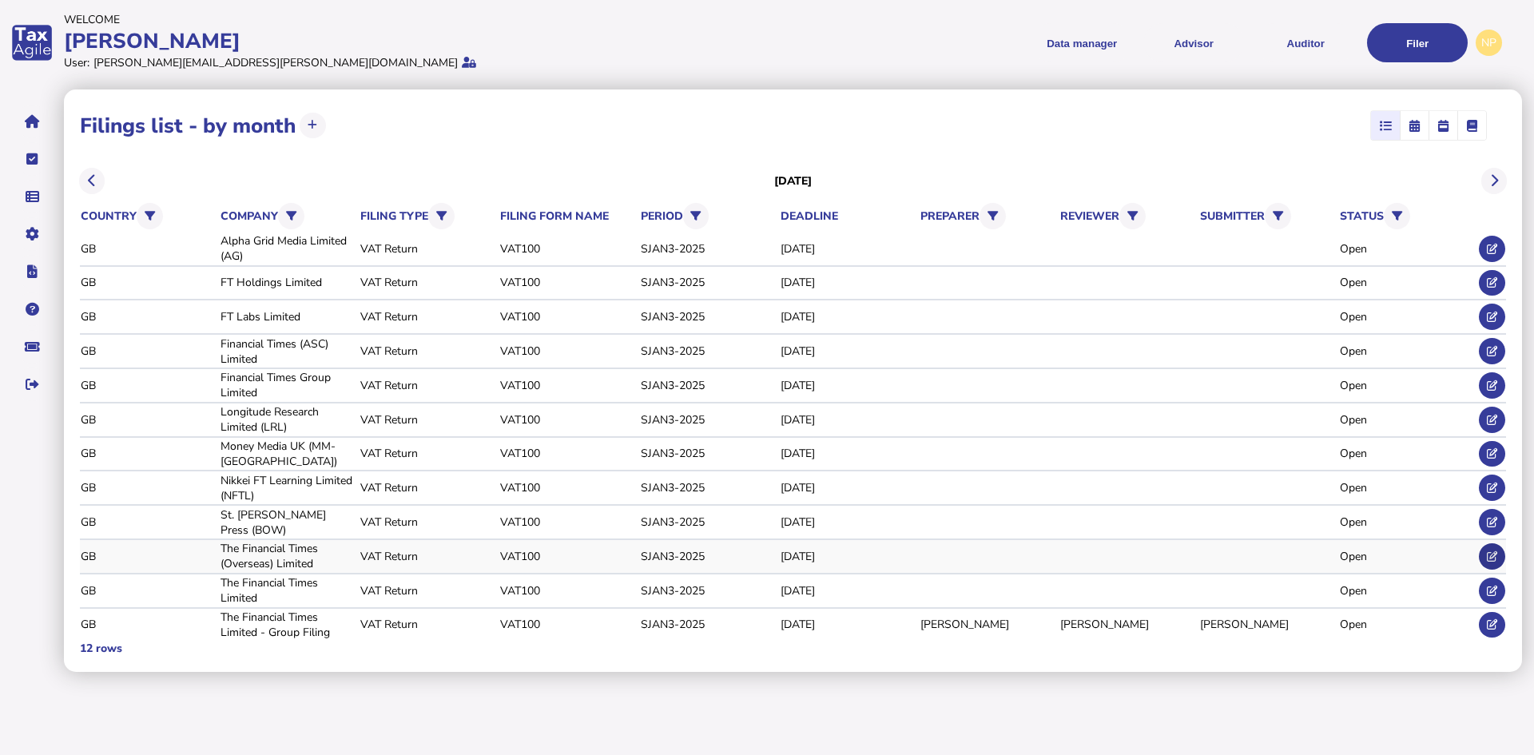
click at [1491, 553] on icon at bounding box center [1492, 556] width 10 height 10
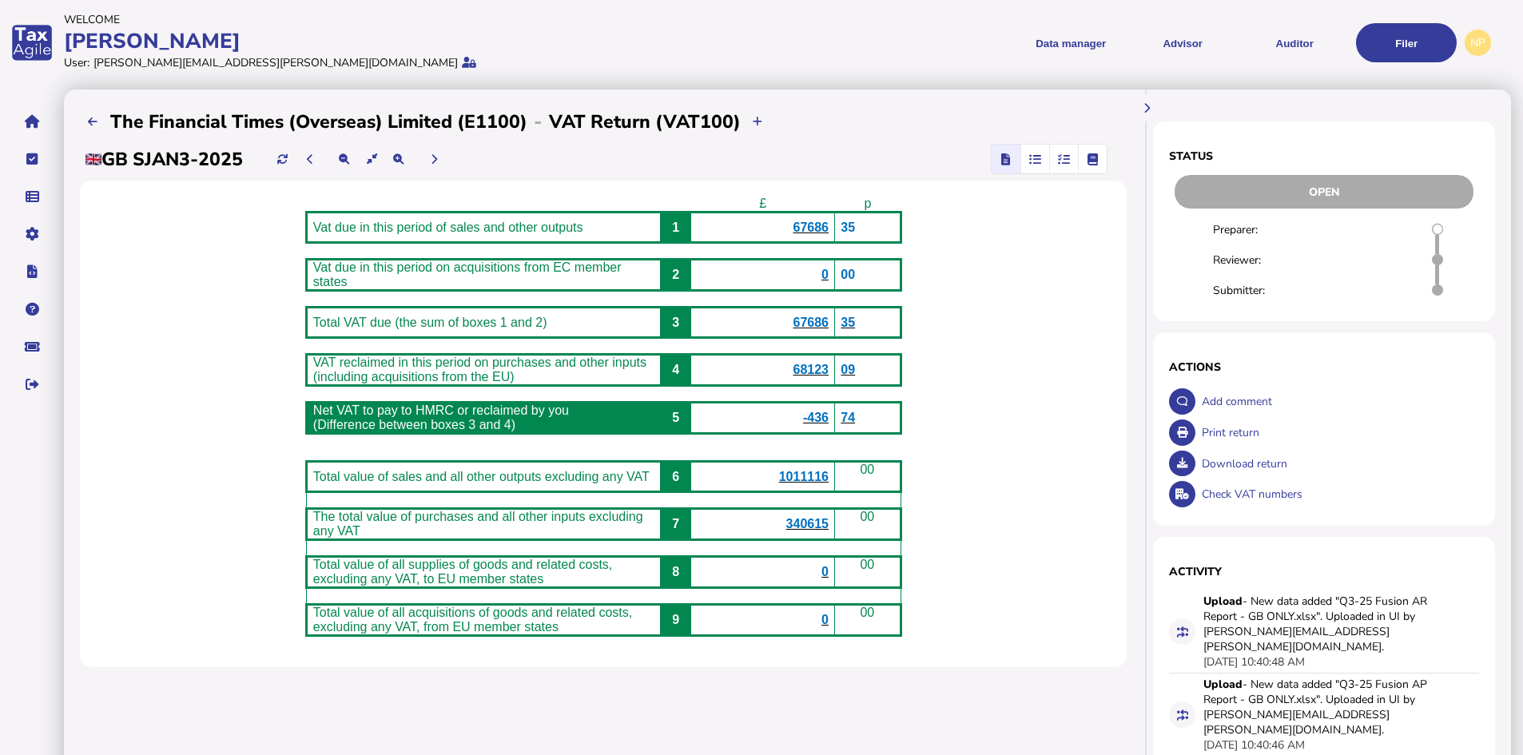
click at [826, 376] on span "68123" at bounding box center [810, 370] width 36 height 14
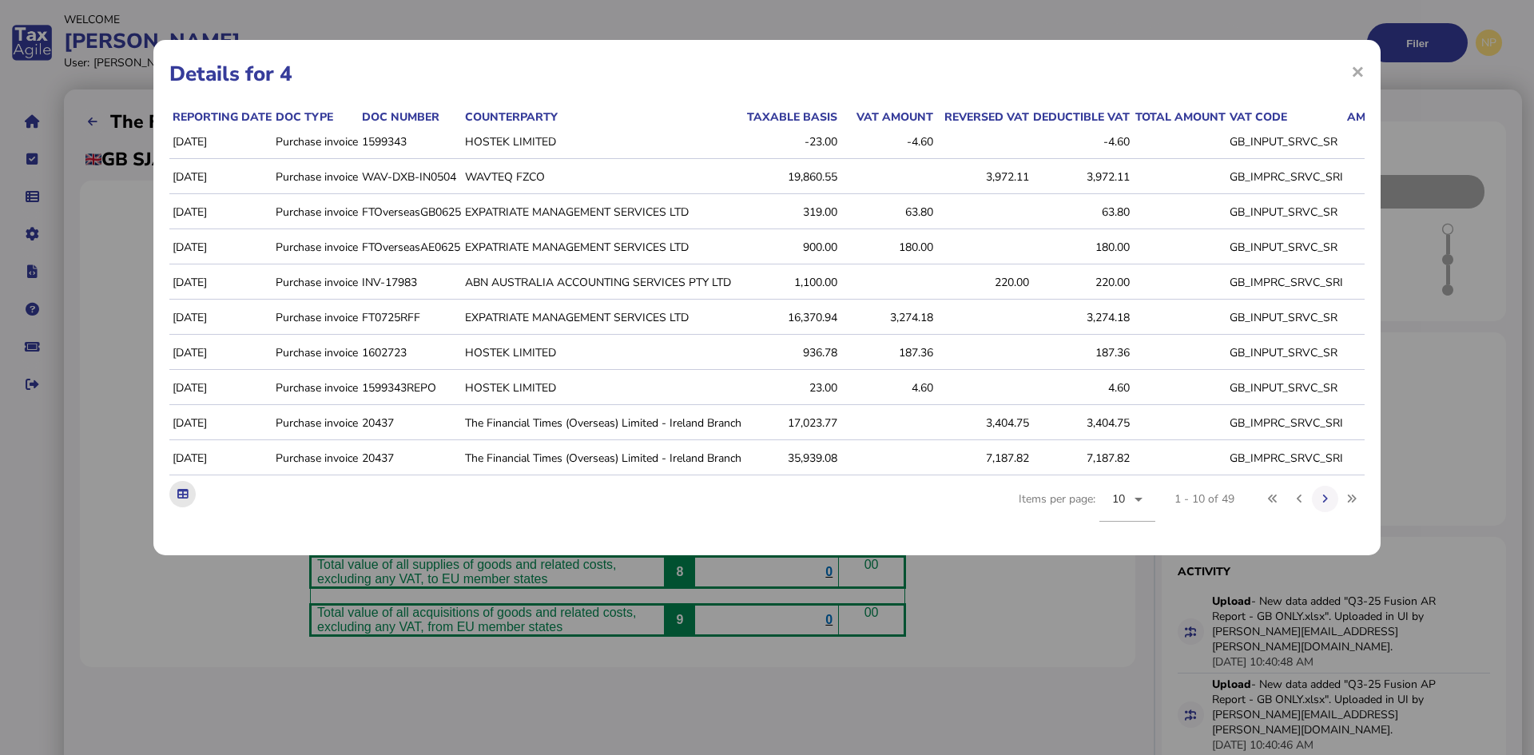
click at [179, 499] on icon at bounding box center [182, 494] width 10 height 10
click at [1356, 73] on span "×" at bounding box center [1358, 71] width 14 height 30
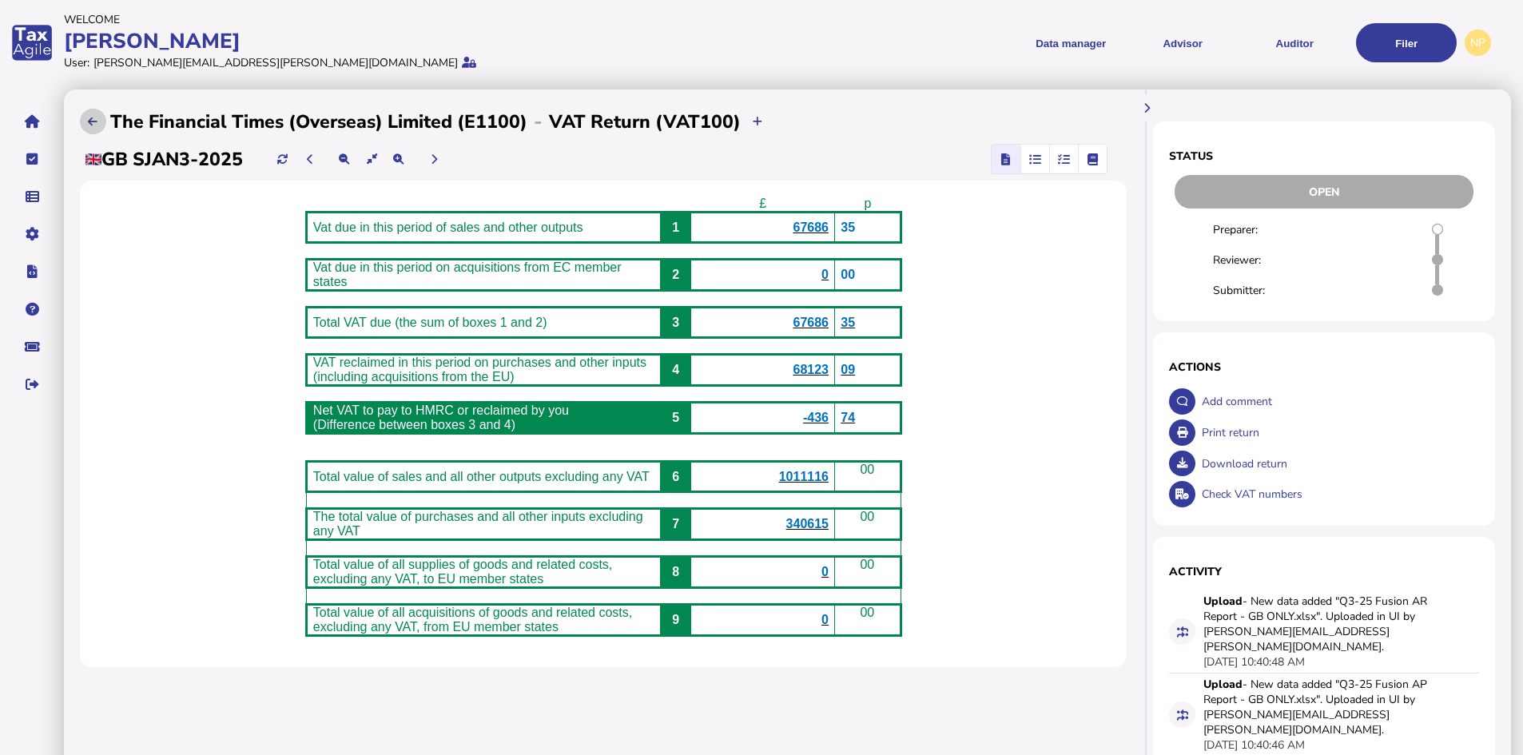
click at [93, 119] on icon at bounding box center [93, 122] width 10 height 10
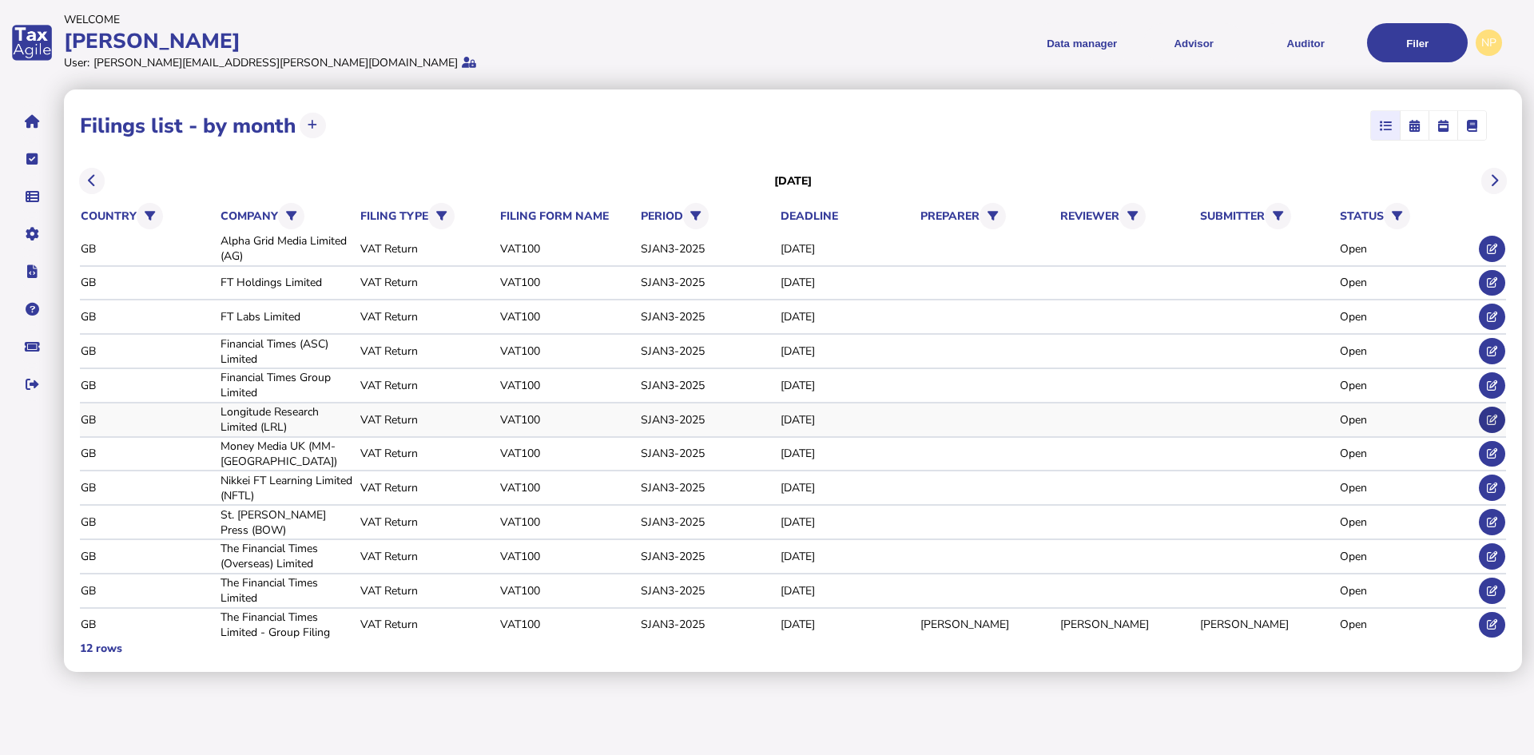
click at [1490, 413] on button at bounding box center [1492, 420] width 26 height 26
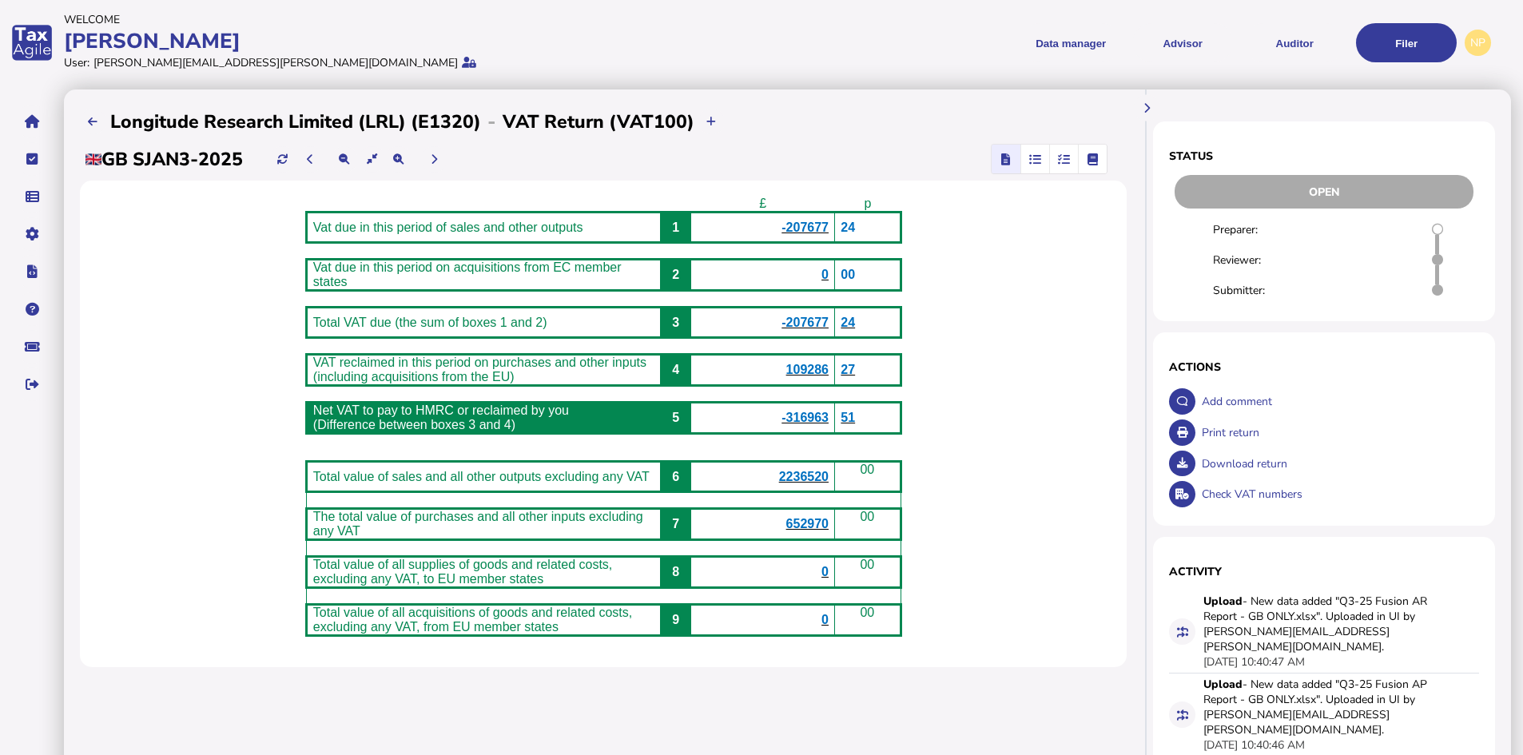
click at [826, 376] on span "109286" at bounding box center [807, 370] width 42 height 14
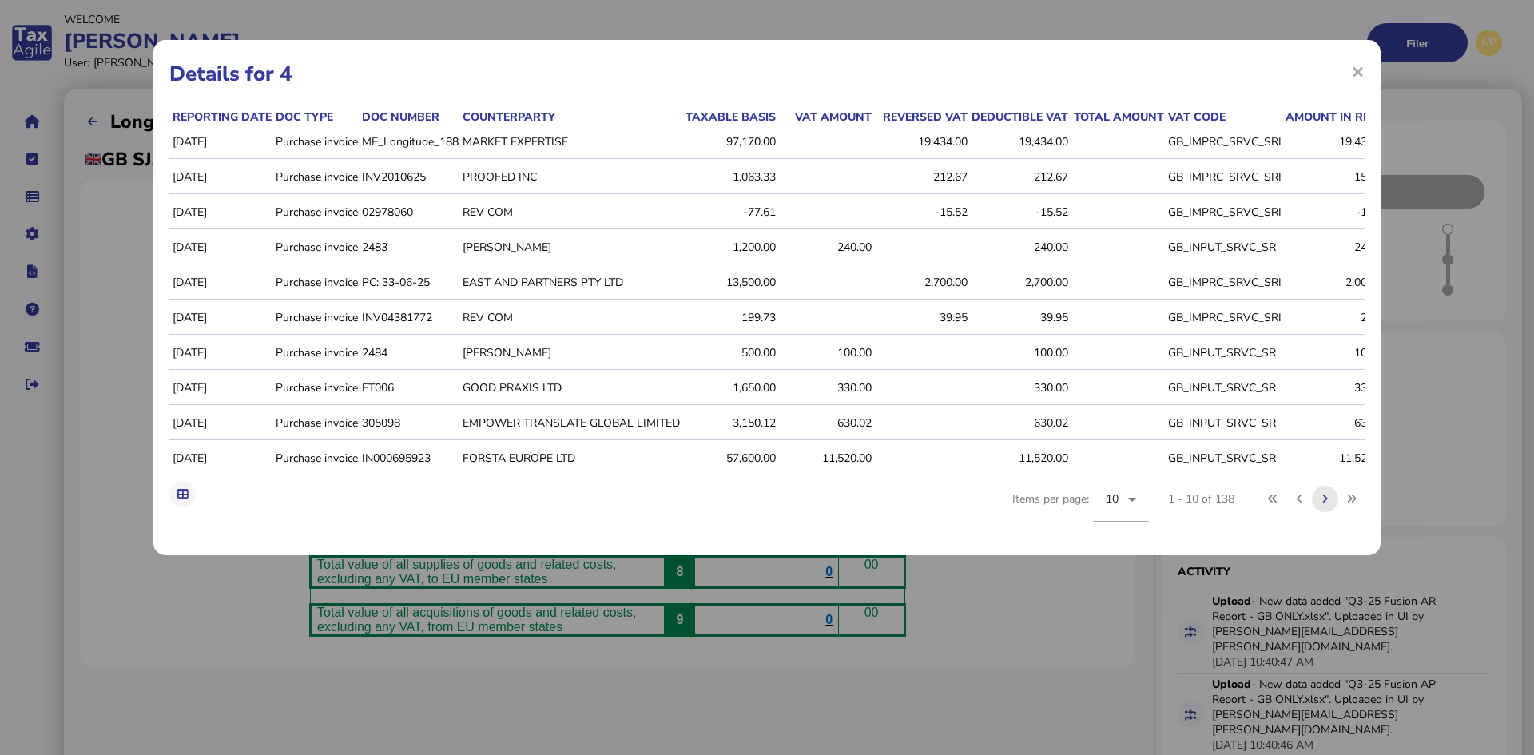
click at [1321, 508] on button at bounding box center [1325, 499] width 26 height 26
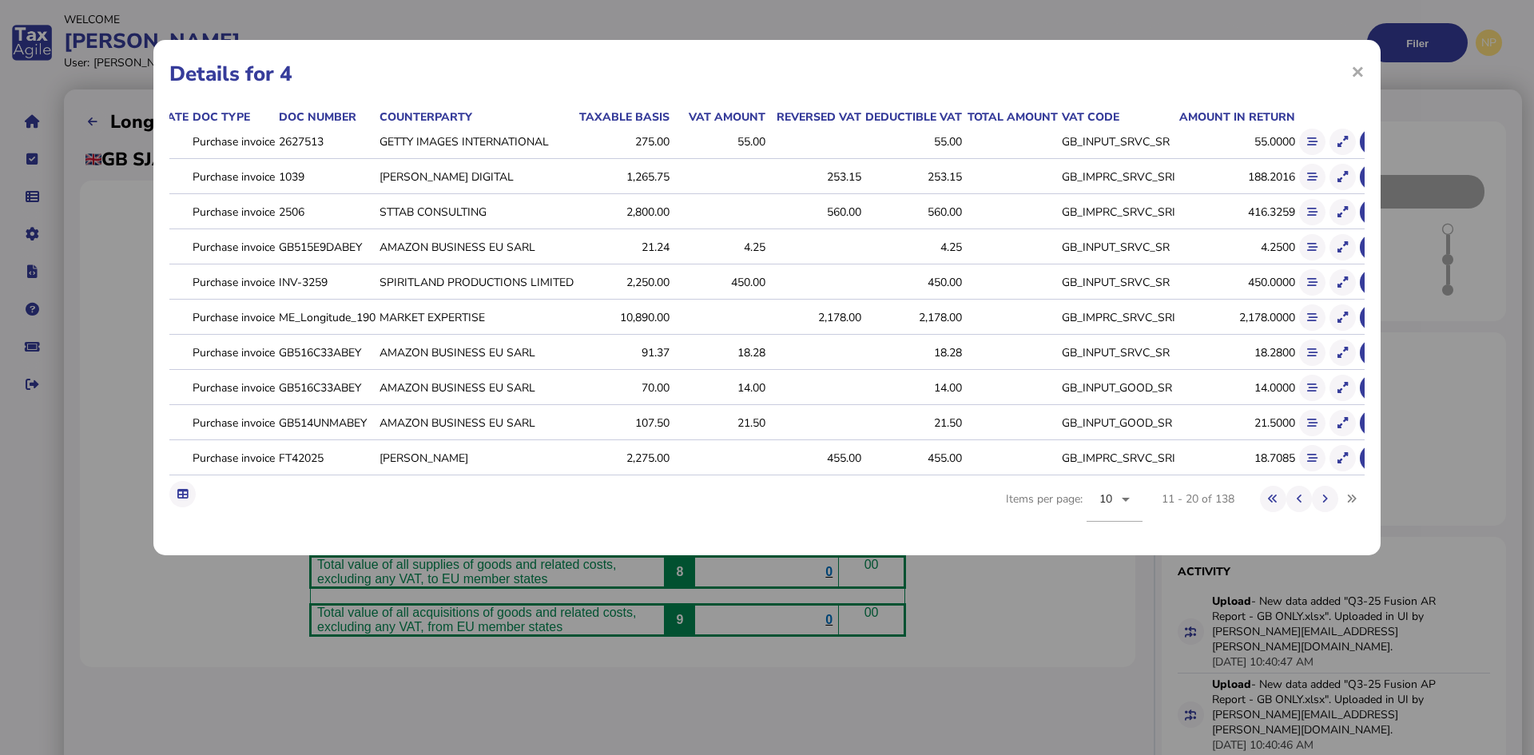
scroll to position [0, 84]
click at [1322, 504] on icon at bounding box center [1325, 499] width 6 height 10
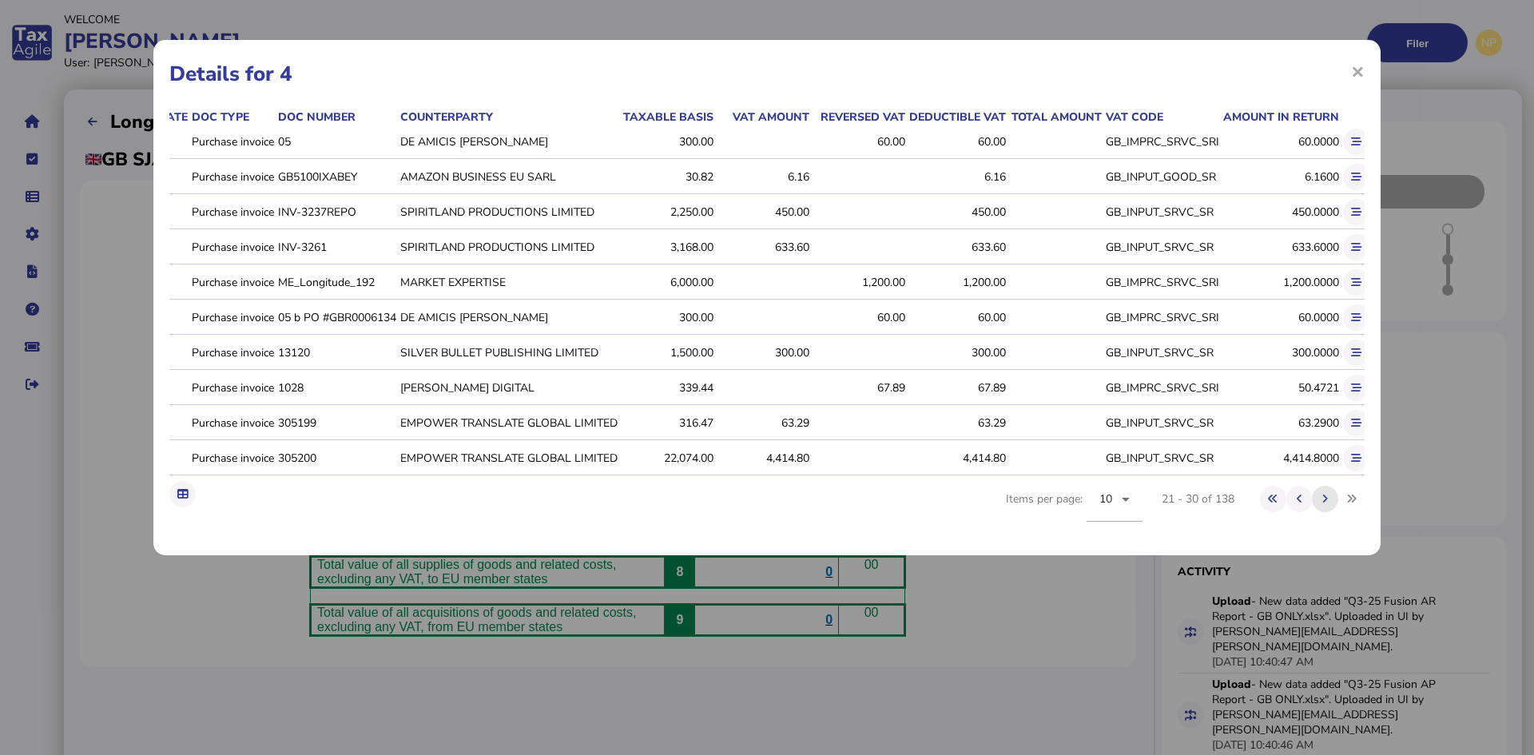
click at [1322, 504] on icon at bounding box center [1325, 499] width 6 height 10
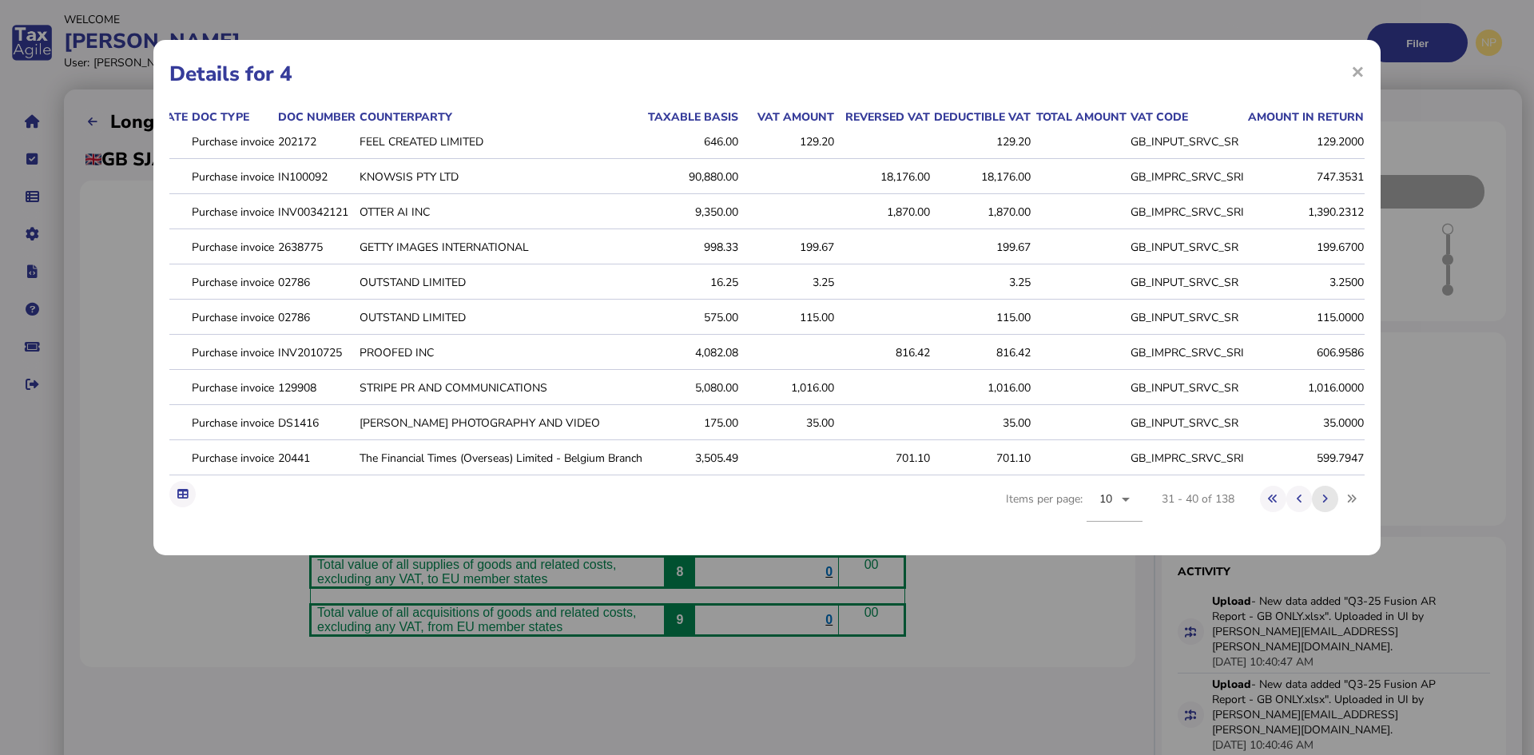
click at [1325, 504] on icon at bounding box center [1325, 499] width 6 height 10
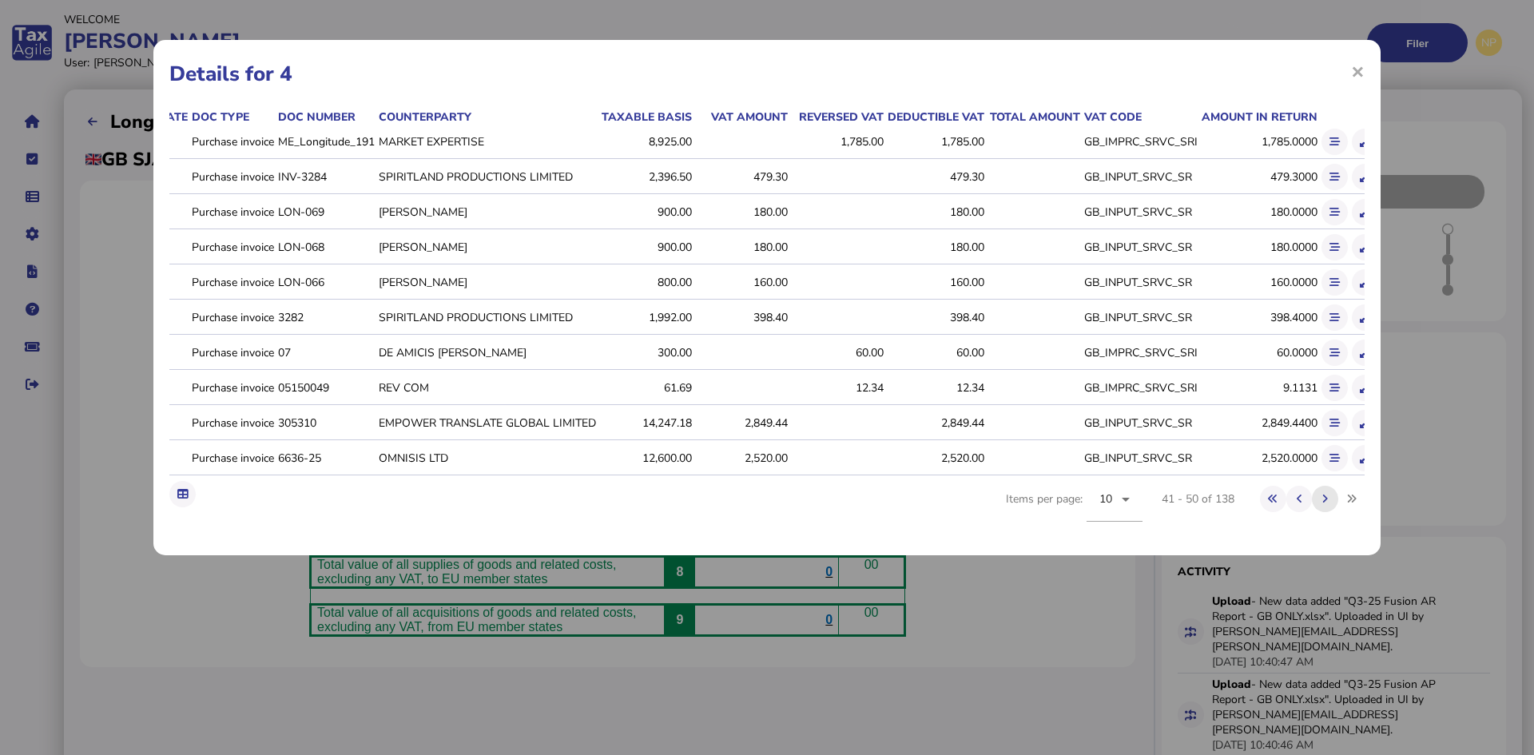
click at [1325, 504] on icon at bounding box center [1325, 499] width 6 height 10
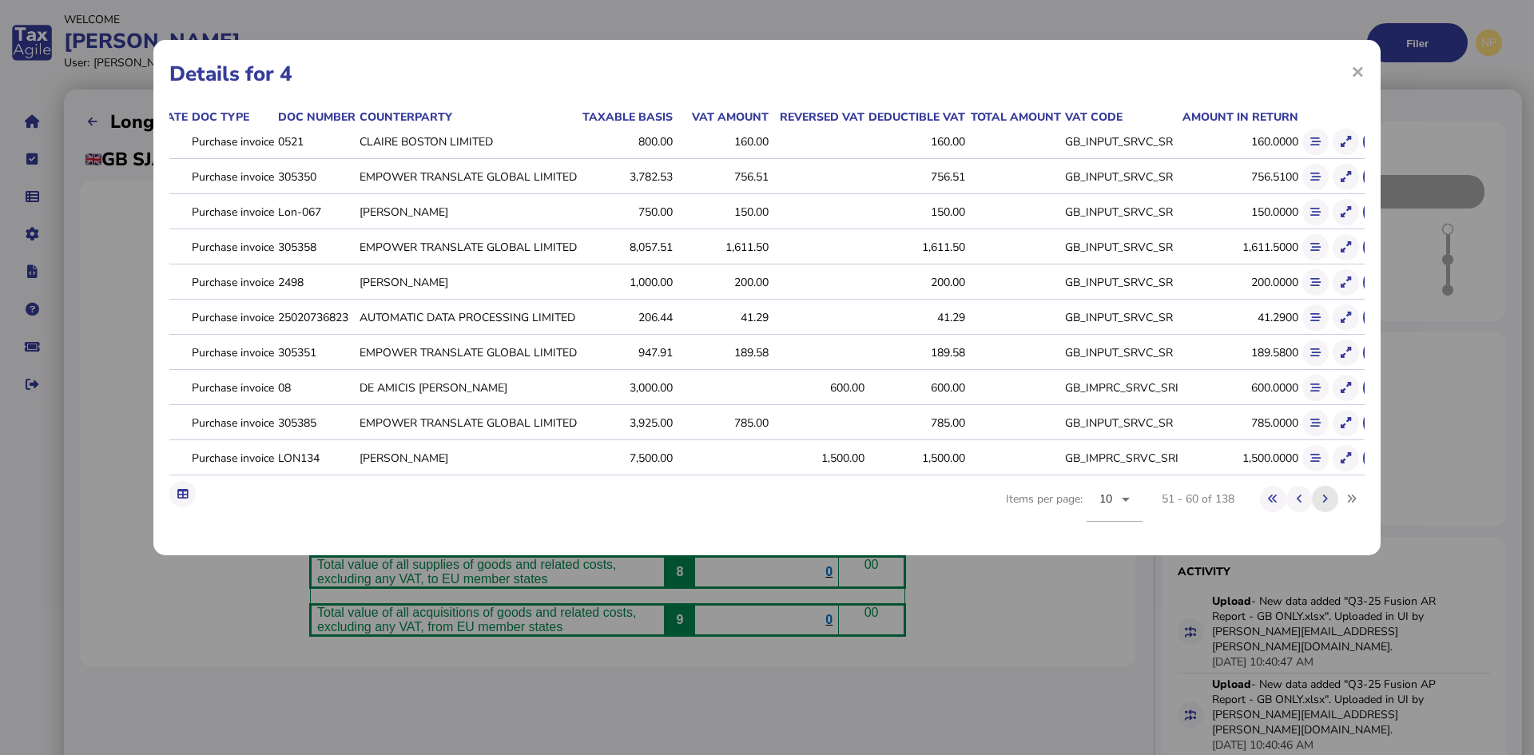
click at [1325, 504] on icon at bounding box center [1325, 499] width 6 height 10
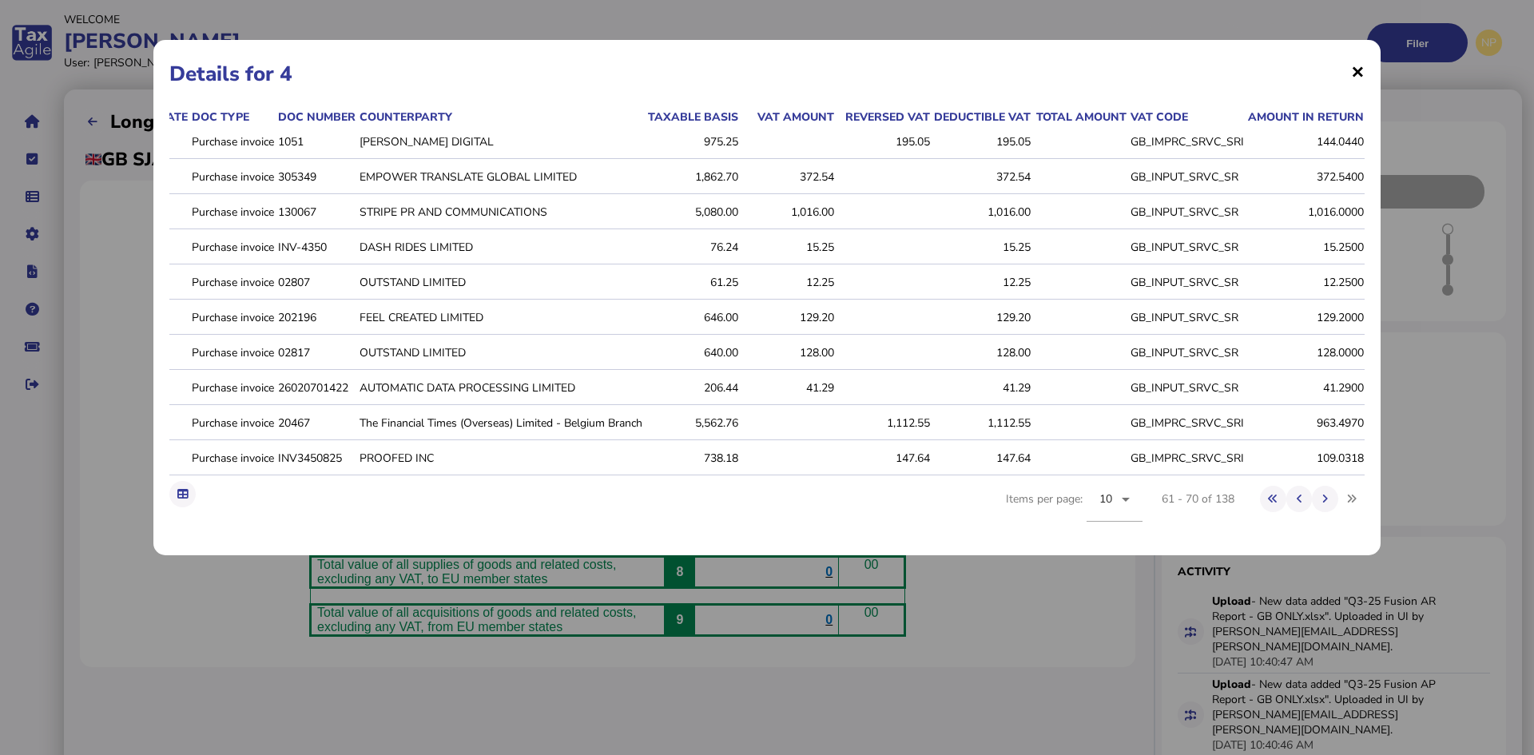
click at [1355, 70] on span "×" at bounding box center [1358, 71] width 14 height 30
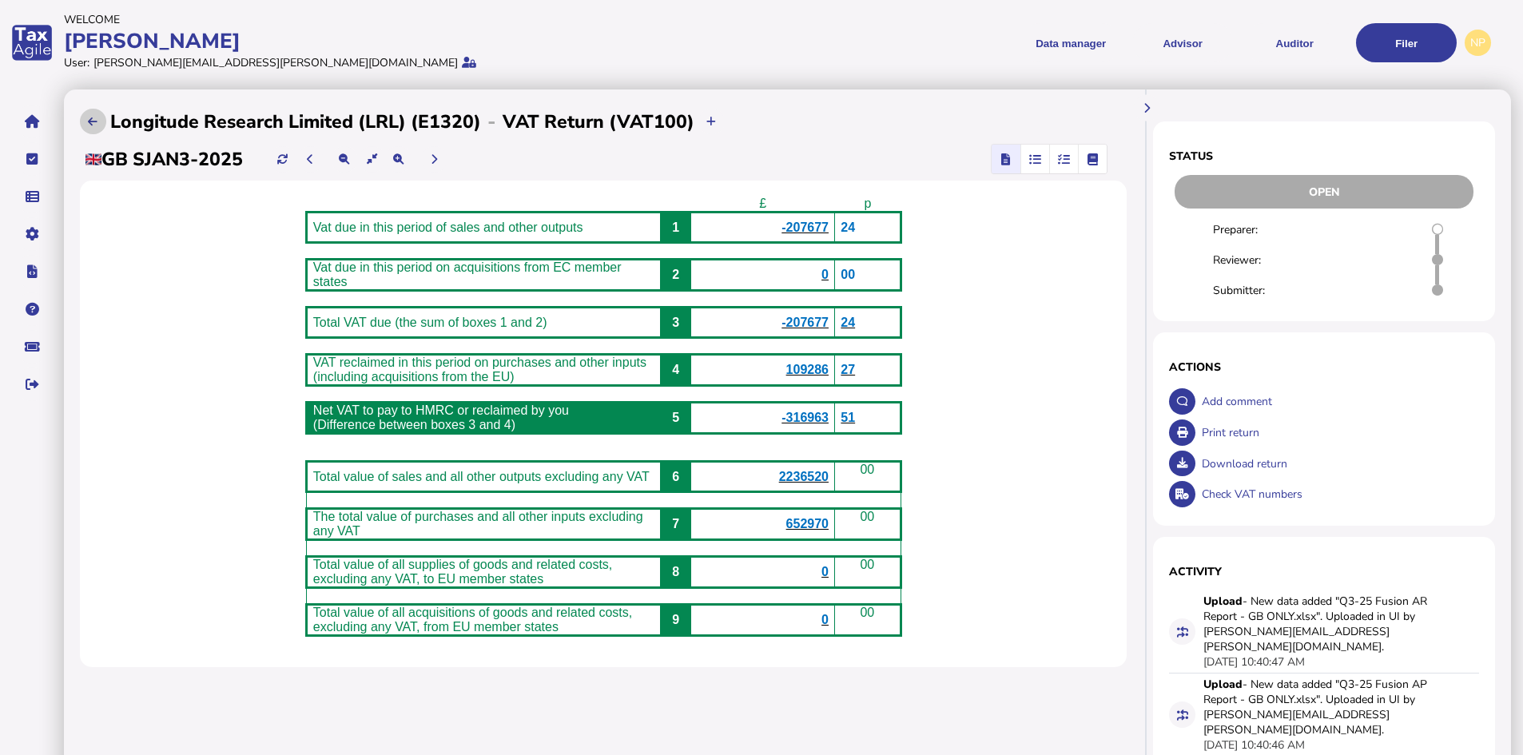
click at [84, 120] on button at bounding box center [93, 122] width 26 height 26
